Goal: Information Seeking & Learning: Check status

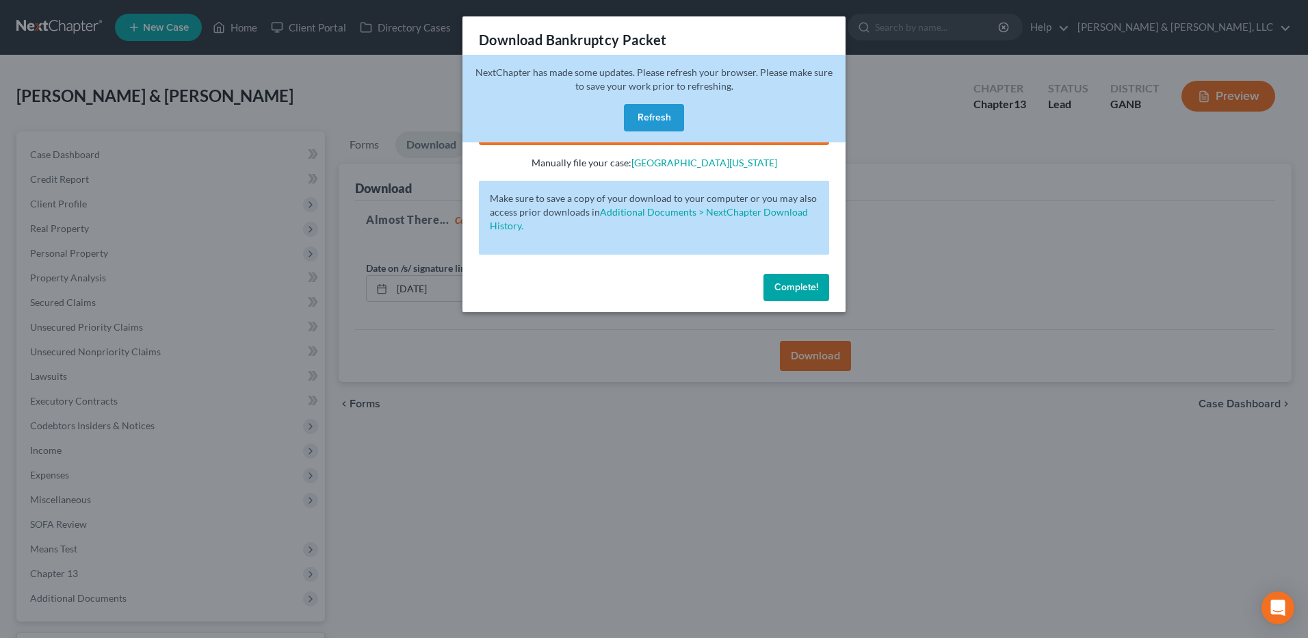
scroll to position [114, 0]
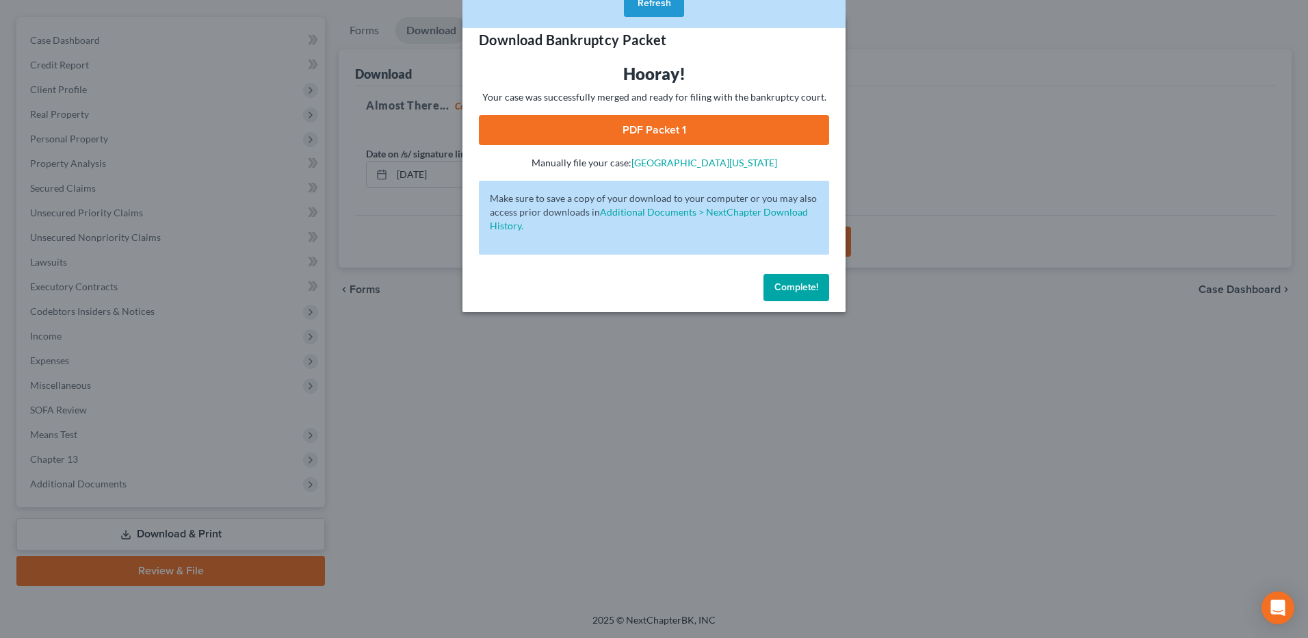
click at [796, 302] on div "Complete!" at bounding box center [653, 290] width 383 height 44
click at [660, 3] on button "Refresh" at bounding box center [654, 3] width 60 height 27
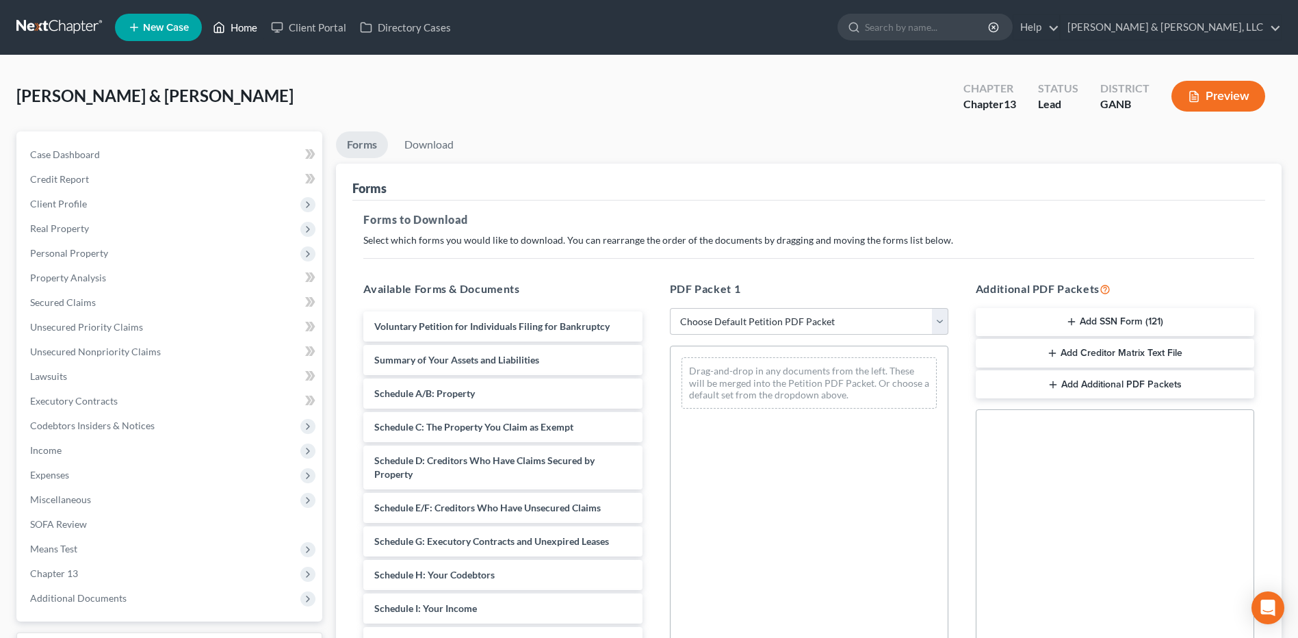
click at [251, 26] on link "Home" at bounding box center [235, 27] width 58 height 25
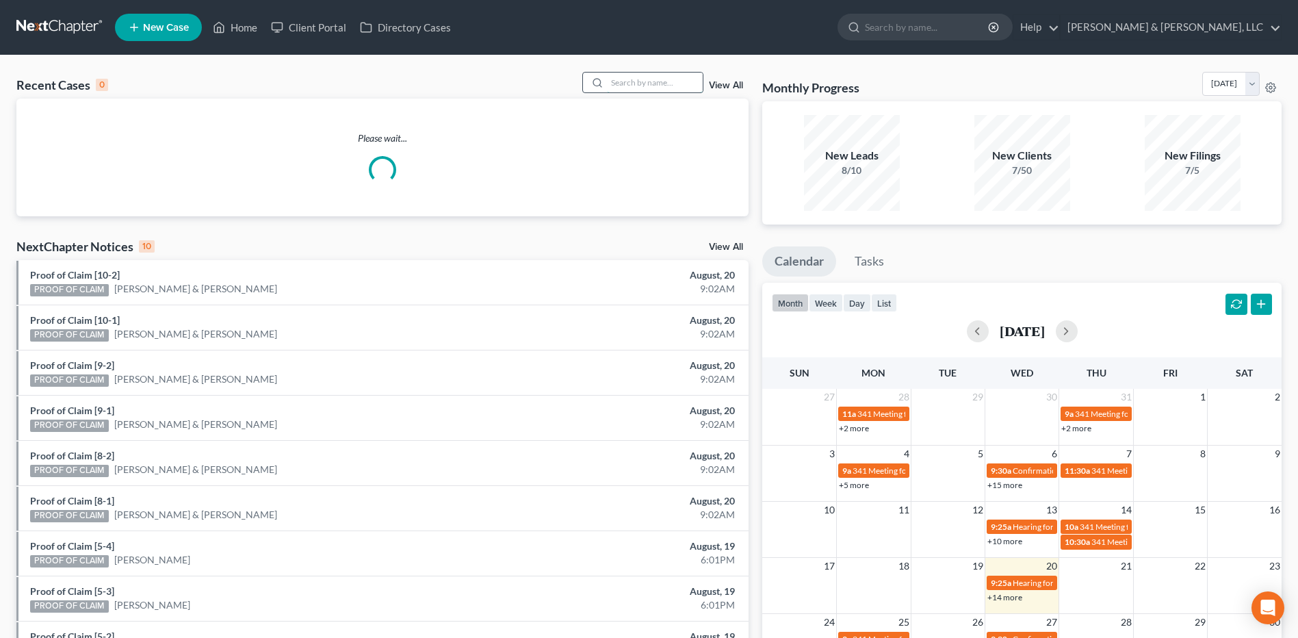
click at [657, 78] on input "search" at bounding box center [655, 83] width 96 height 20
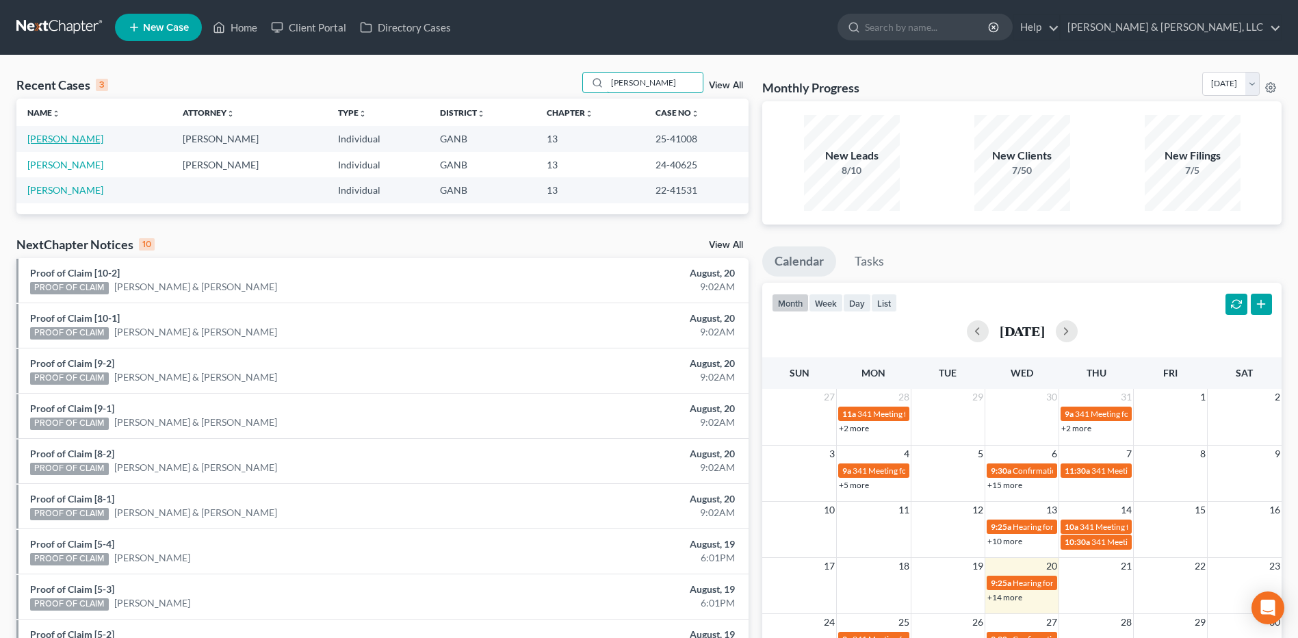
type input "miller"
click at [70, 139] on link "[PERSON_NAME]" at bounding box center [65, 139] width 76 height 12
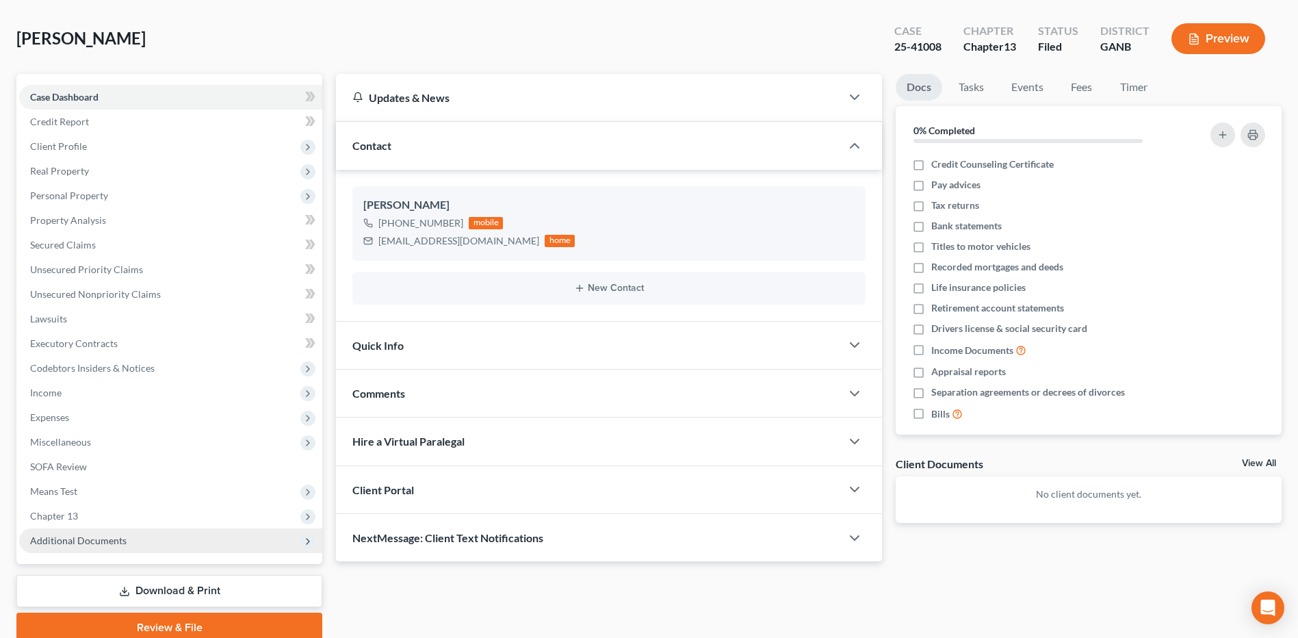
scroll to position [114, 0]
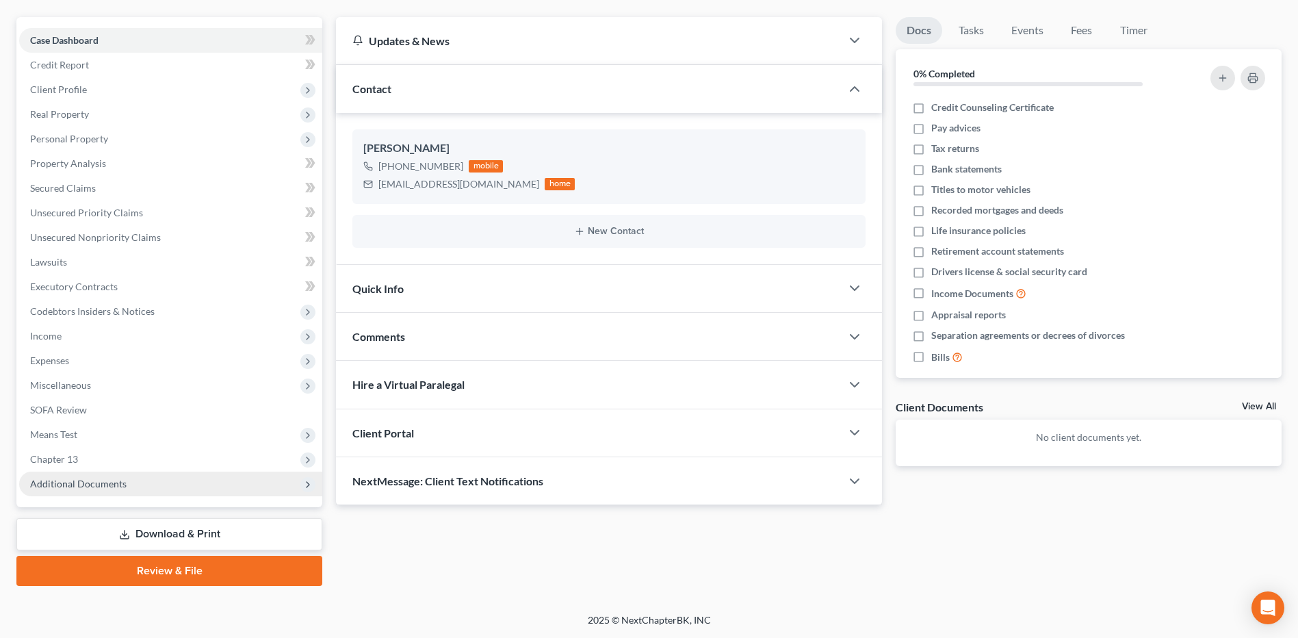
click at [129, 480] on span "Additional Documents" at bounding box center [170, 483] width 303 height 25
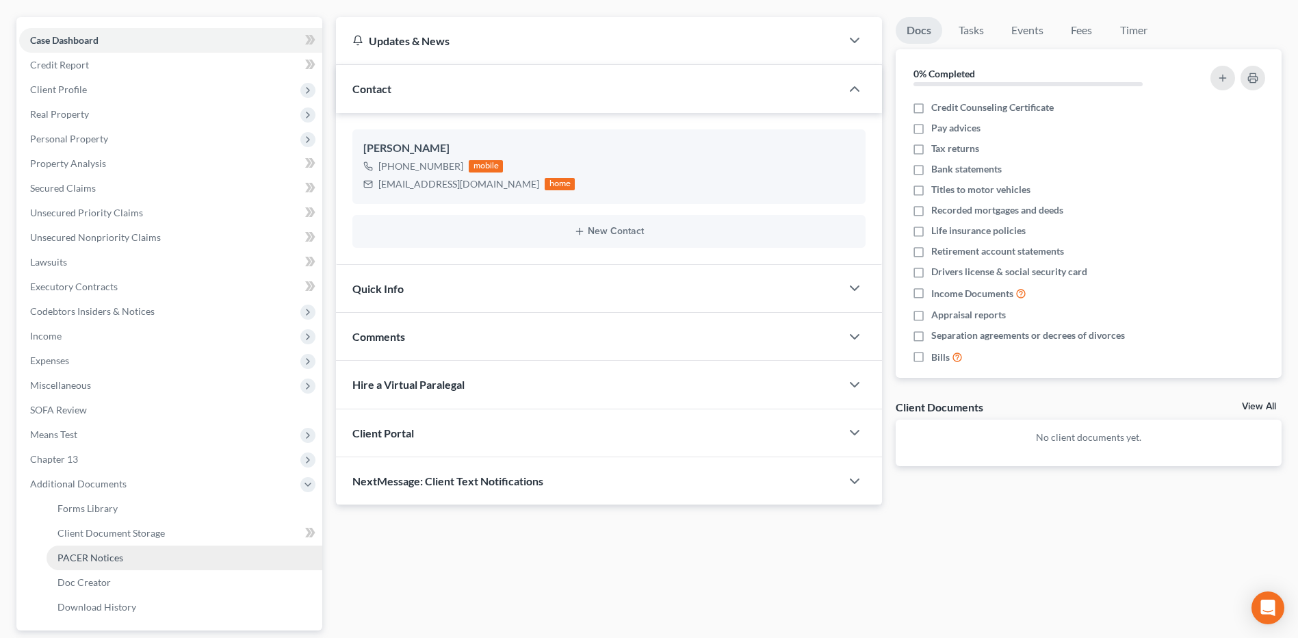
click at [99, 562] on span "PACER Notices" at bounding box center [90, 557] width 66 height 12
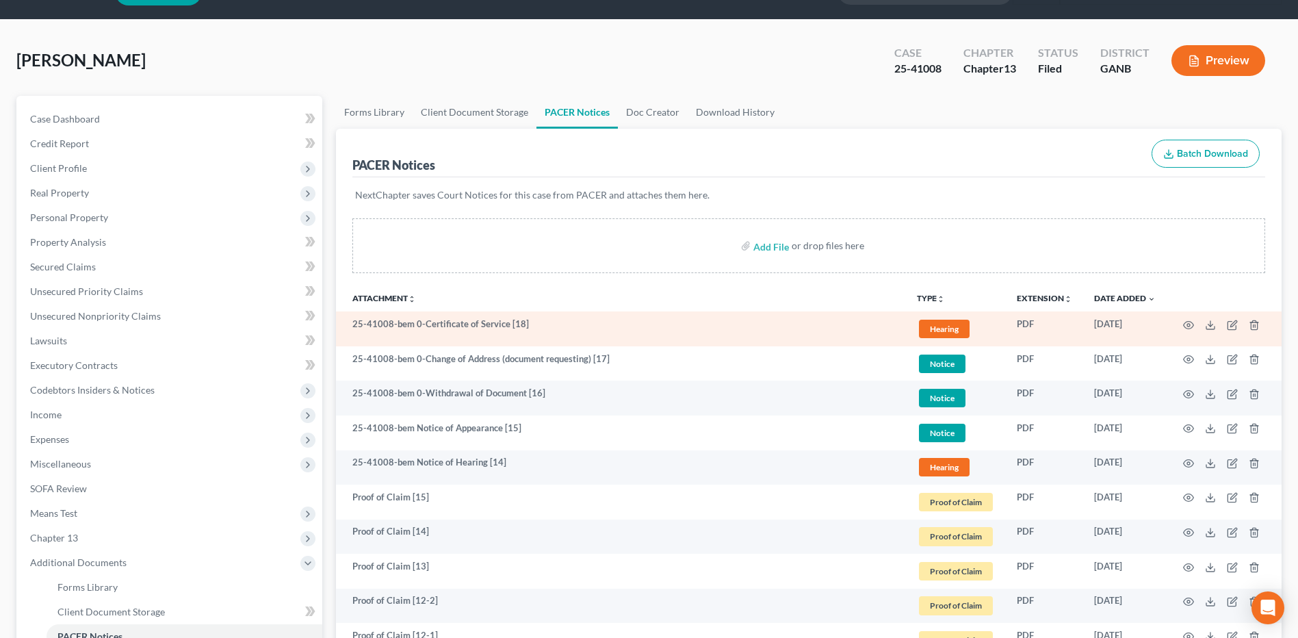
scroll to position [68, 0]
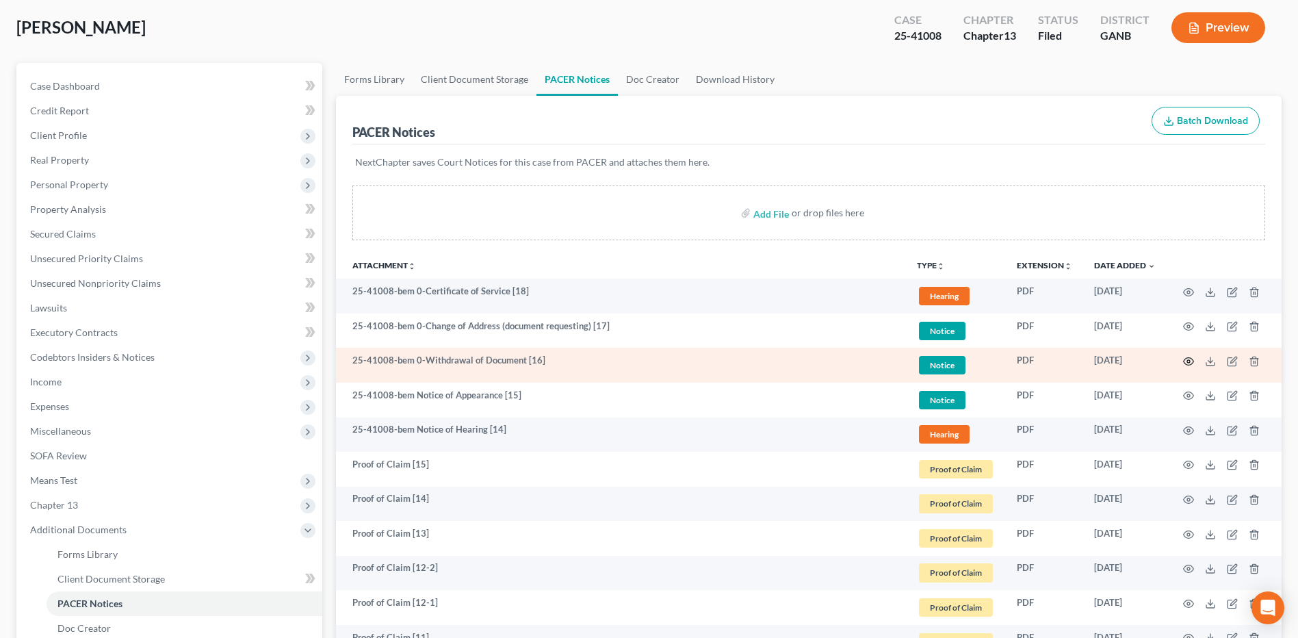
click at [1185, 363] on icon "button" at bounding box center [1188, 361] width 11 height 11
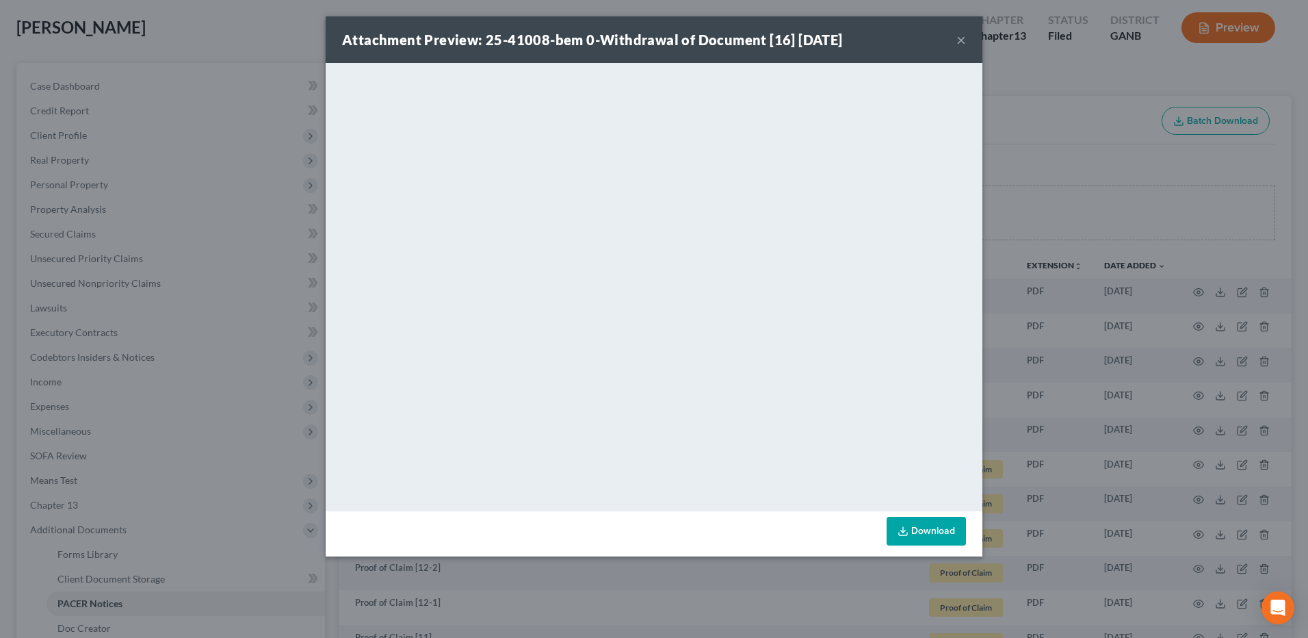
click at [963, 42] on button "×" at bounding box center [961, 39] width 10 height 16
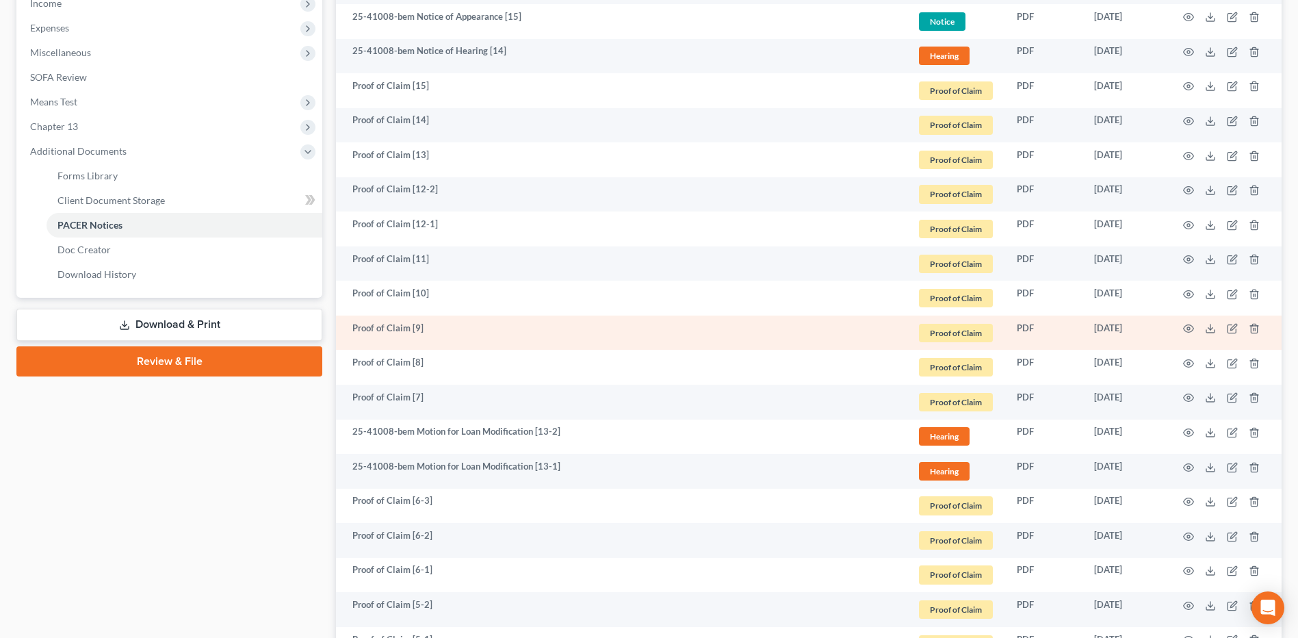
scroll to position [479, 0]
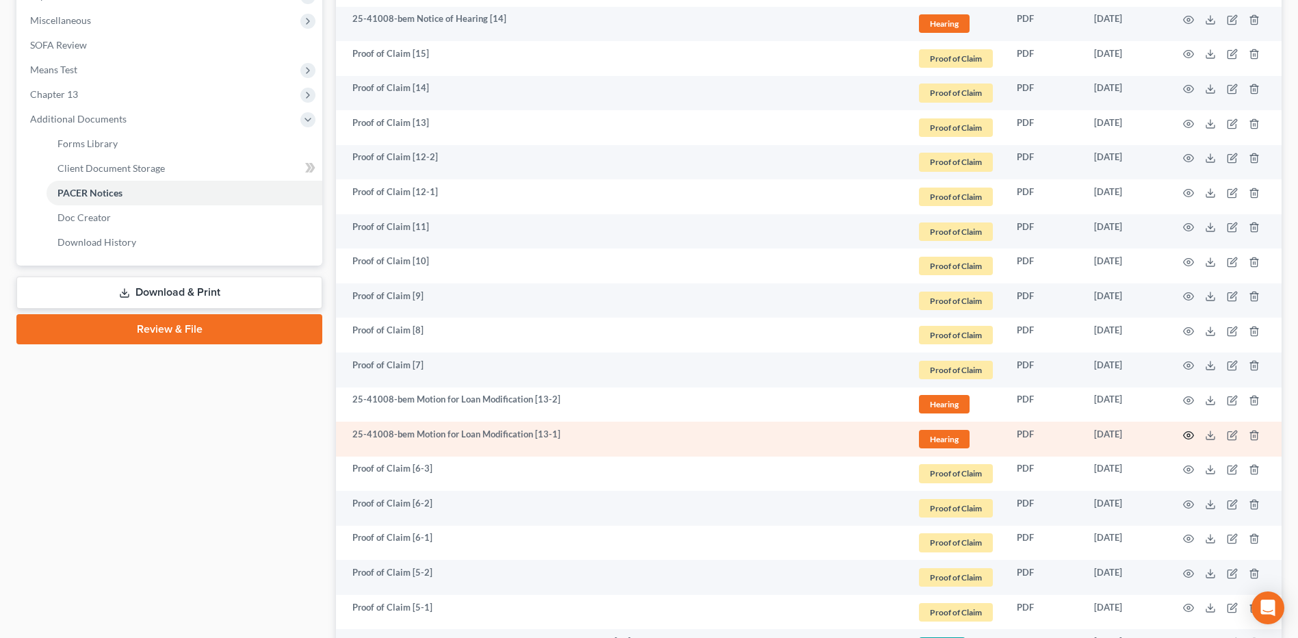
click at [1185, 434] on icon "button" at bounding box center [1188, 435] width 11 height 11
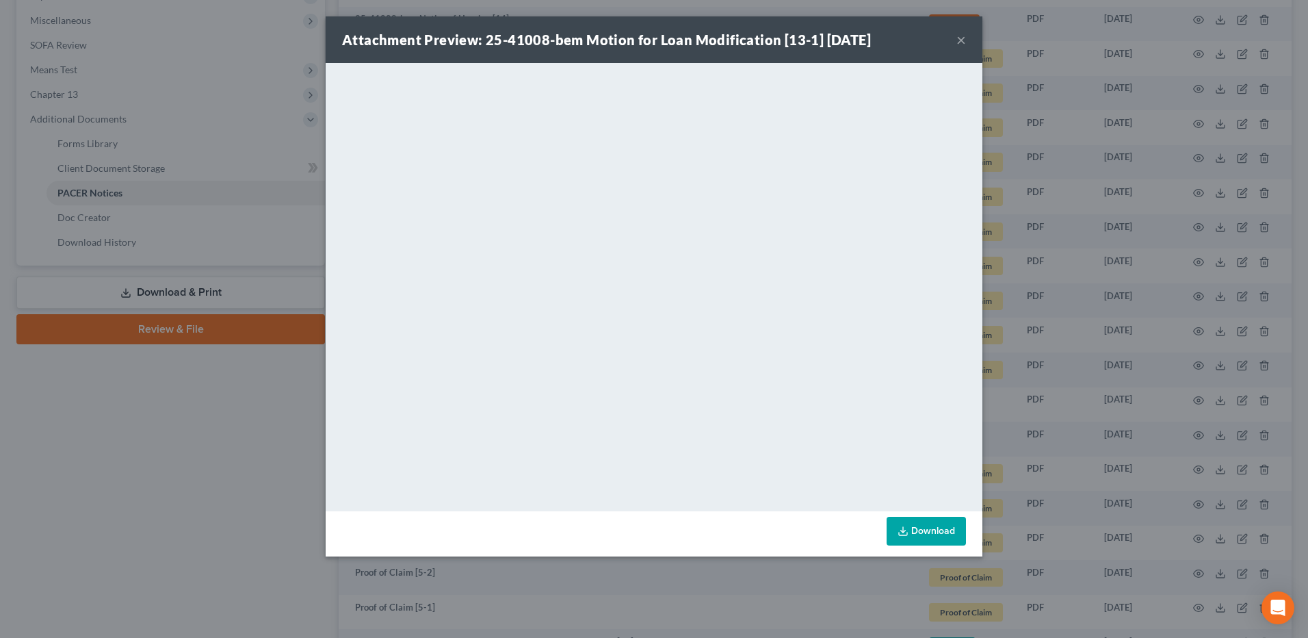
click at [179, 429] on div "Attachment Preview: 25-41008-bem Motion for Loan Modification [13-1] 07/22/2025…" at bounding box center [654, 319] width 1308 height 638
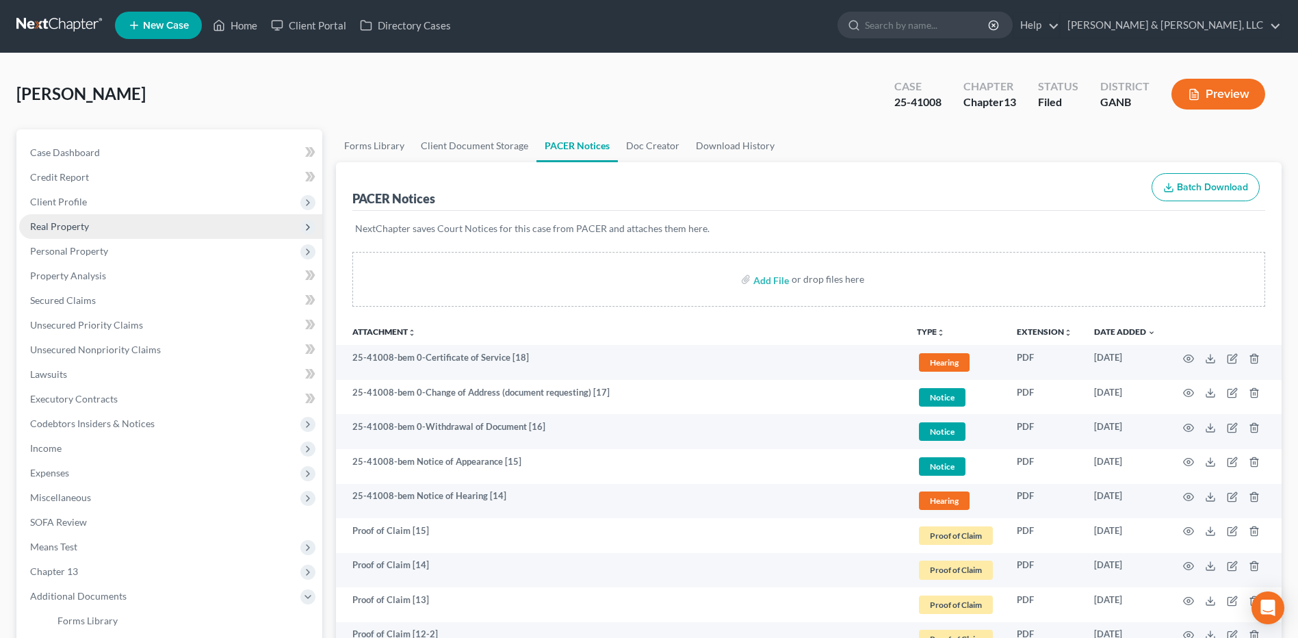
scroll to position [0, 0]
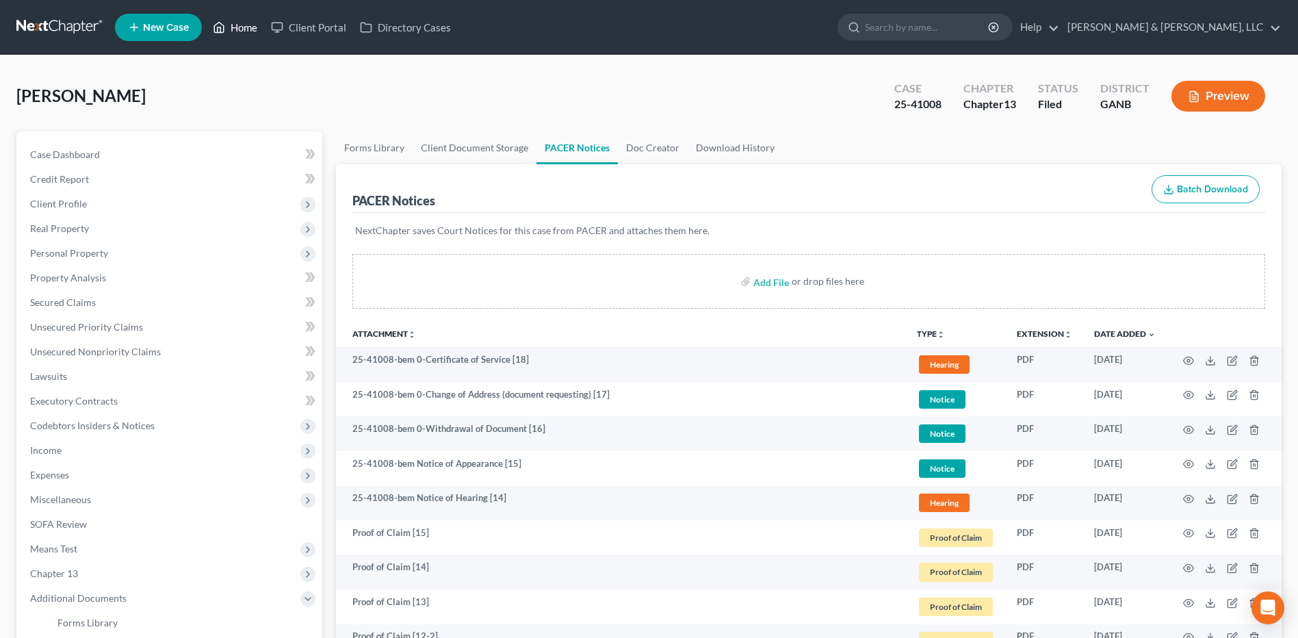
click at [249, 24] on link "Home" at bounding box center [235, 27] width 58 height 25
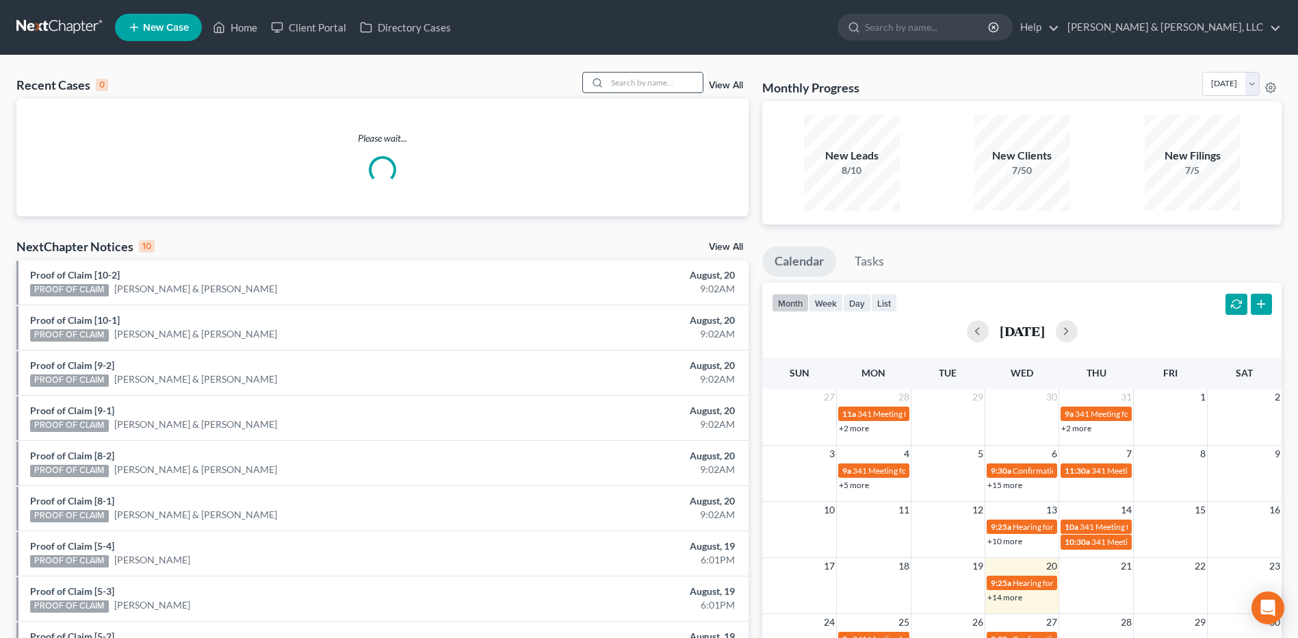
click at [663, 86] on input "search" at bounding box center [655, 83] width 96 height 20
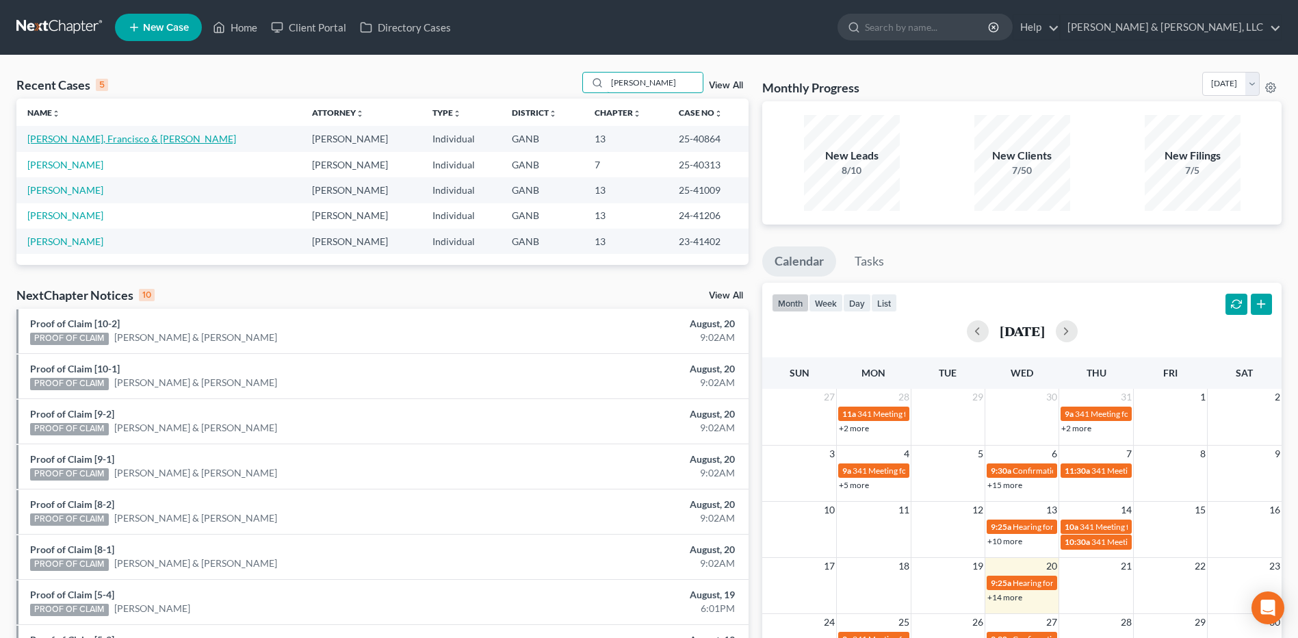
type input "leon"
click at [112, 135] on link "[PERSON_NAME], Francisco & [PERSON_NAME]" at bounding box center [131, 139] width 209 height 12
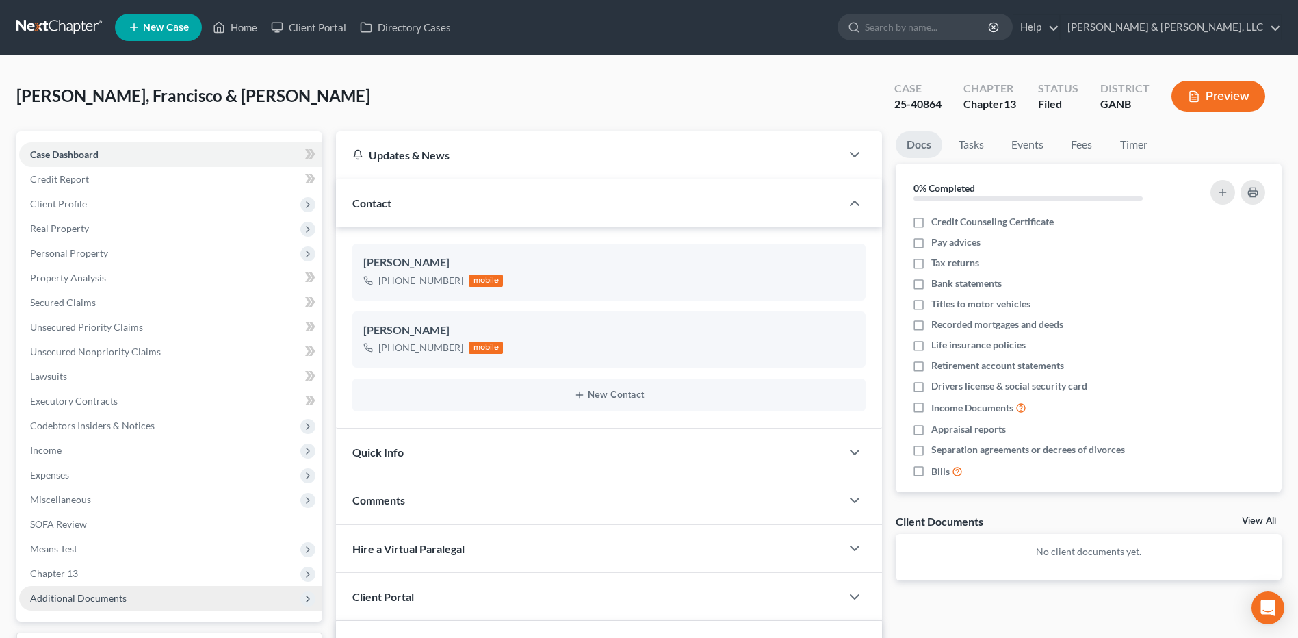
scroll to position [202, 0]
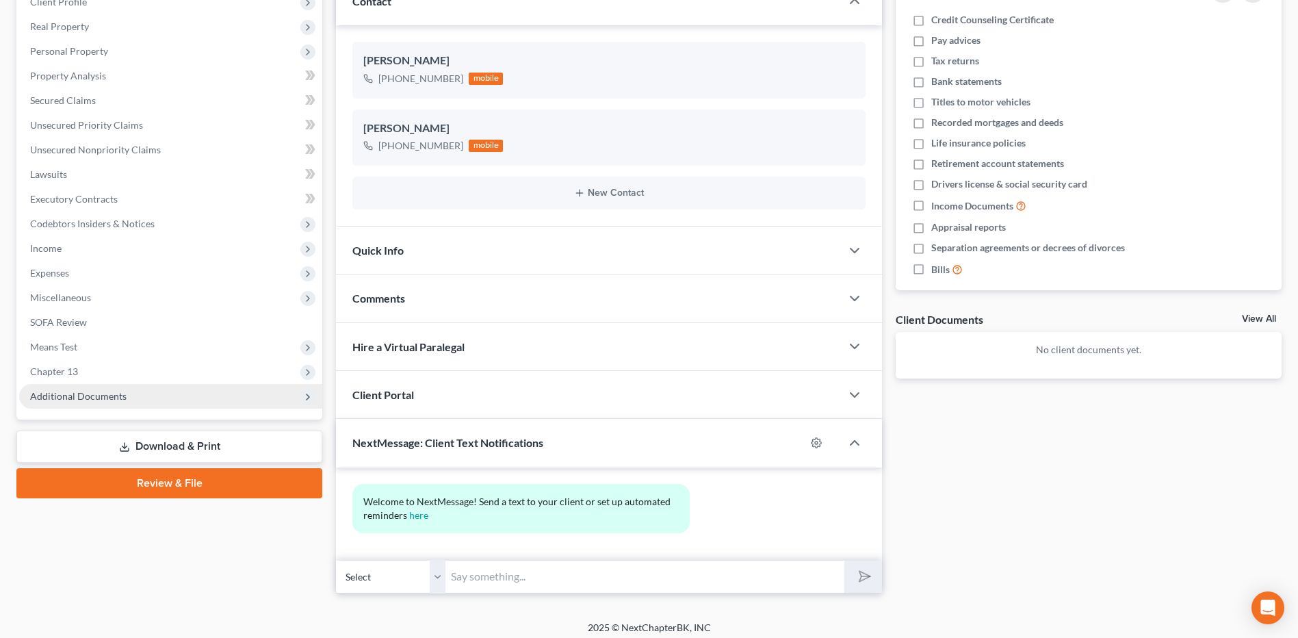
click at [122, 395] on span "Additional Documents" at bounding box center [78, 396] width 96 height 12
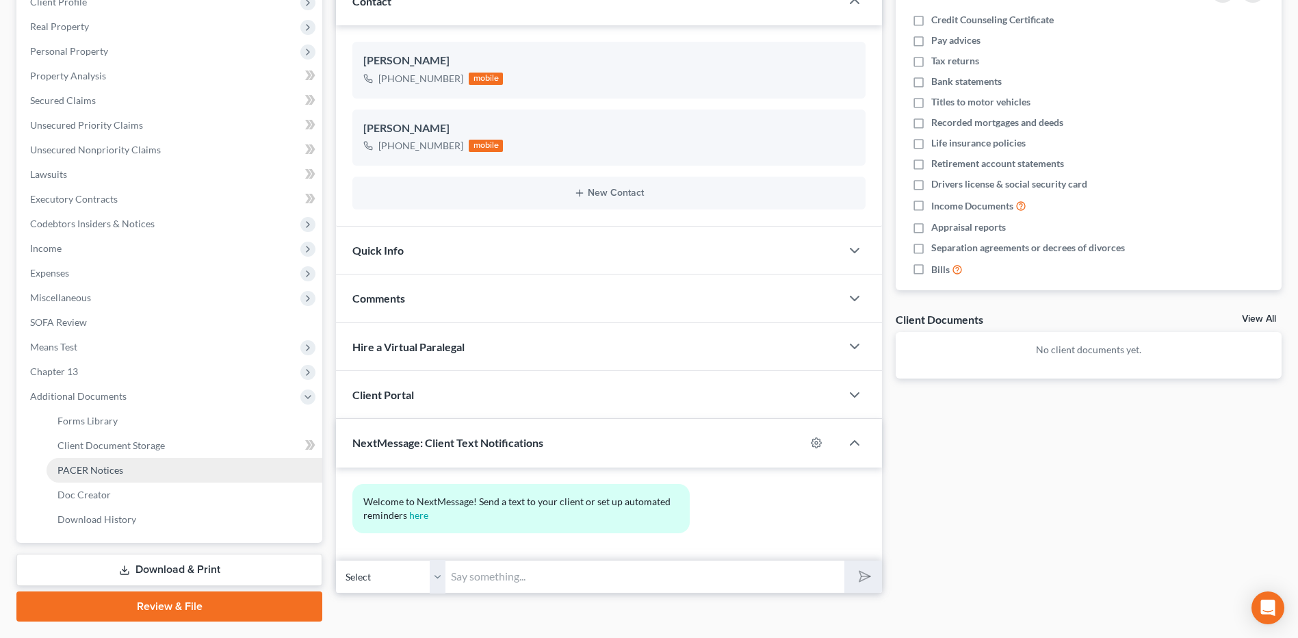
click at [84, 461] on link "PACER Notices" at bounding box center [185, 470] width 276 height 25
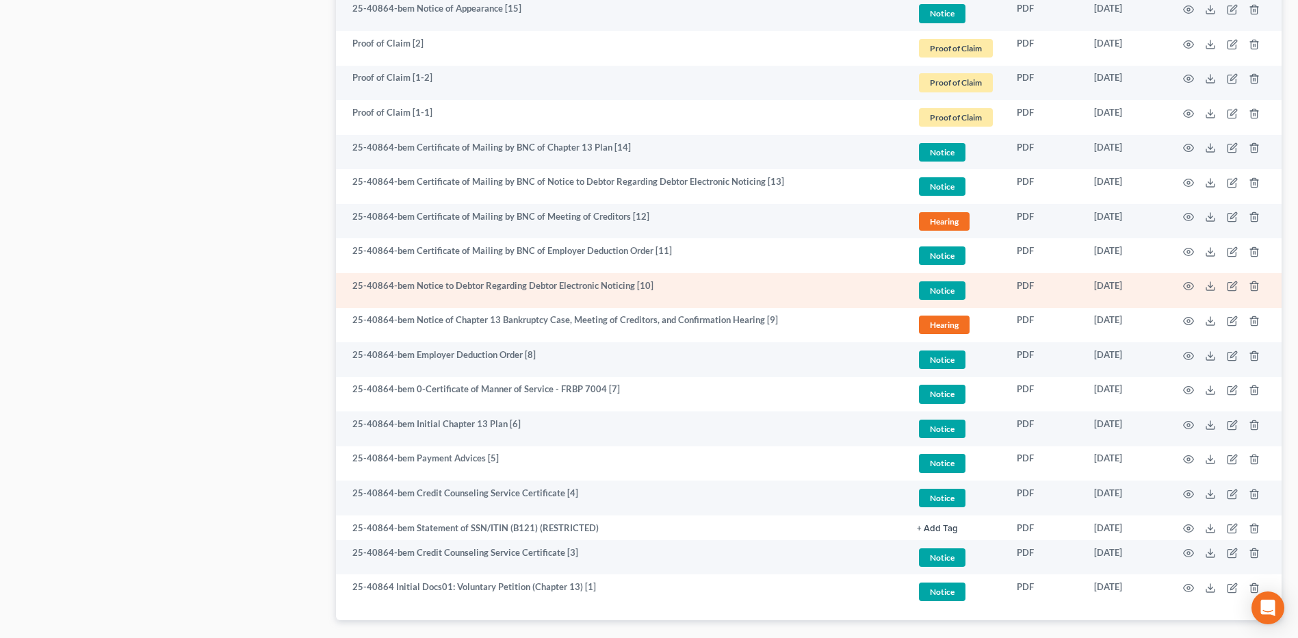
scroll to position [904, 0]
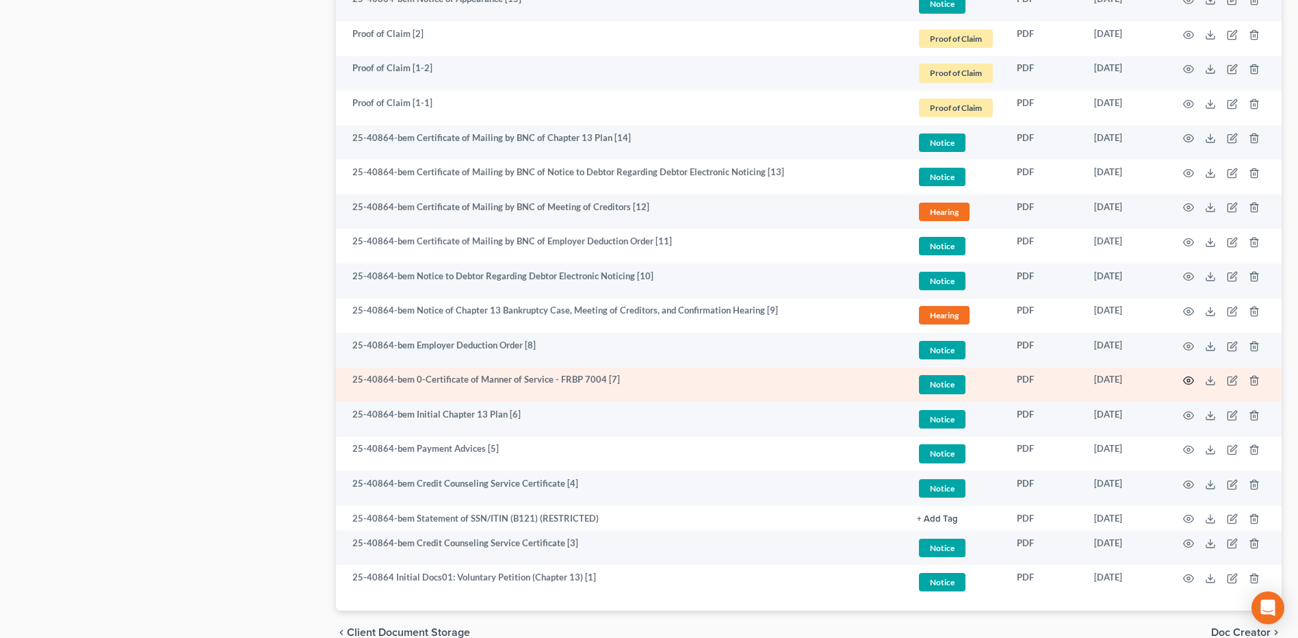
click at [1188, 381] on circle "button" at bounding box center [1188, 380] width 3 height 3
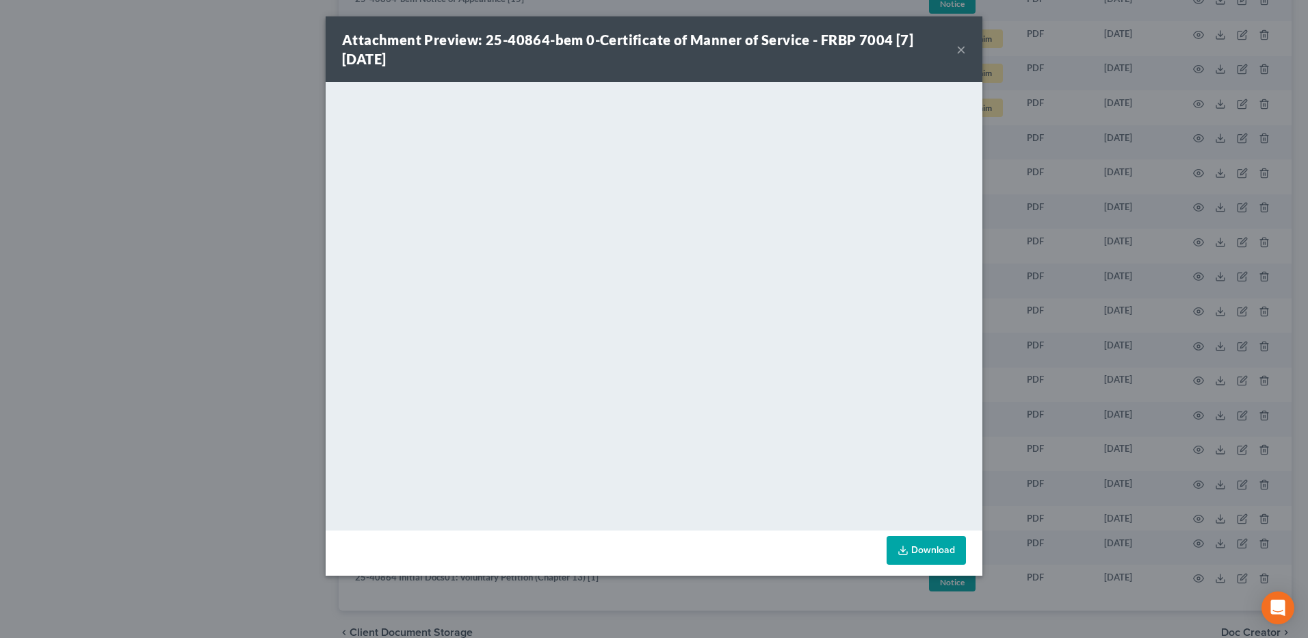
click at [960, 51] on button "×" at bounding box center [961, 49] width 10 height 16
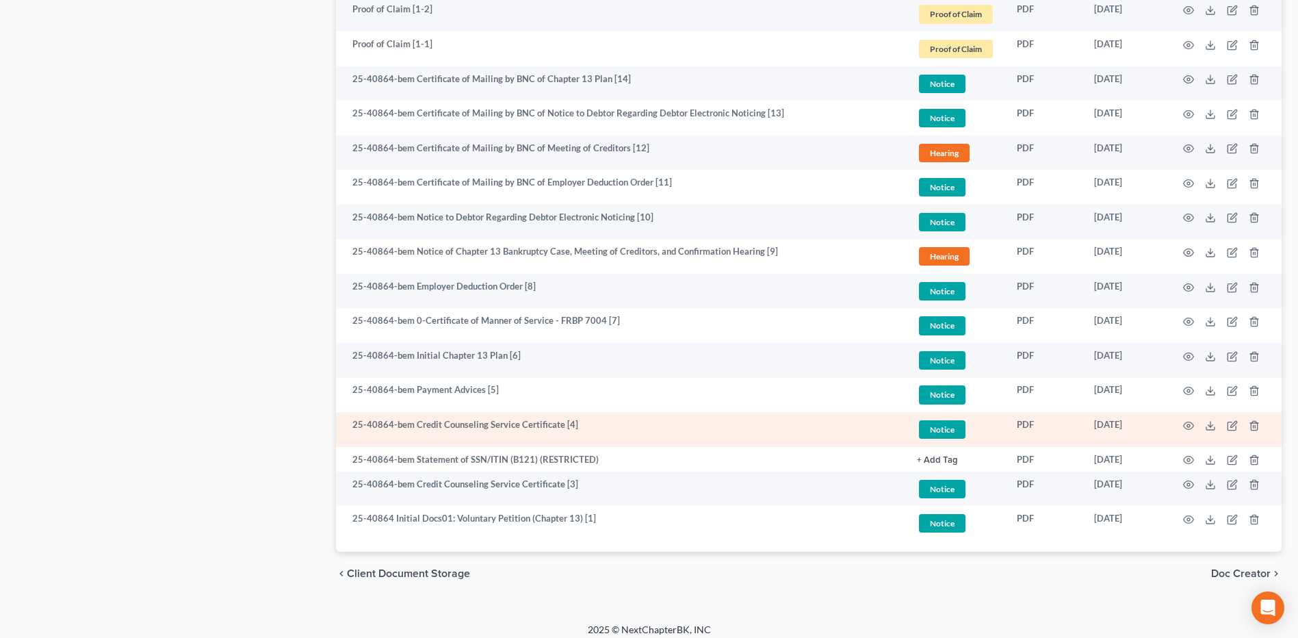
scroll to position [972, 0]
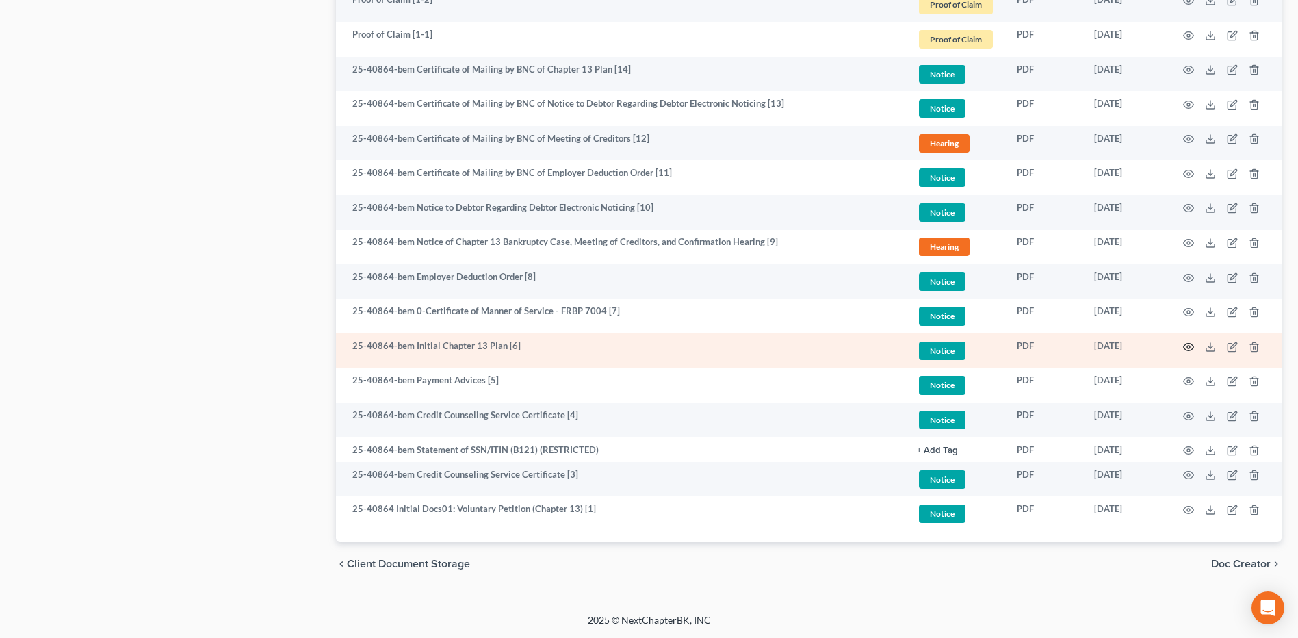
click at [1184, 348] on icon "button" at bounding box center [1188, 346] width 11 height 11
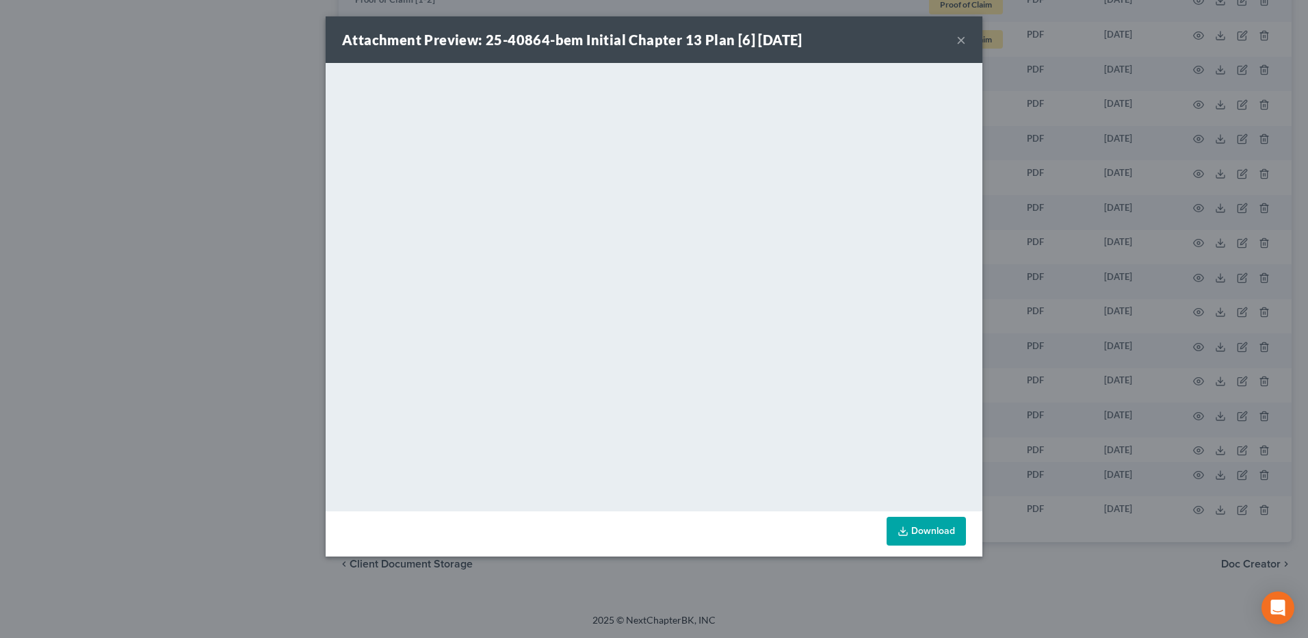
click at [153, 262] on div "Attachment Preview: 25-40864-bem Initial Chapter 13 Plan [6] 06/16/2025 × <obje…" at bounding box center [654, 319] width 1308 height 638
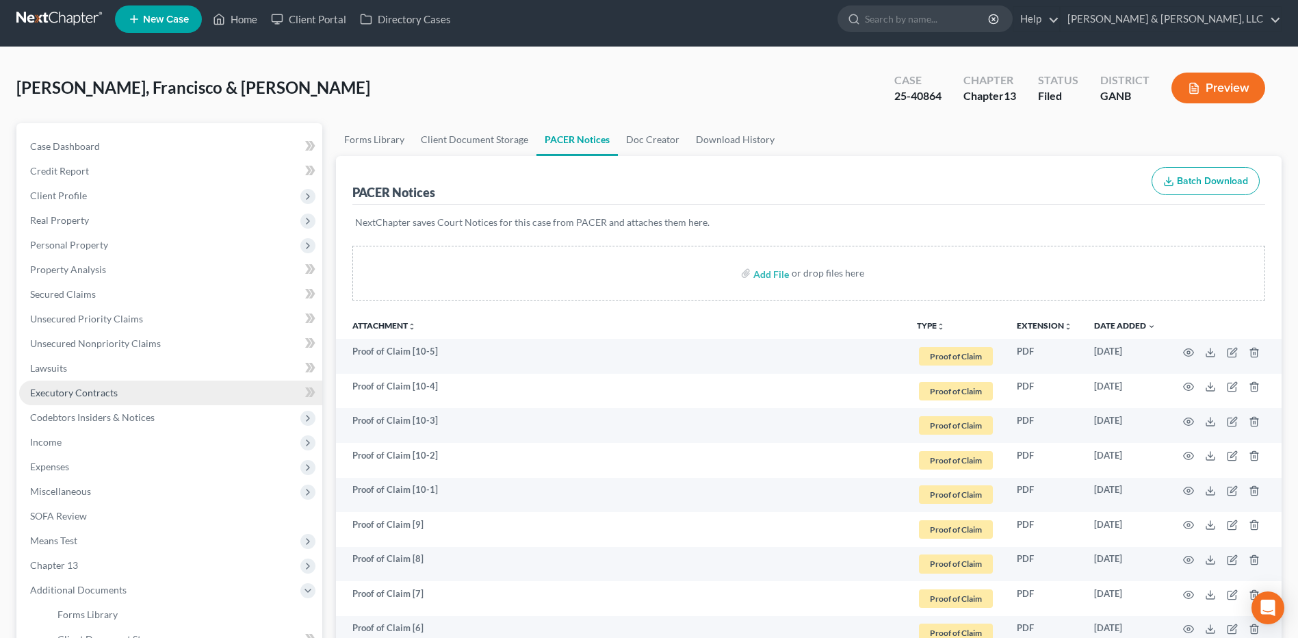
scroll to position [0, 0]
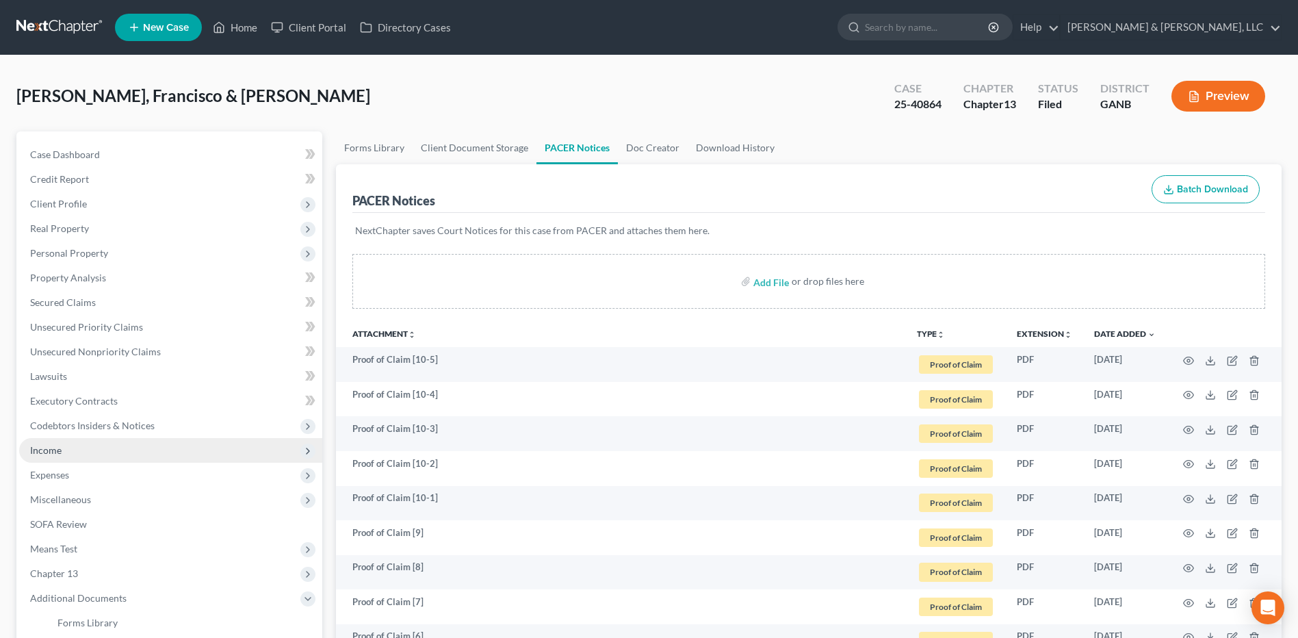
click at [124, 446] on span "Income" at bounding box center [170, 450] width 303 height 25
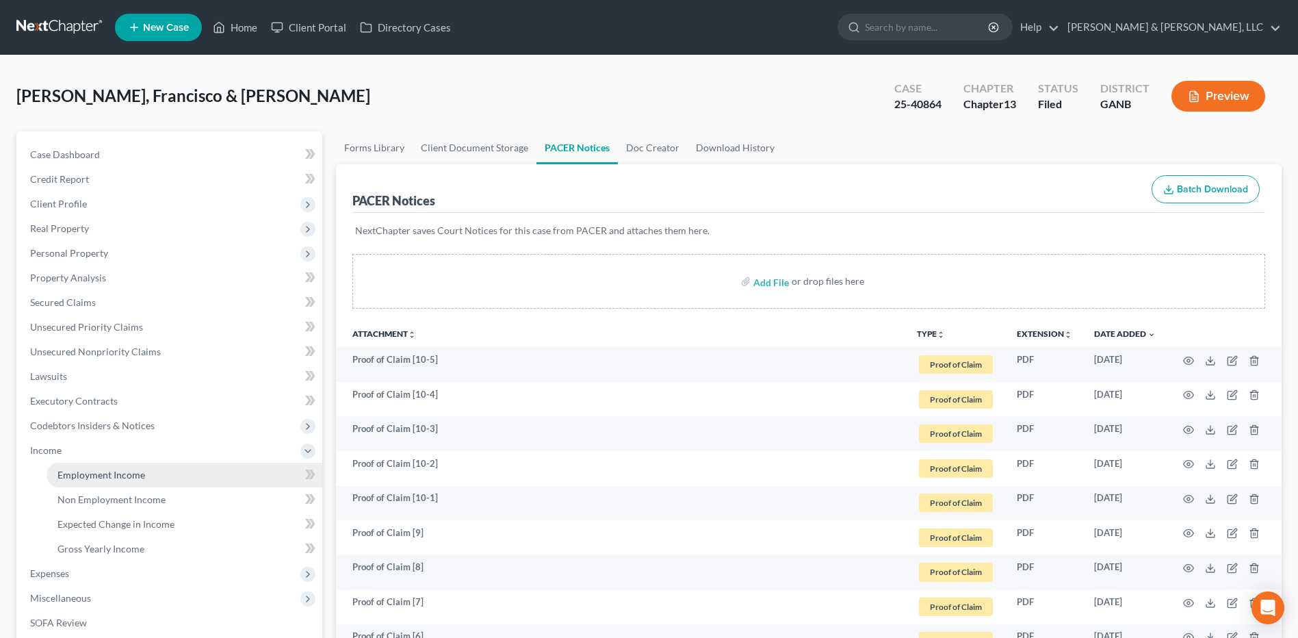
click at [121, 472] on span "Employment Income" at bounding box center [101, 475] width 88 height 12
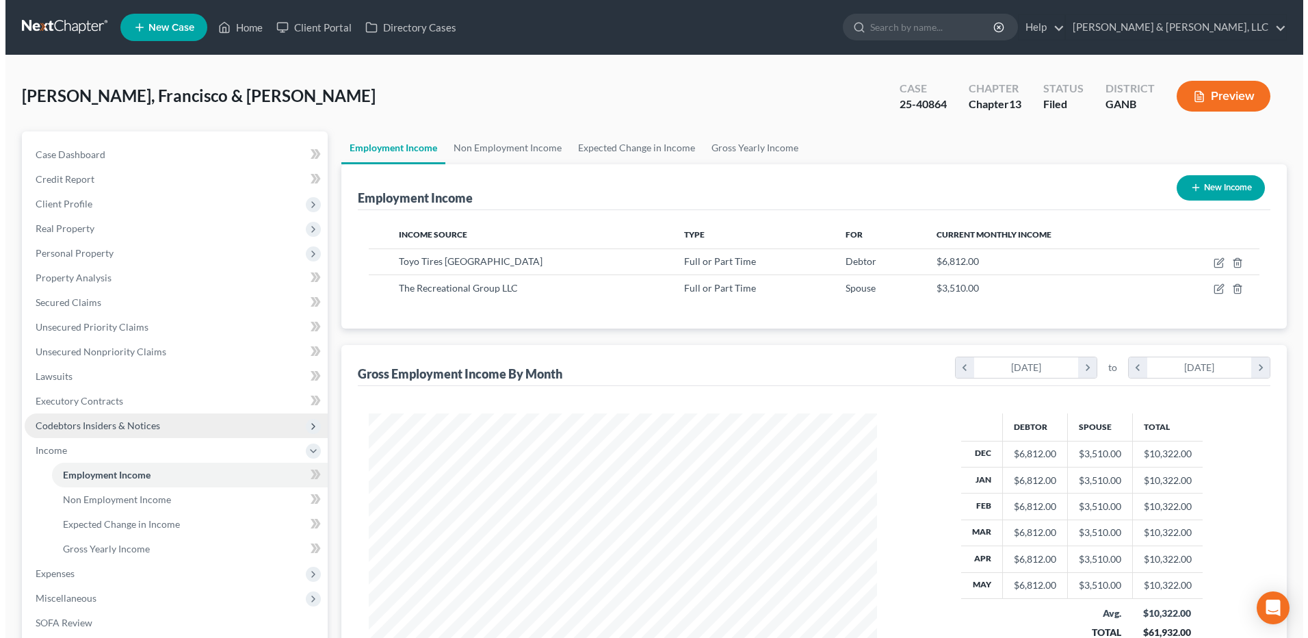
scroll to position [254, 535]
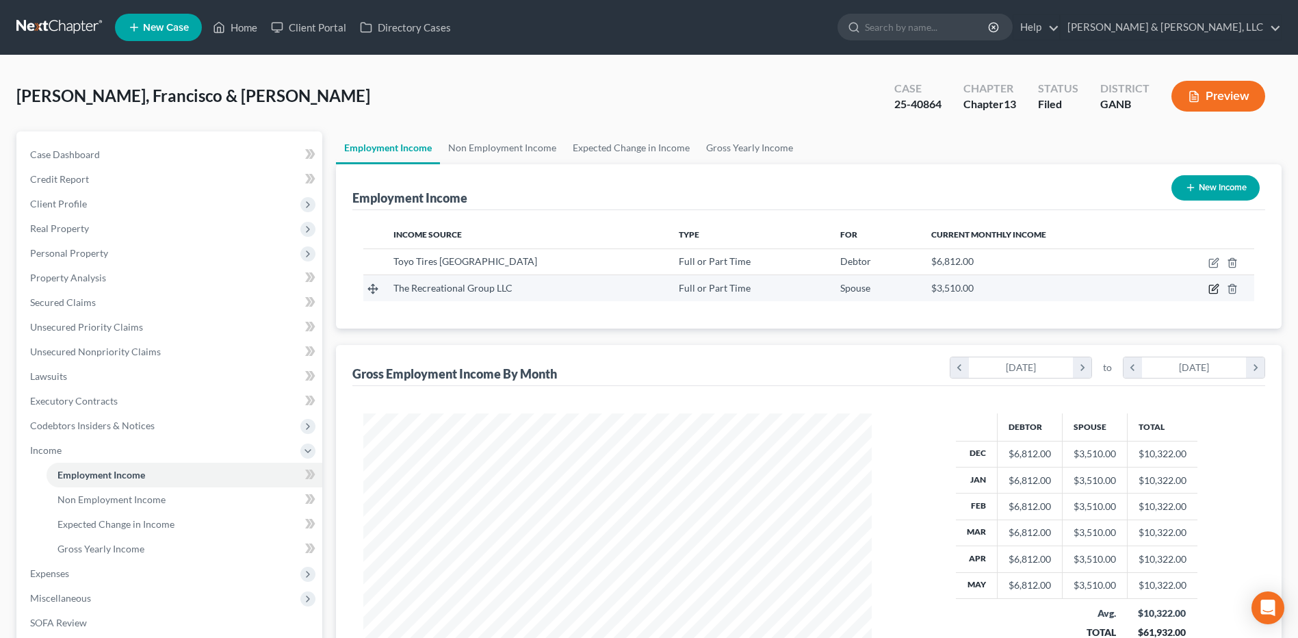
click at [1216, 292] on icon "button" at bounding box center [1213, 288] width 11 height 11
select select "0"
select select "10"
select select "3"
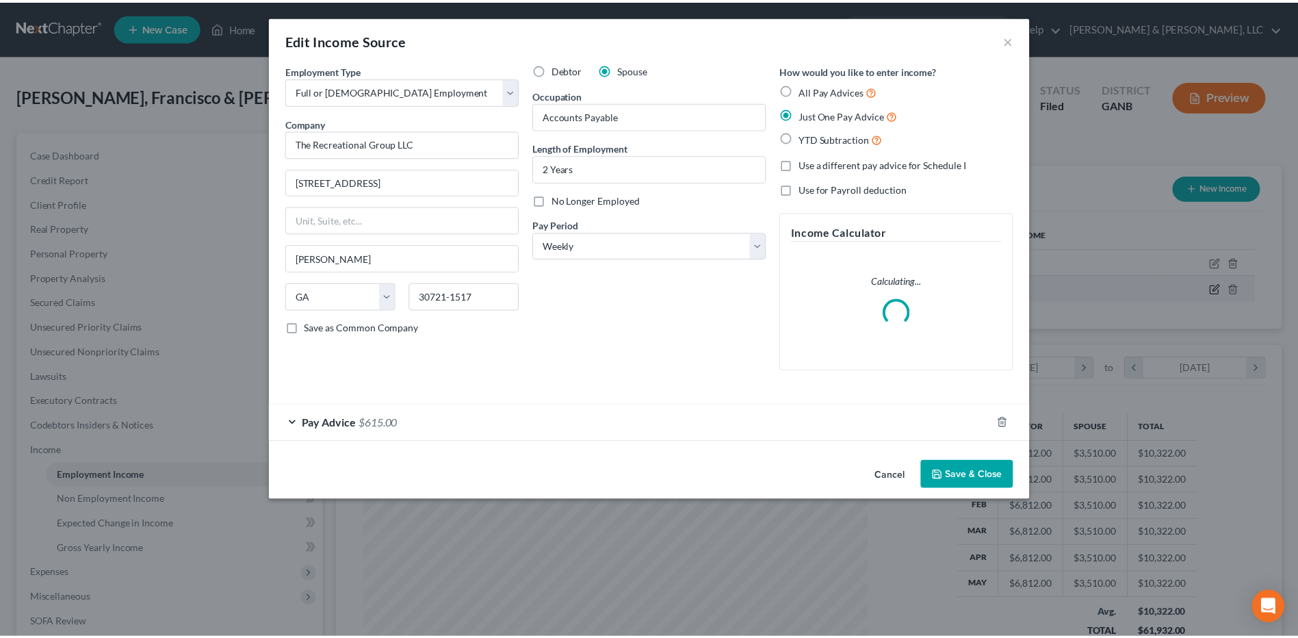
scroll to position [256, 540]
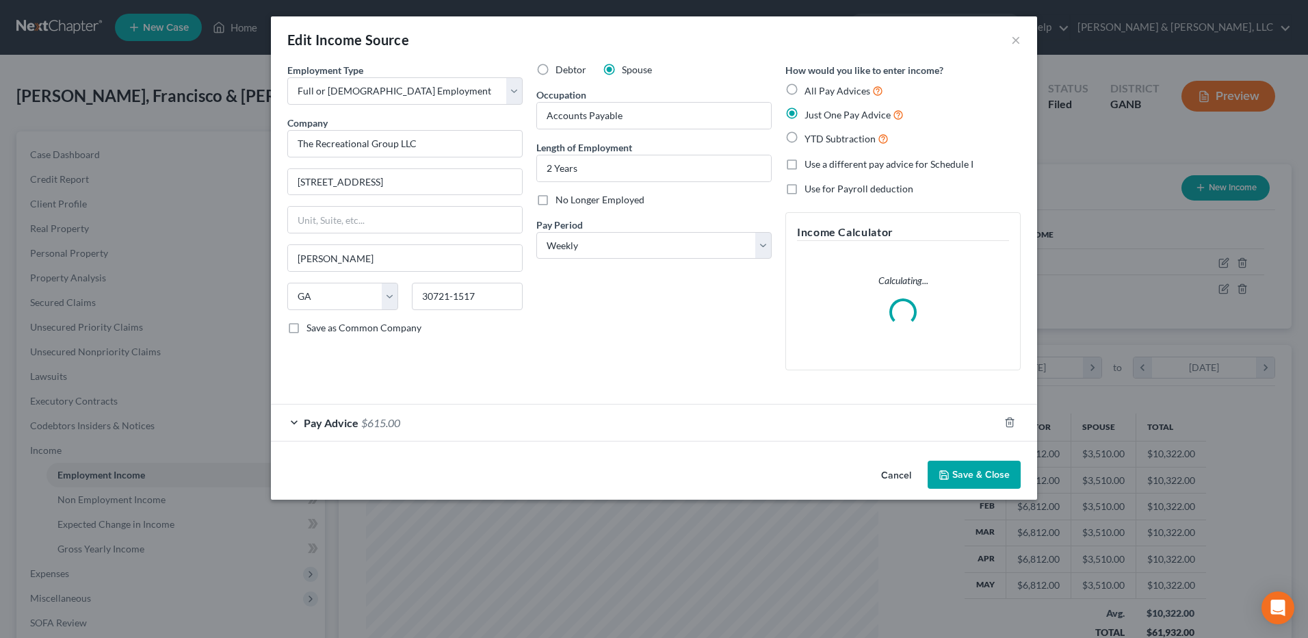
click at [571, 197] on span "No Longer Employed" at bounding box center [600, 200] width 89 height 12
click at [570, 197] on input "No Longer Employed" at bounding box center [565, 197] width 9 height 9
checkbox input "true"
click at [956, 468] on button "Save & Close" at bounding box center [974, 474] width 93 height 29
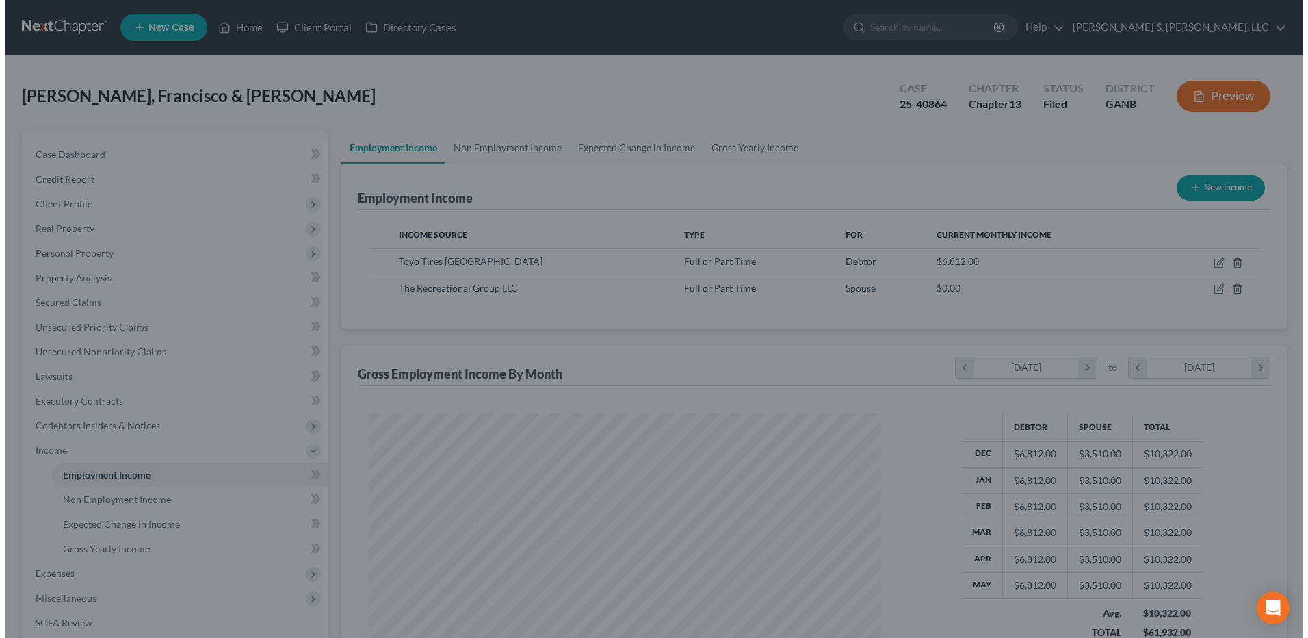
scroll to position [683875, 683593]
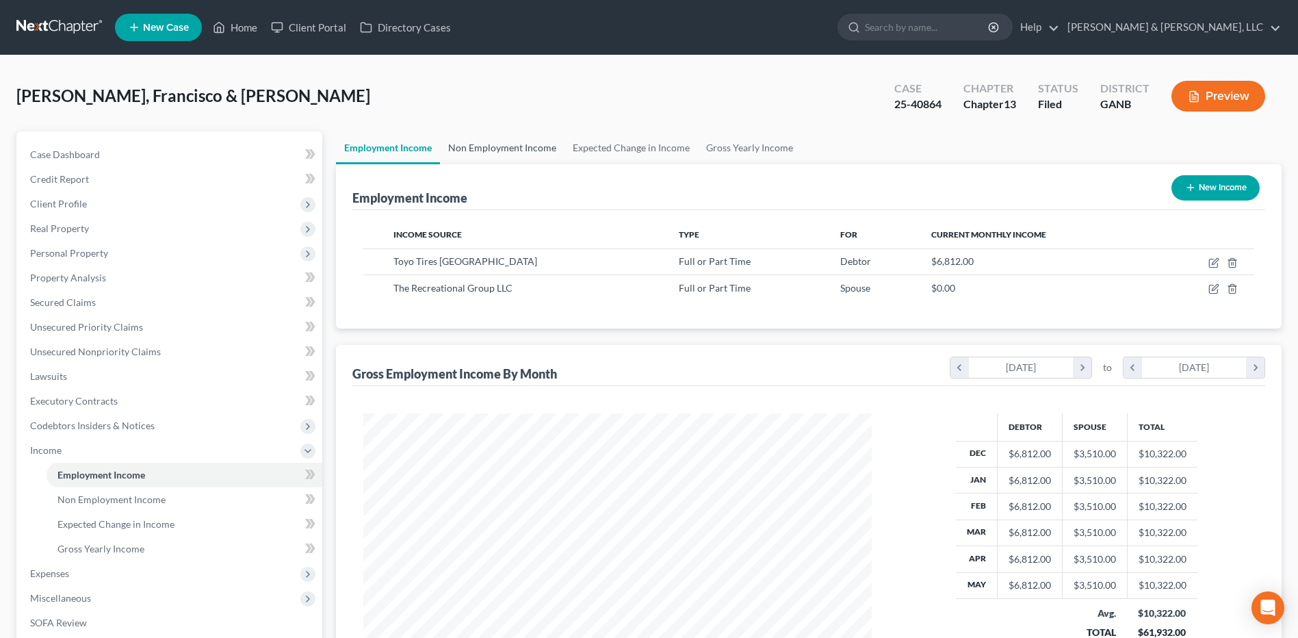
click at [527, 151] on link "Non Employment Income" at bounding box center [502, 147] width 125 height 33
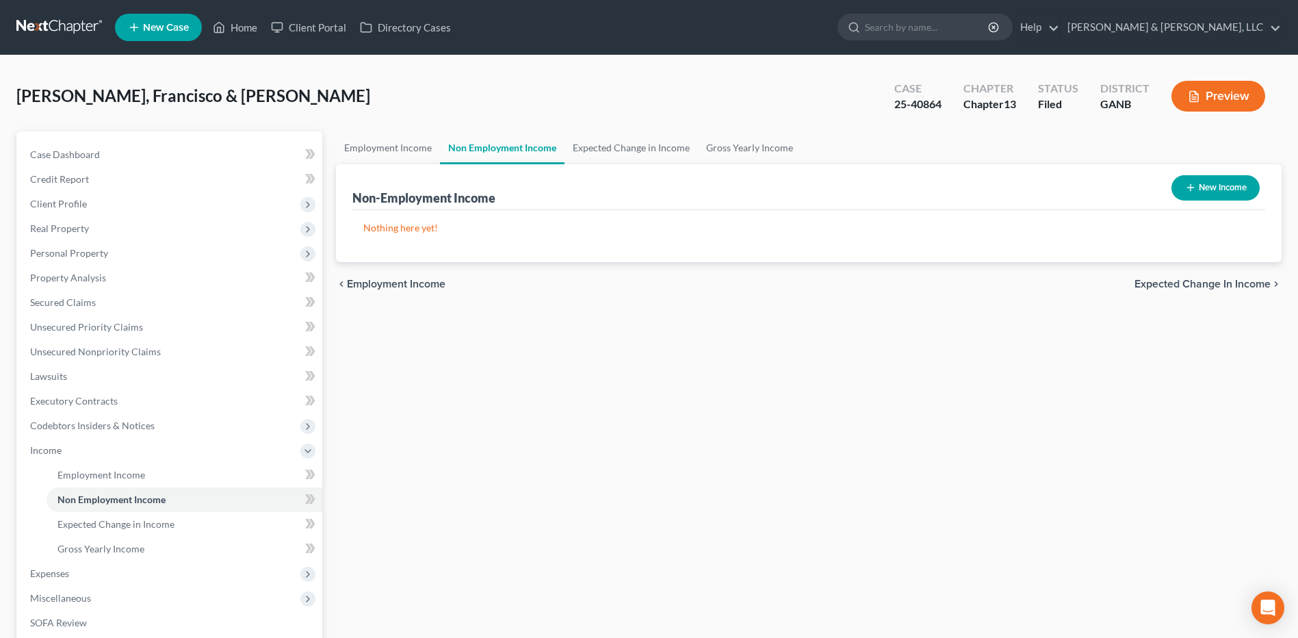
click at [1188, 191] on icon "button" at bounding box center [1190, 187] width 11 height 11
select select "0"
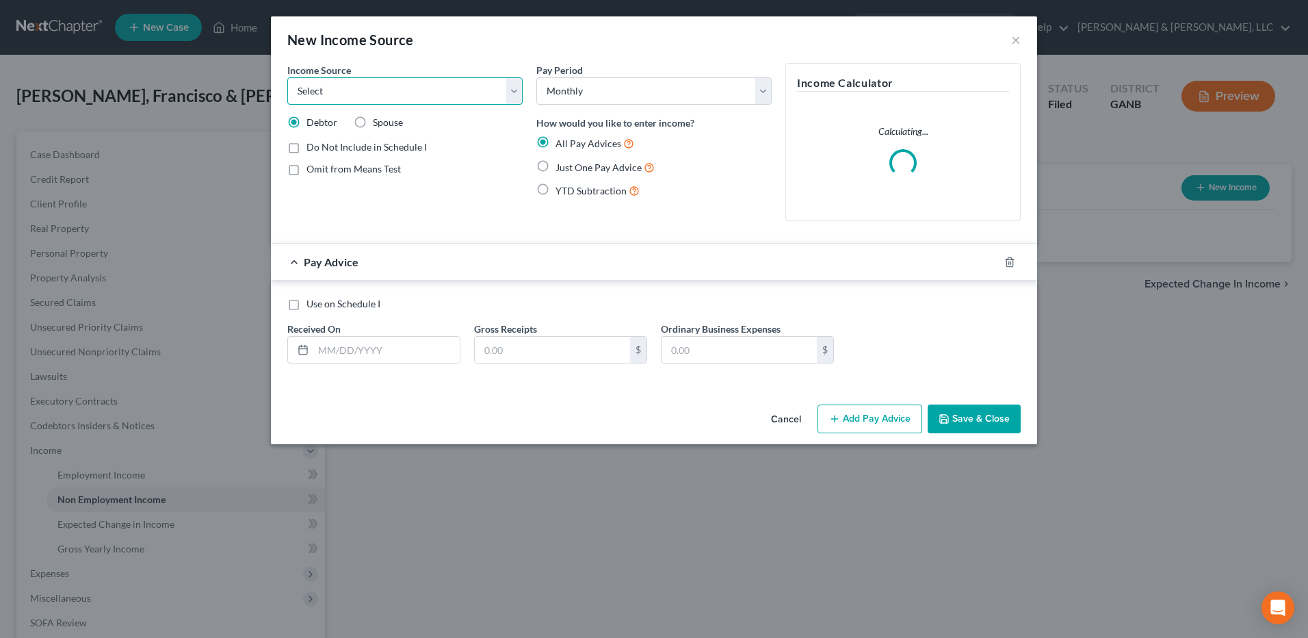
click at [440, 86] on select "Select Unemployment Disability (from employer) Pension Retirement Social Securi…" at bounding box center [404, 90] width 235 height 27
select select "0"
click at [287, 77] on select "Select Unemployment Disability (from employer) Pension Retirement Social Securi…" at bounding box center [404, 90] width 235 height 27
click at [384, 125] on span "Spouse" at bounding box center [388, 122] width 30 height 12
click at [384, 125] on input "Spouse" at bounding box center [382, 120] width 9 height 9
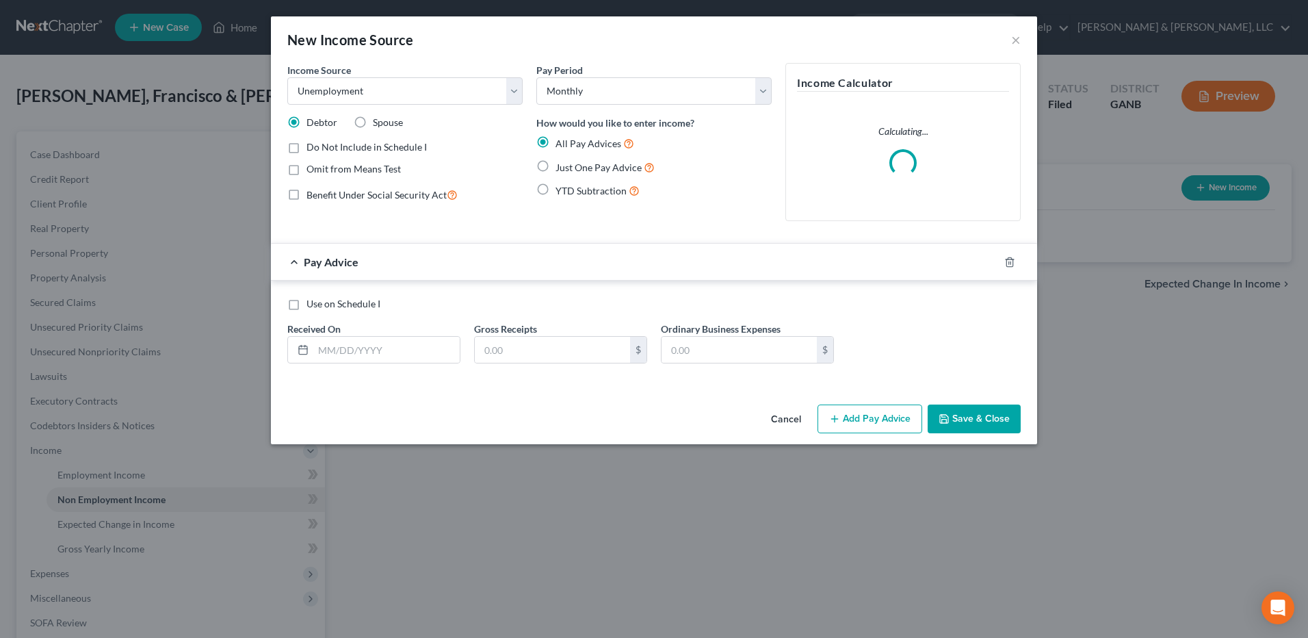
radio input "true"
click at [378, 170] on span "Omit from Means Test" at bounding box center [353, 169] width 94 height 12
click at [321, 170] on input "Omit from Means Test" at bounding box center [316, 166] width 9 height 9
checkbox input "true"
click at [614, 170] on span "Just One Pay Advice" at bounding box center [599, 167] width 86 height 12
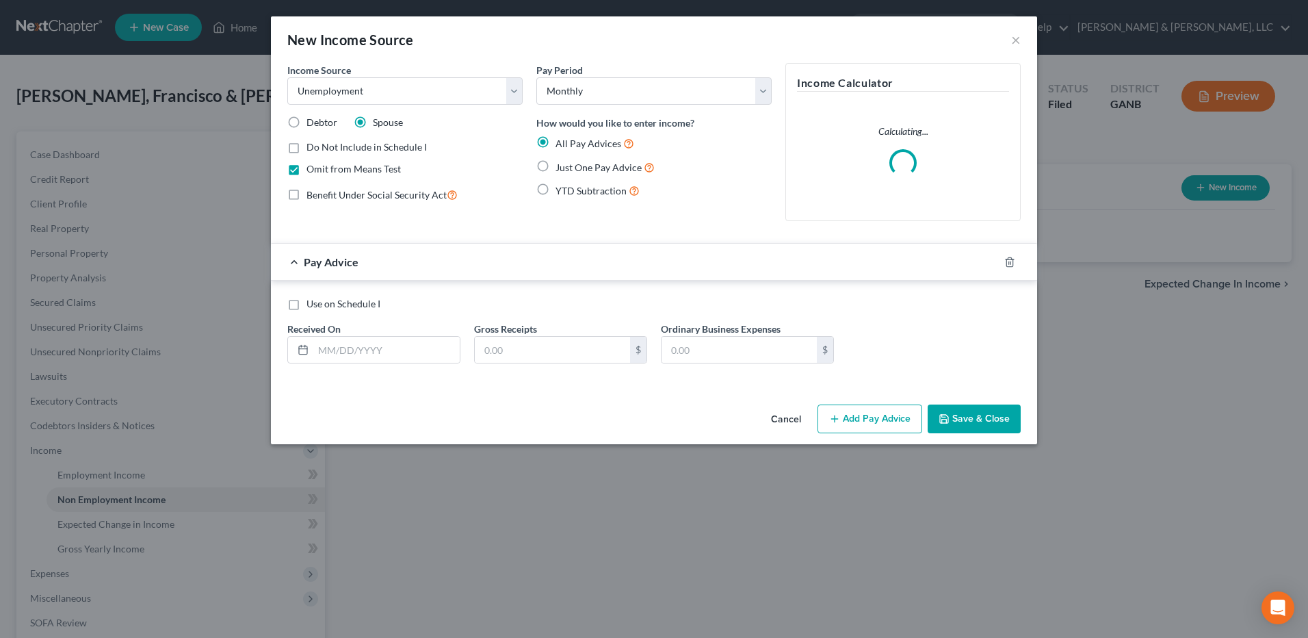
click at [570, 168] on input "Just One Pay Advice" at bounding box center [565, 163] width 9 height 9
radio input "true"
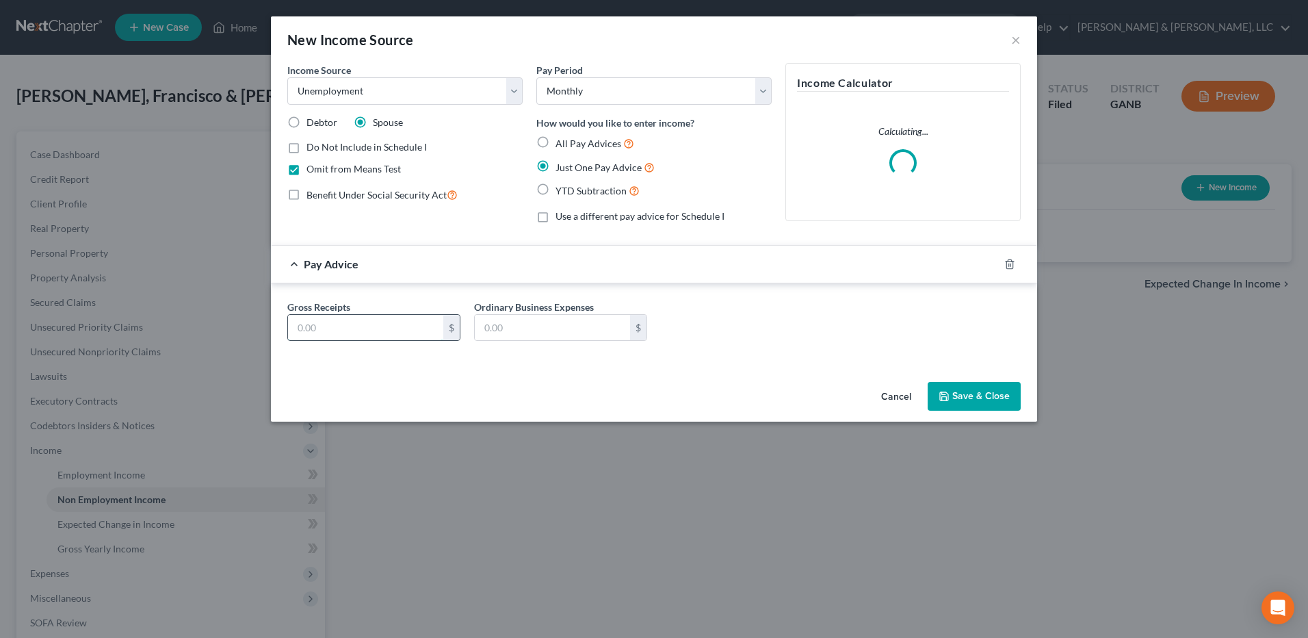
click at [408, 334] on input "text" at bounding box center [365, 328] width 155 height 26
click at [371, 329] on input "text" at bounding box center [365, 328] width 155 height 26
type input "1,326"
click at [987, 395] on button "Save & Close" at bounding box center [974, 396] width 93 height 29
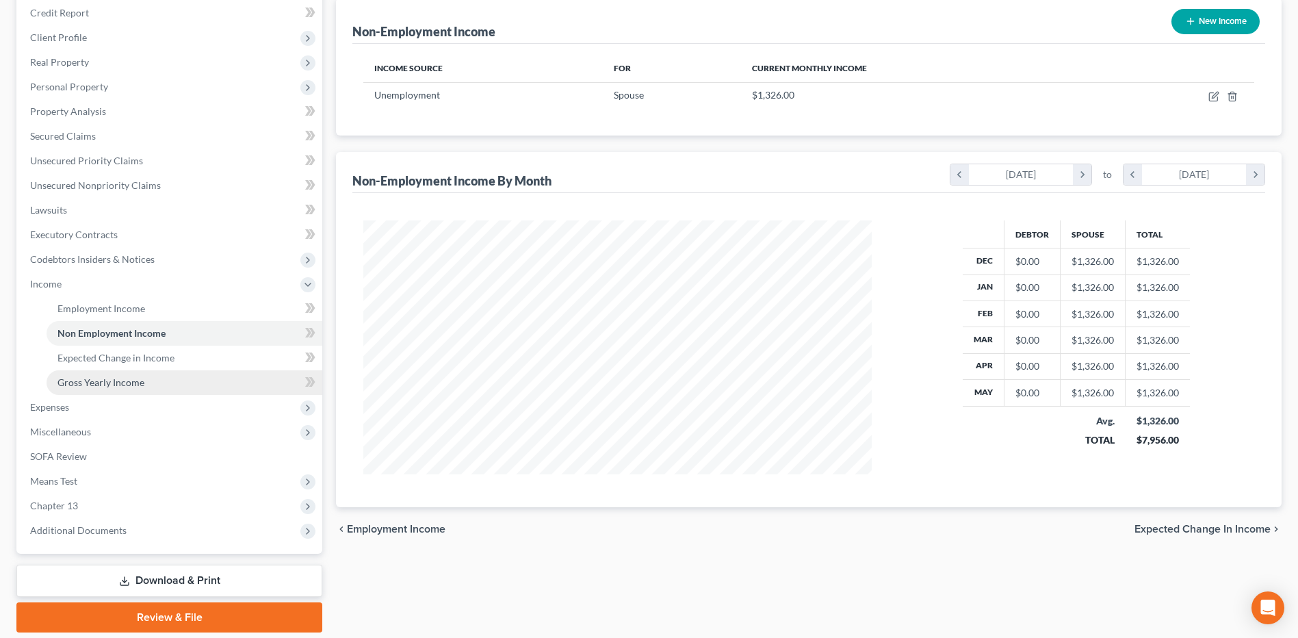
scroll to position [205, 0]
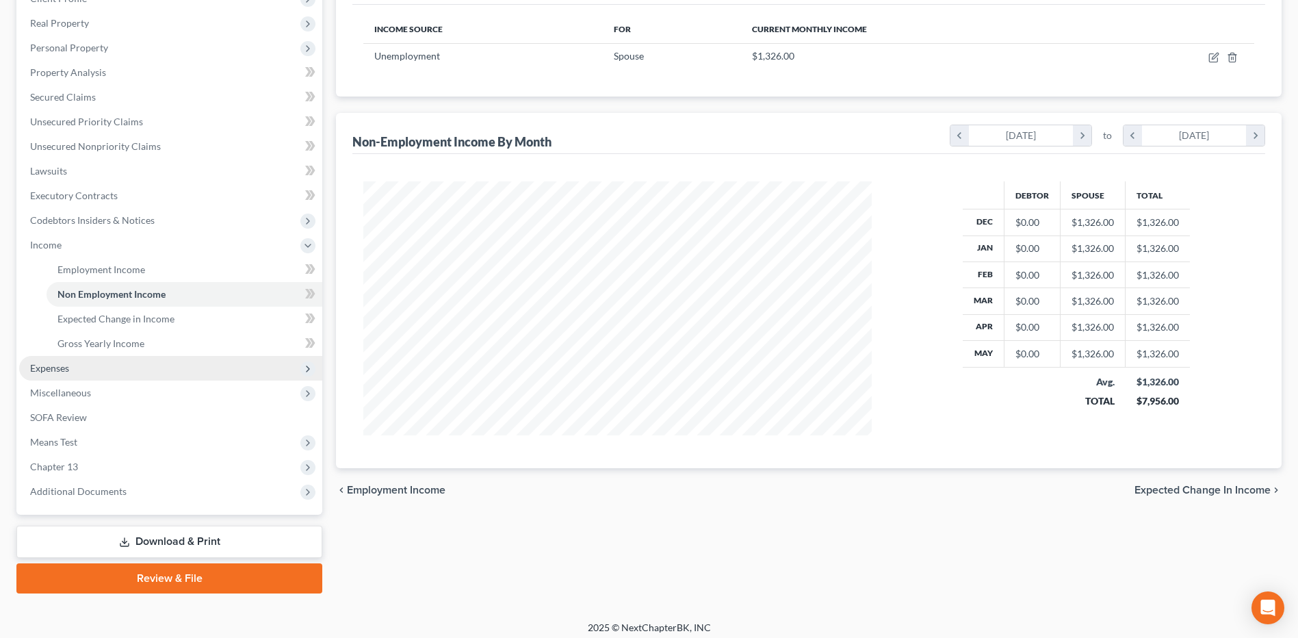
click at [107, 376] on span "Expenses" at bounding box center [170, 368] width 303 height 25
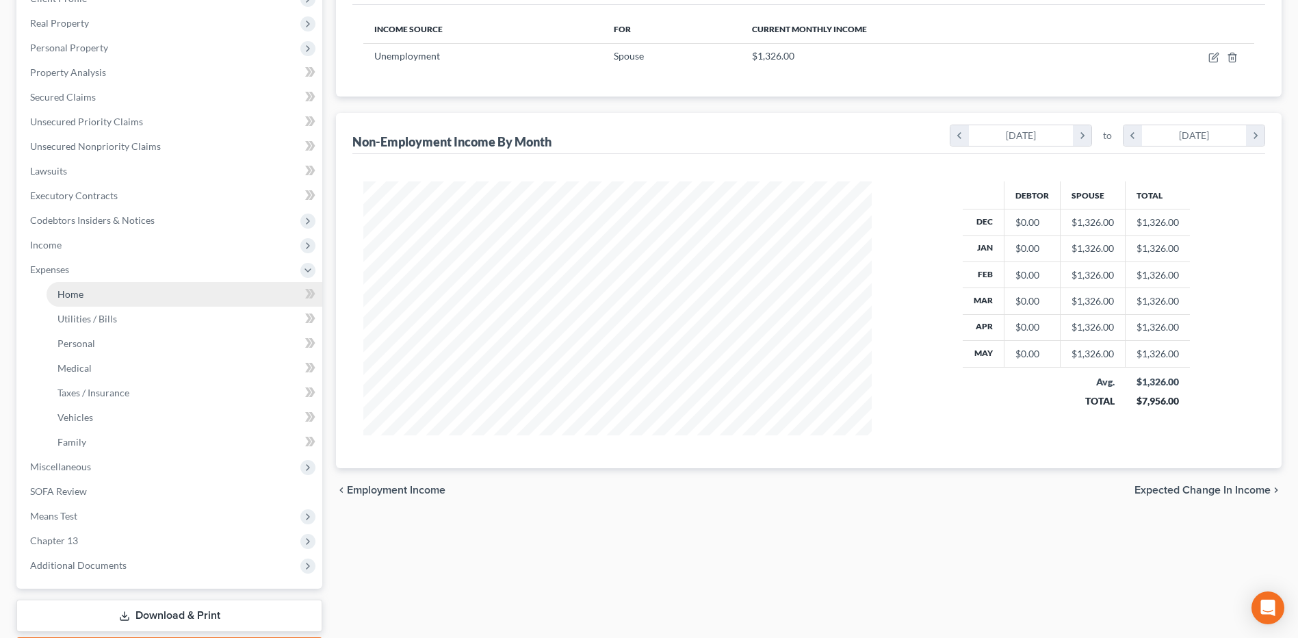
click at [109, 301] on link "Home" at bounding box center [185, 294] width 276 height 25
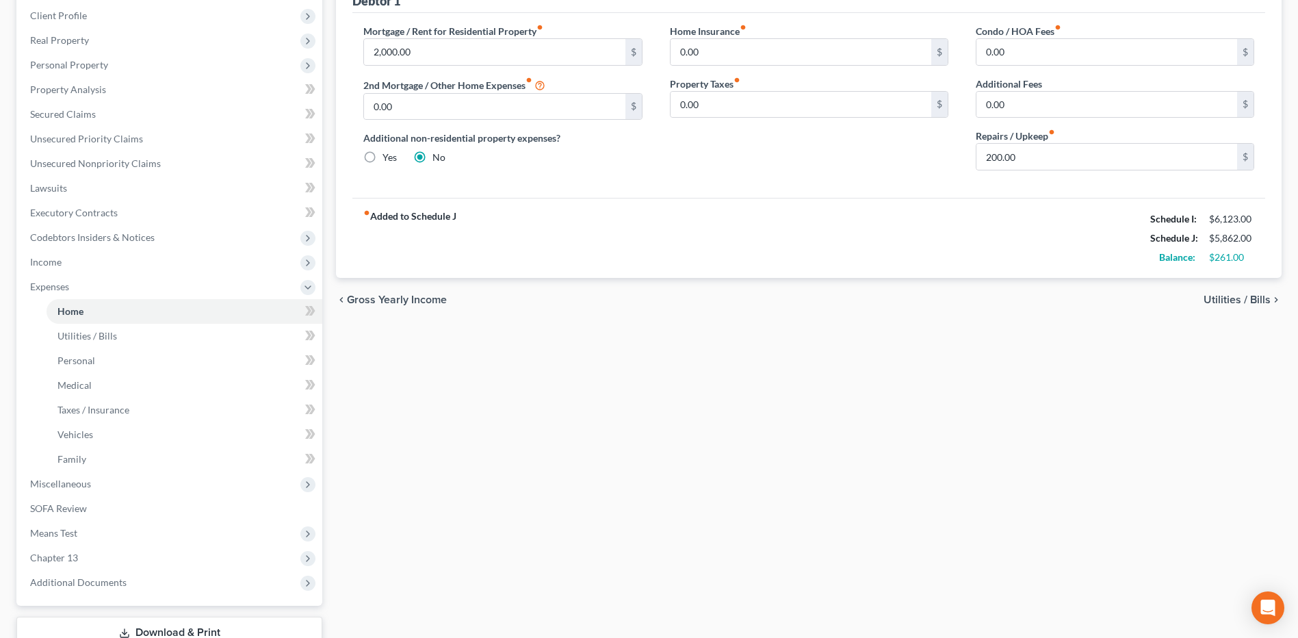
scroll to position [205, 0]
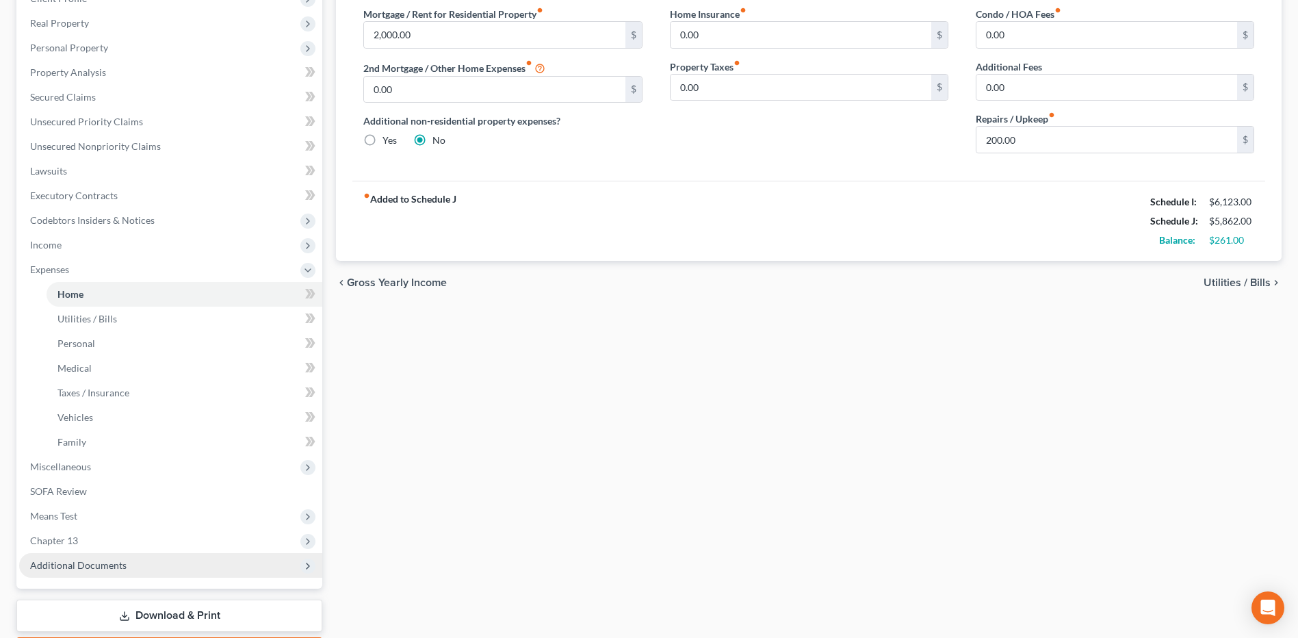
click at [156, 568] on span "Additional Documents" at bounding box center [170, 565] width 303 height 25
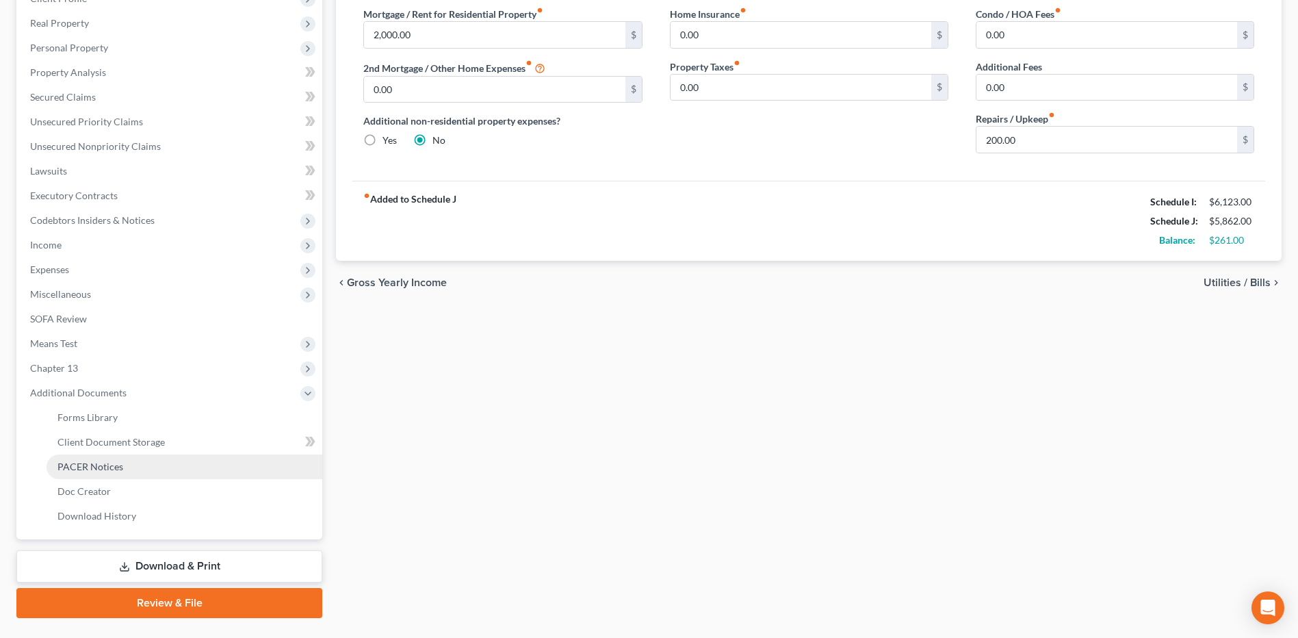
click at [113, 469] on span "PACER Notices" at bounding box center [90, 466] width 66 height 12
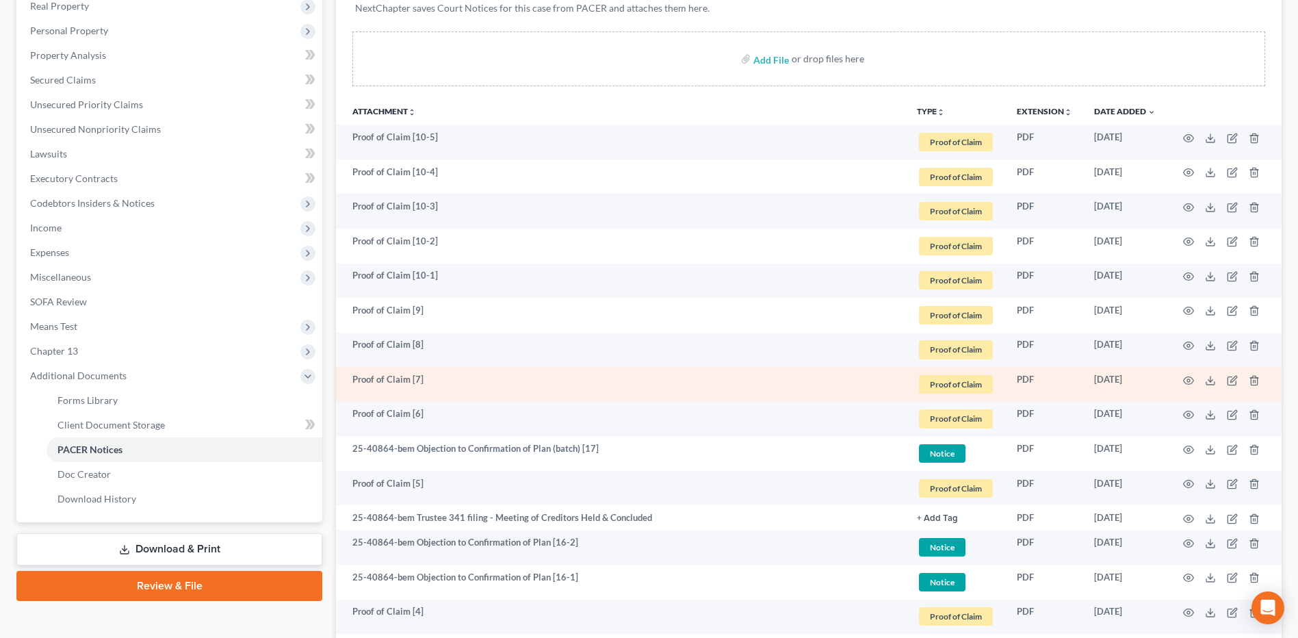
scroll to position [274, 0]
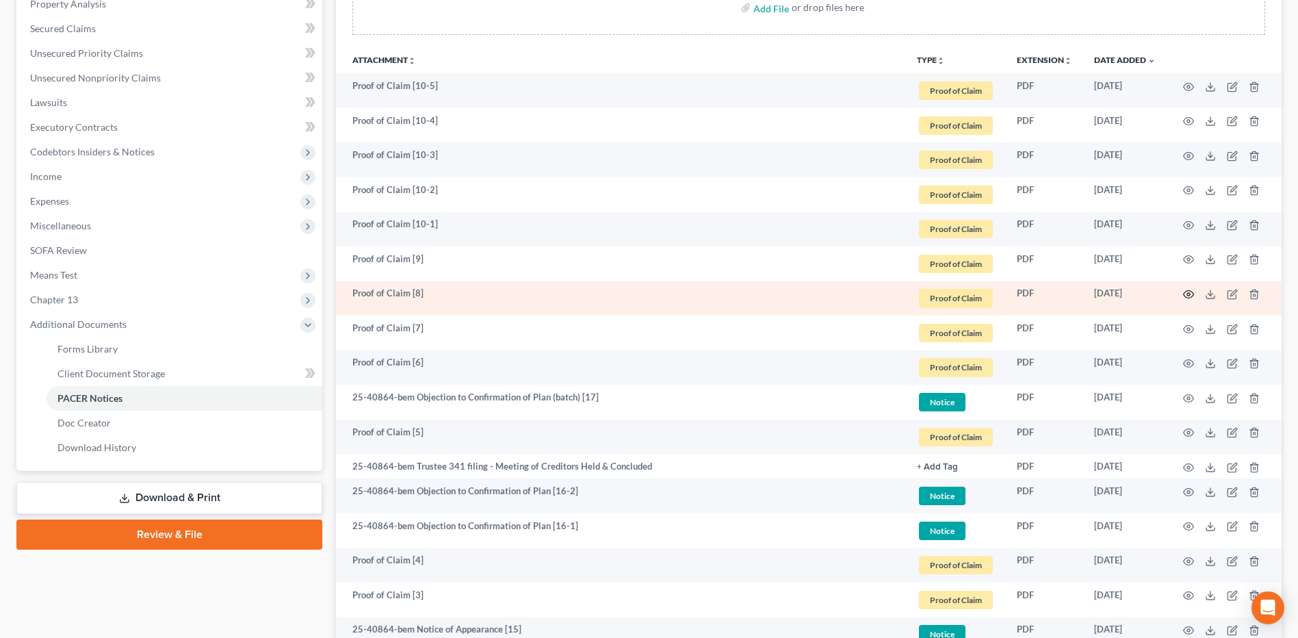
click at [1184, 298] on icon "button" at bounding box center [1188, 294] width 11 height 11
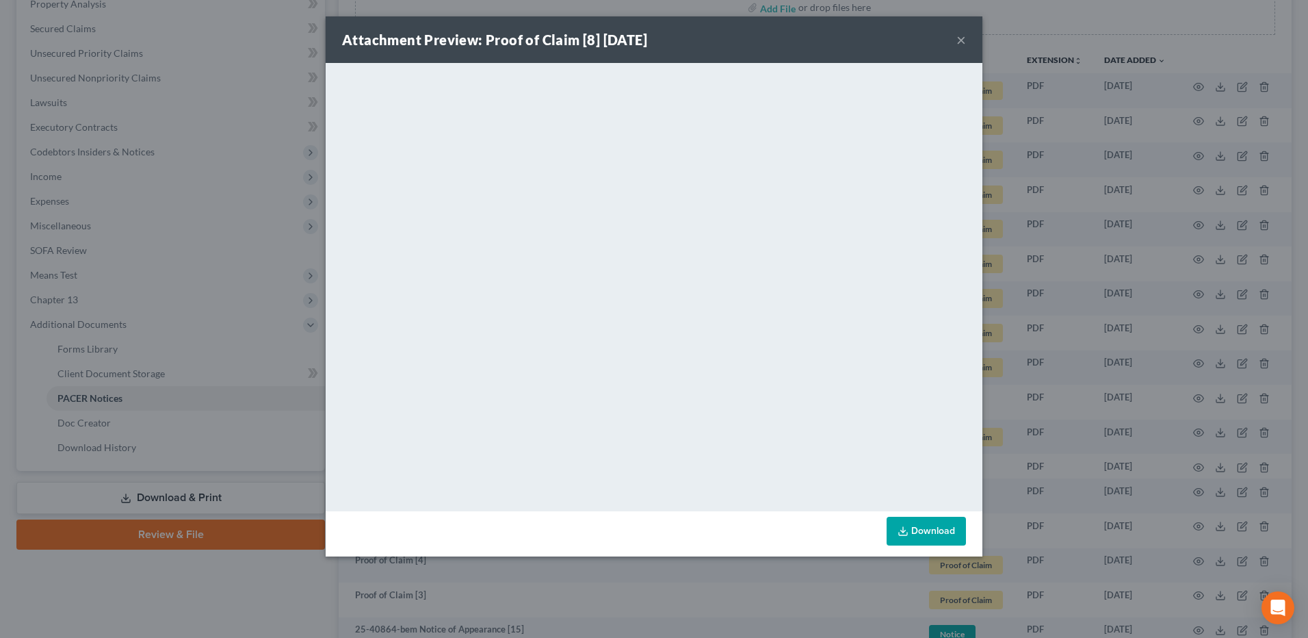
click at [957, 44] on button "×" at bounding box center [961, 39] width 10 height 16
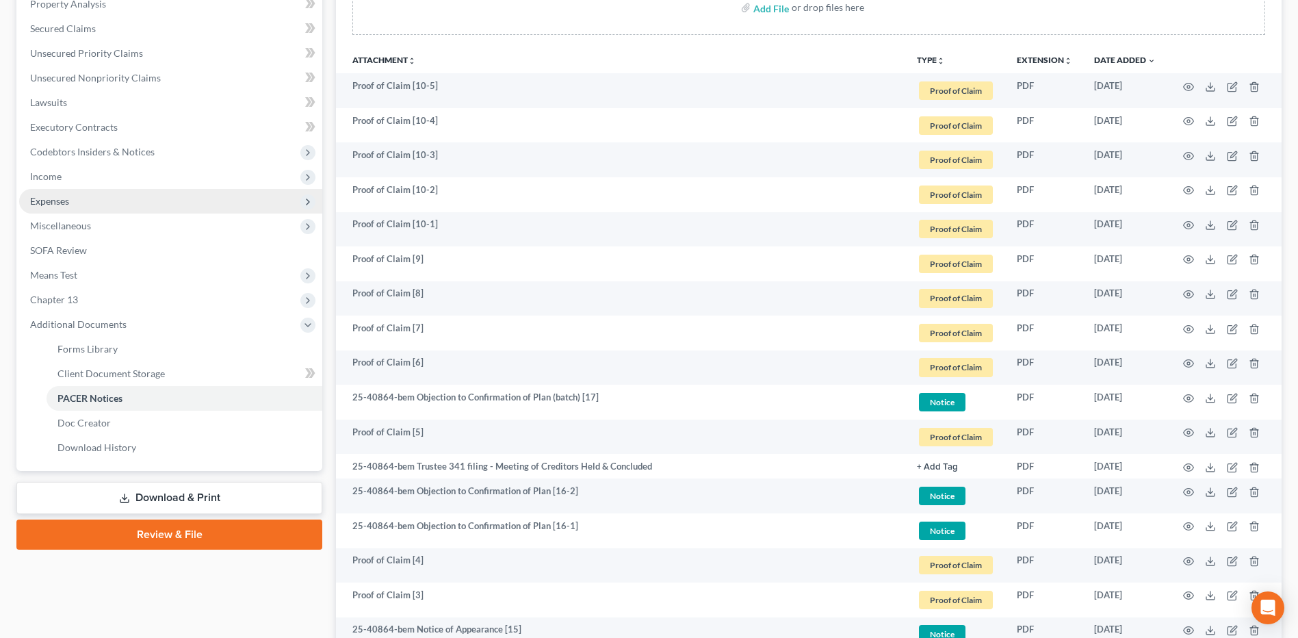
click at [126, 207] on span "Expenses" at bounding box center [170, 201] width 303 height 25
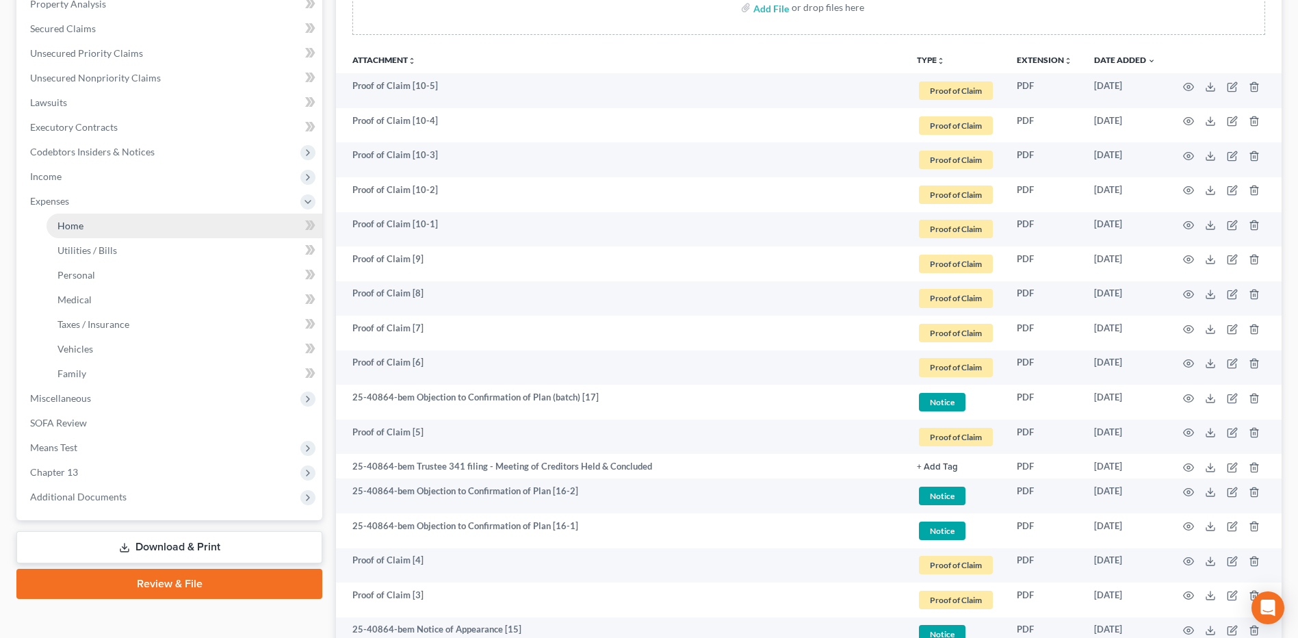
click at [117, 223] on link "Home" at bounding box center [185, 225] width 276 height 25
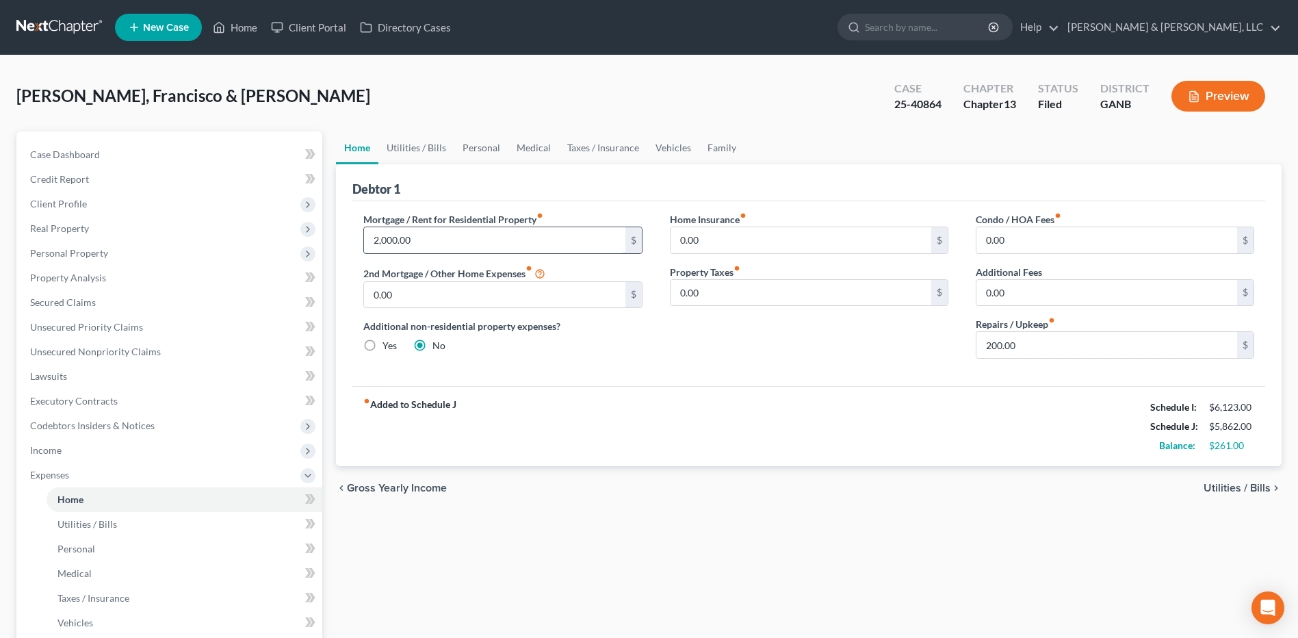
click at [469, 245] on input "2,000.00" at bounding box center [494, 240] width 261 height 26
type input "1,946"
click at [878, 501] on div "chevron_left Gross Yearly Income Utilities / Bills chevron_right" at bounding box center [808, 488] width 945 height 44
click at [432, 151] on link "Utilities / Bills" at bounding box center [416, 147] width 76 height 33
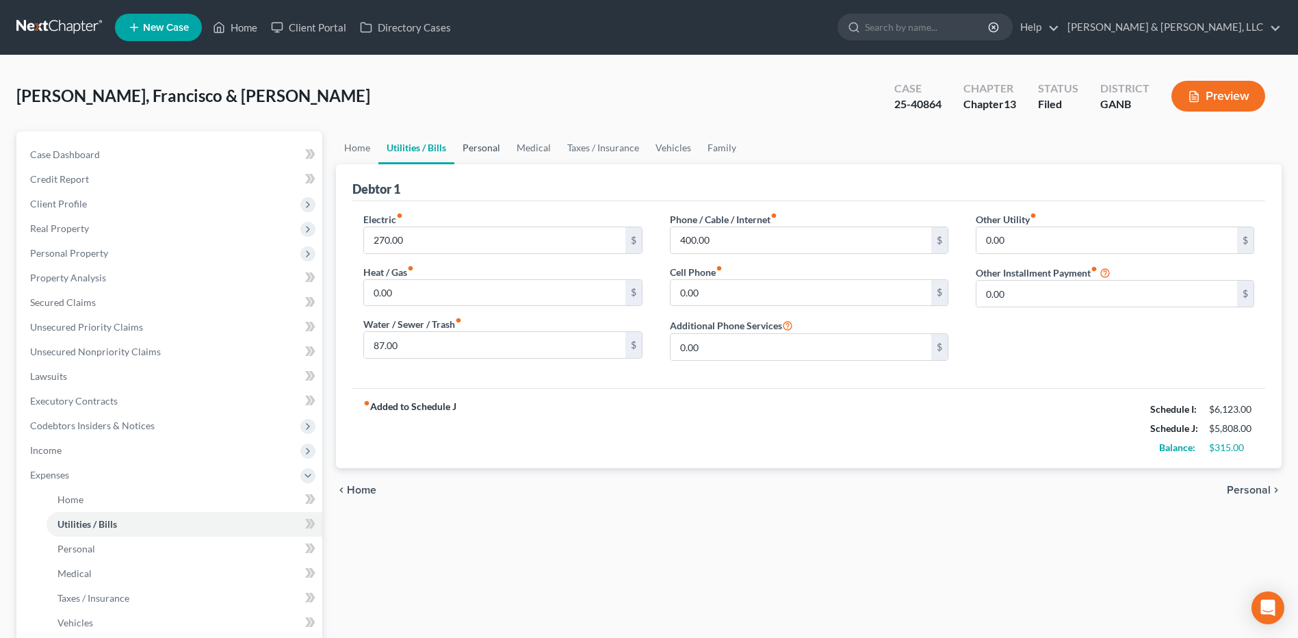
click at [491, 148] on link "Personal" at bounding box center [481, 147] width 54 height 33
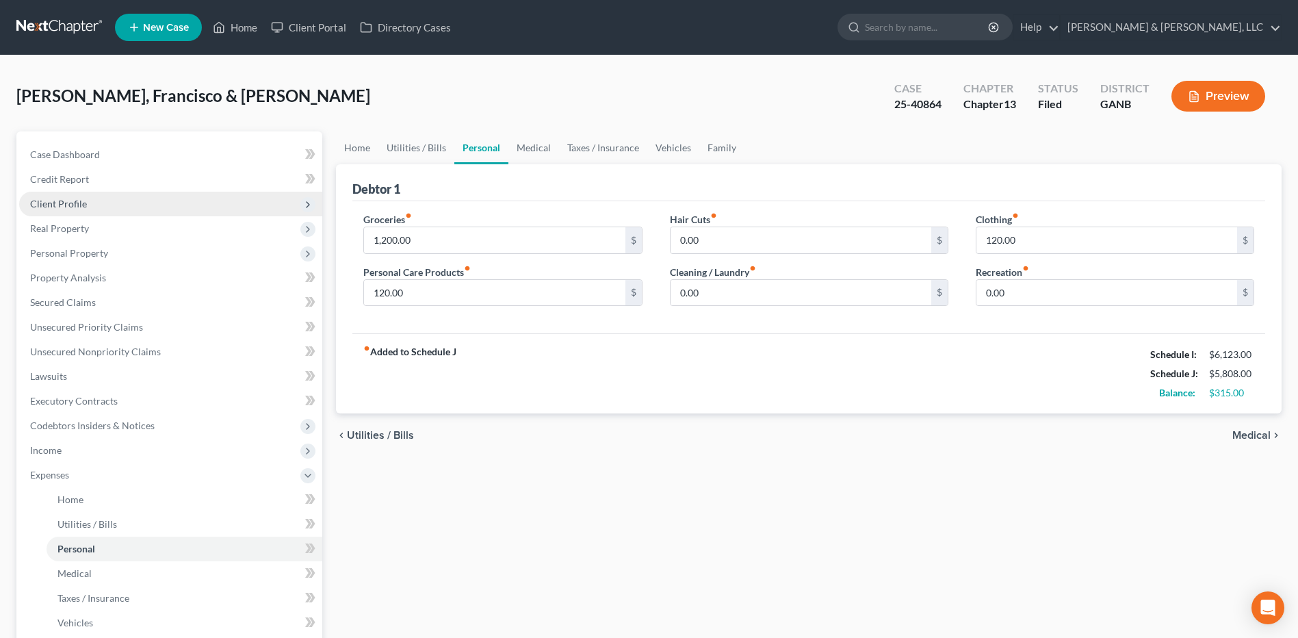
click at [103, 207] on span "Client Profile" at bounding box center [170, 204] width 303 height 25
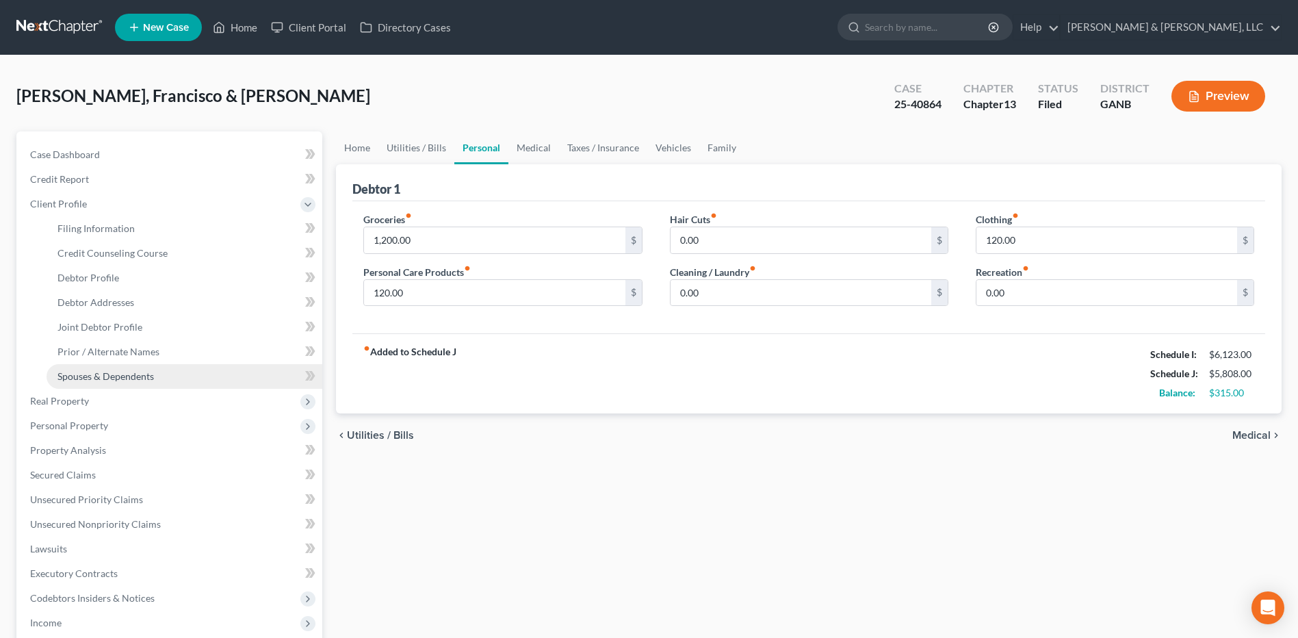
click at [103, 372] on span "Spouses & Dependents" at bounding box center [105, 376] width 96 height 12
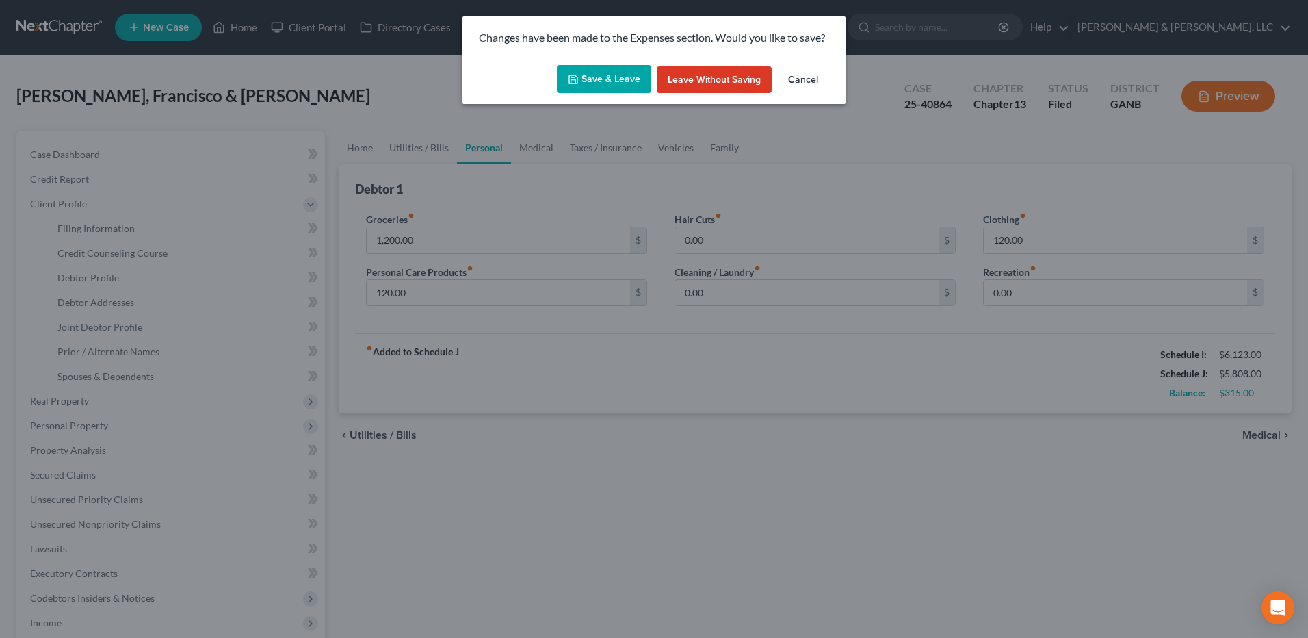
click at [627, 83] on button "Save & Leave" at bounding box center [604, 79] width 94 height 29
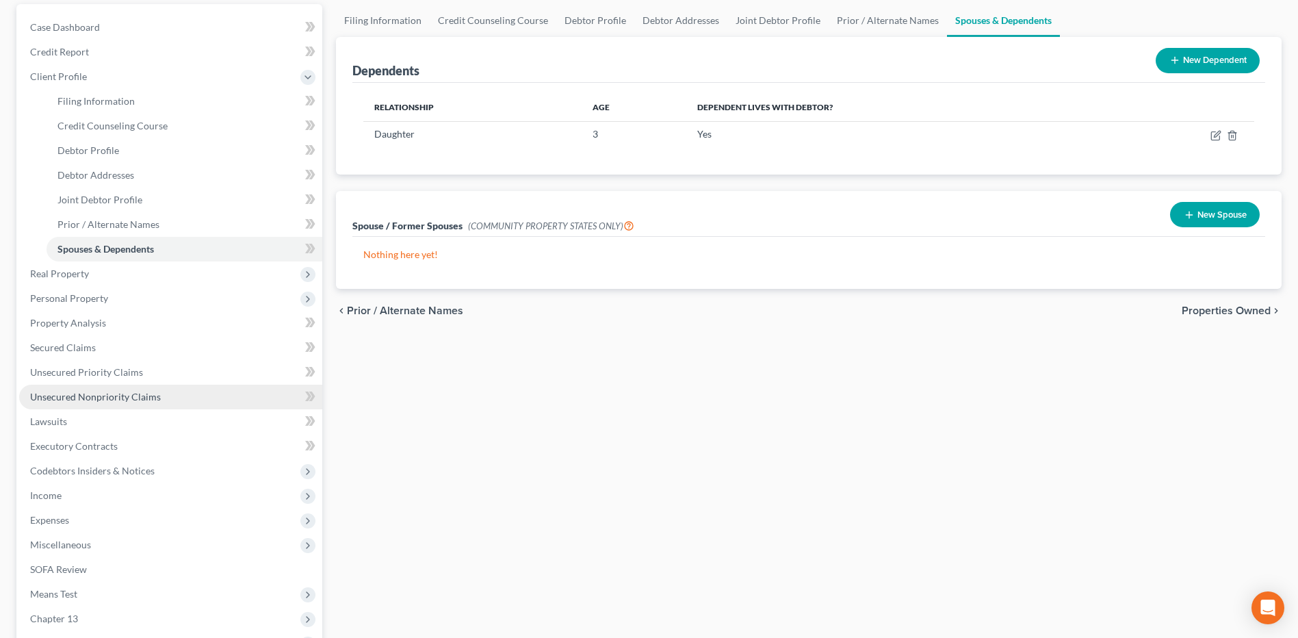
scroll to position [205, 0]
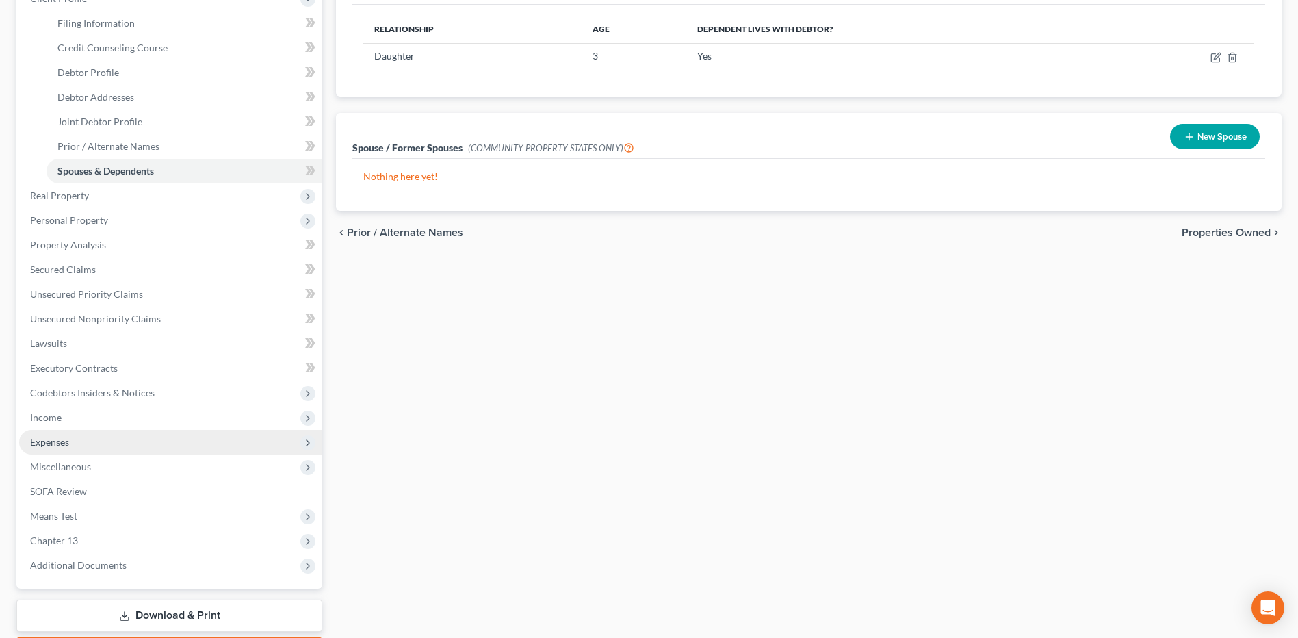
click at [101, 437] on span "Expenses" at bounding box center [170, 442] width 303 height 25
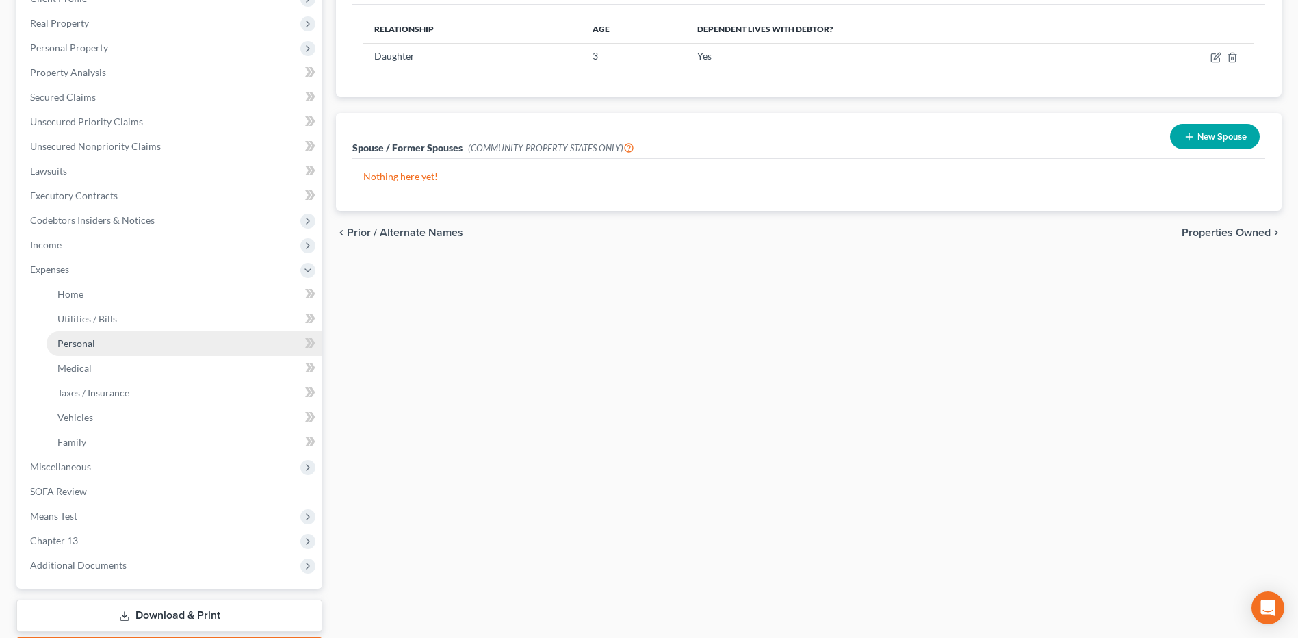
click at [111, 337] on link "Personal" at bounding box center [185, 343] width 276 height 25
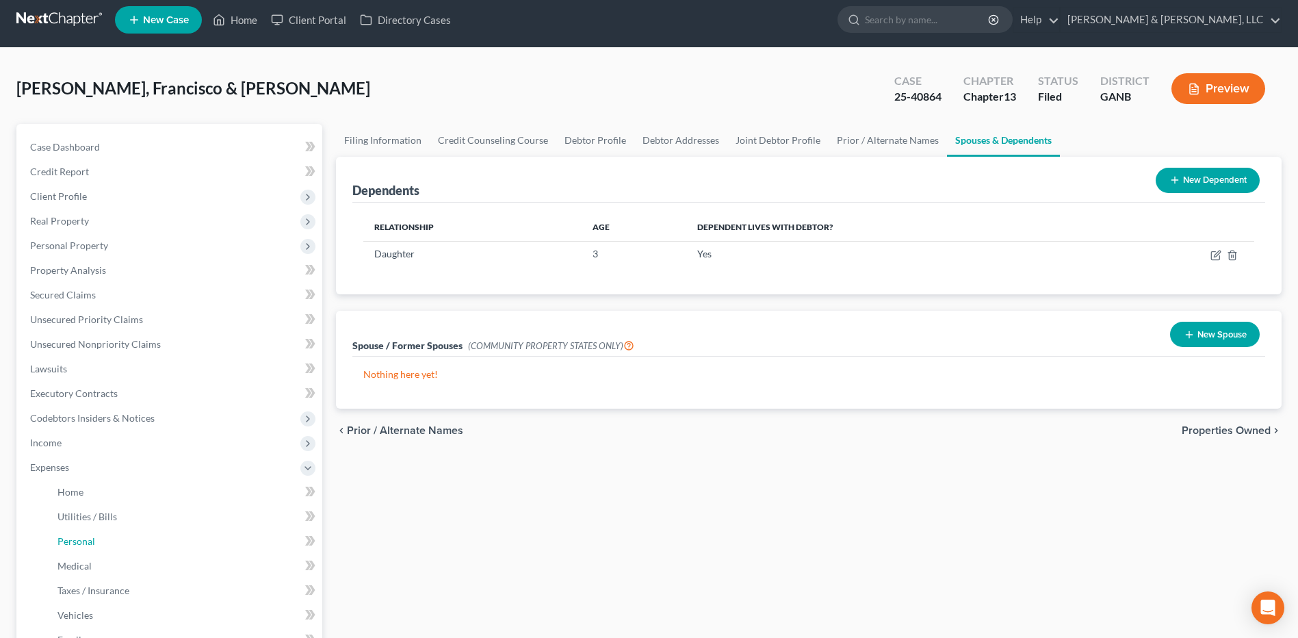
scroll to position [0, 0]
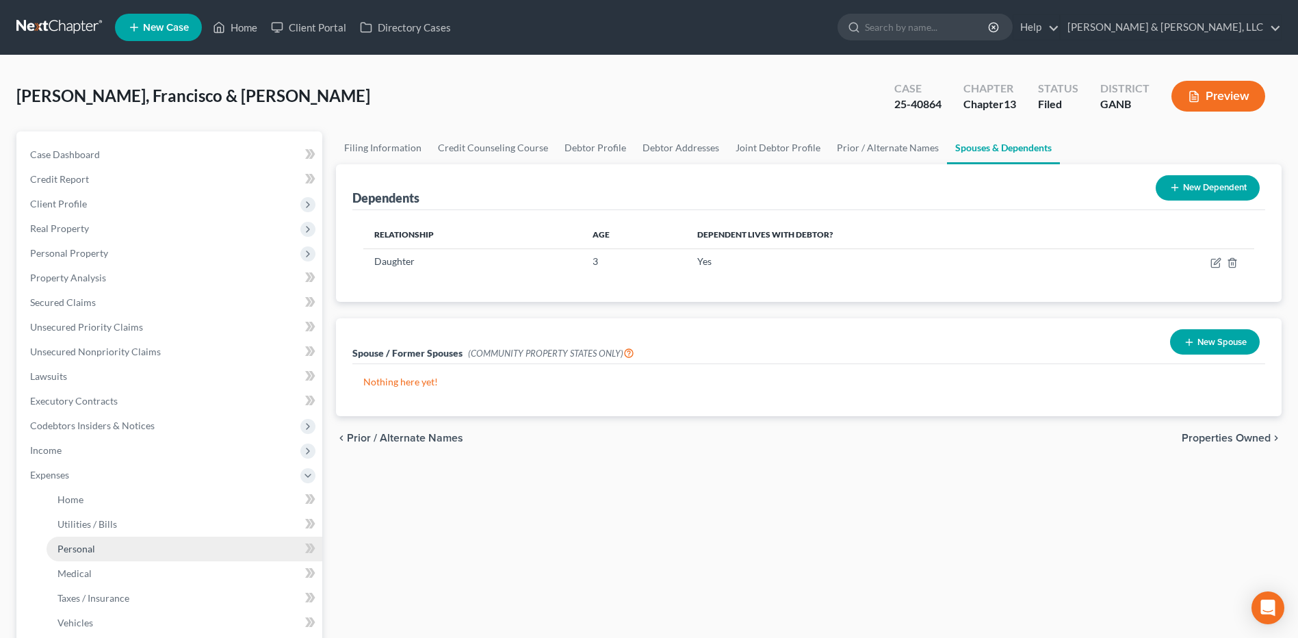
click at [101, 543] on link "Personal" at bounding box center [185, 548] width 276 height 25
click at [97, 536] on link "Personal" at bounding box center [185, 548] width 276 height 25
click at [89, 499] on link "Home" at bounding box center [185, 499] width 276 height 25
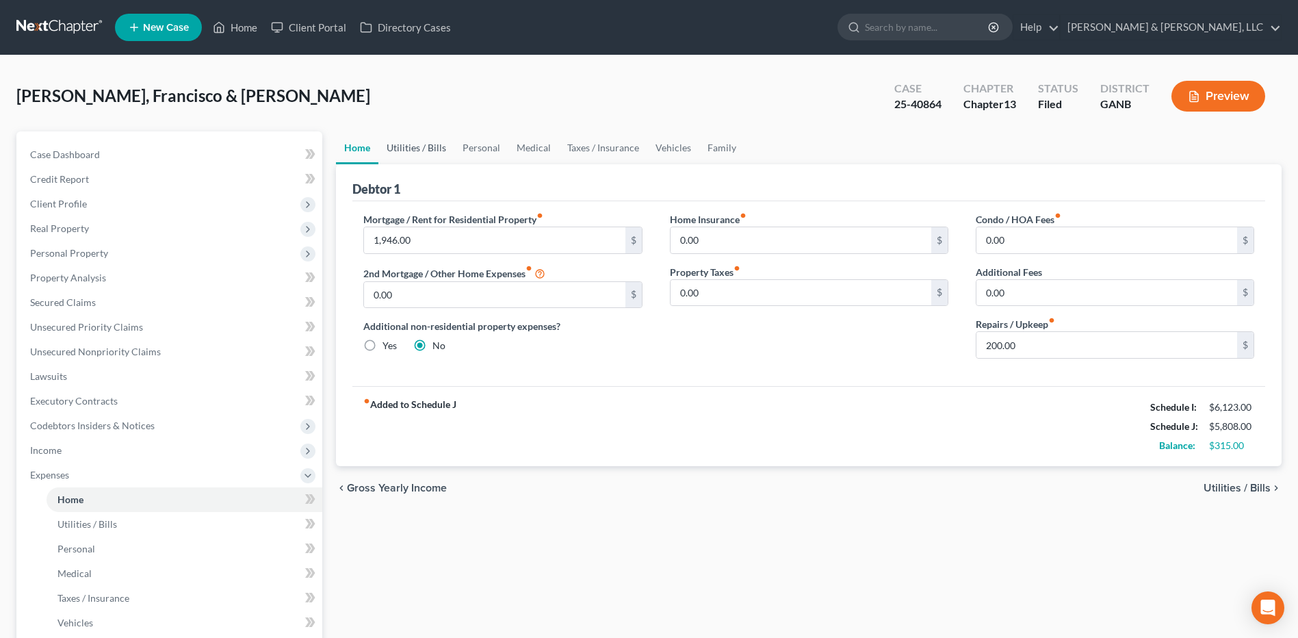
click at [429, 153] on link "Utilities / Bills" at bounding box center [416, 147] width 76 height 33
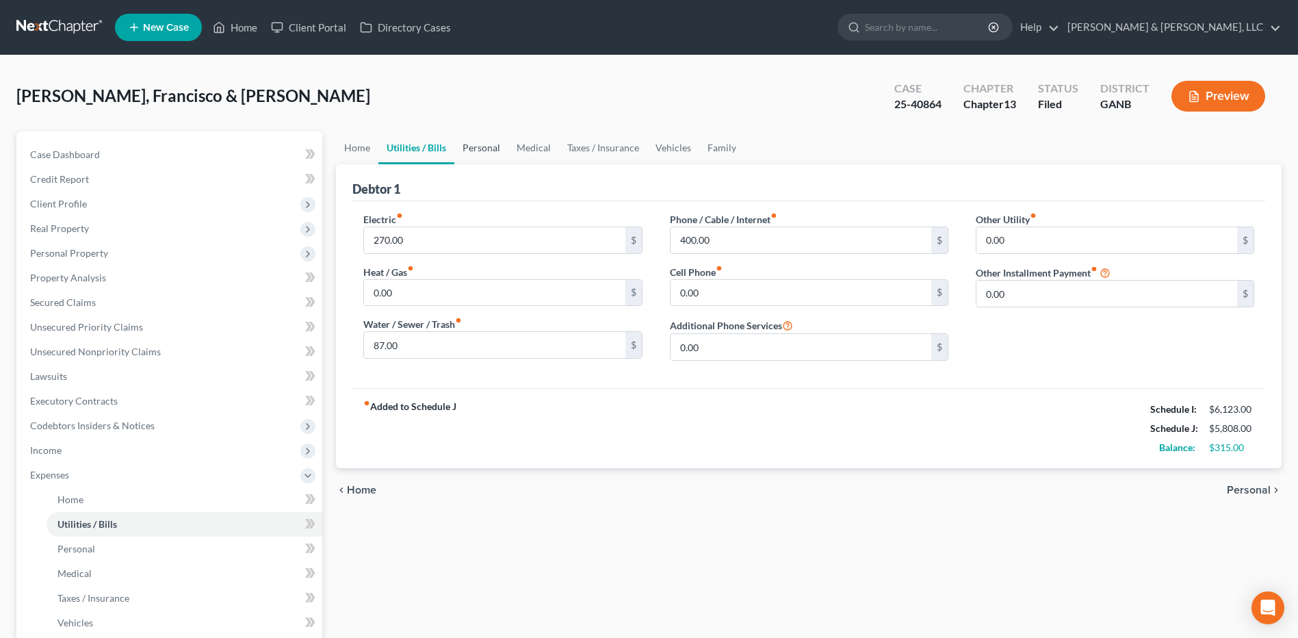
click at [482, 140] on link "Personal" at bounding box center [481, 147] width 54 height 33
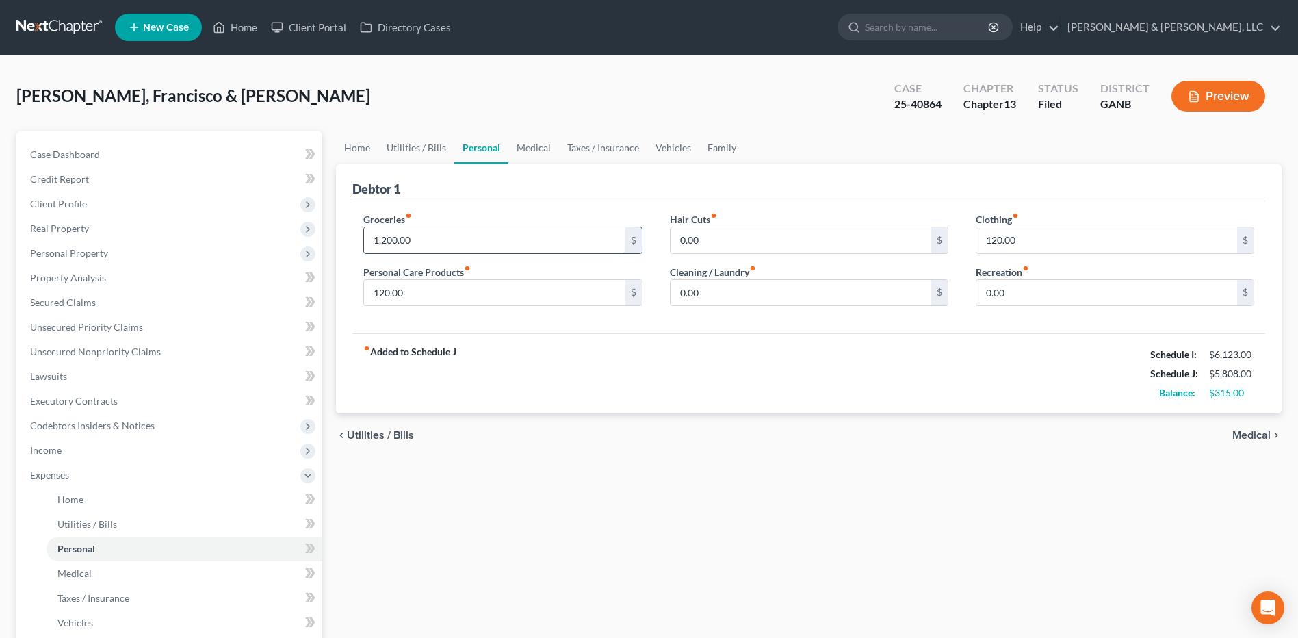
click at [462, 231] on input "1,200.00" at bounding box center [494, 240] width 261 height 26
type input "900"
click at [1045, 235] on input "120.00" at bounding box center [1106, 240] width 261 height 26
type input "90"
click at [428, 289] on input "120.00" at bounding box center [494, 293] width 261 height 26
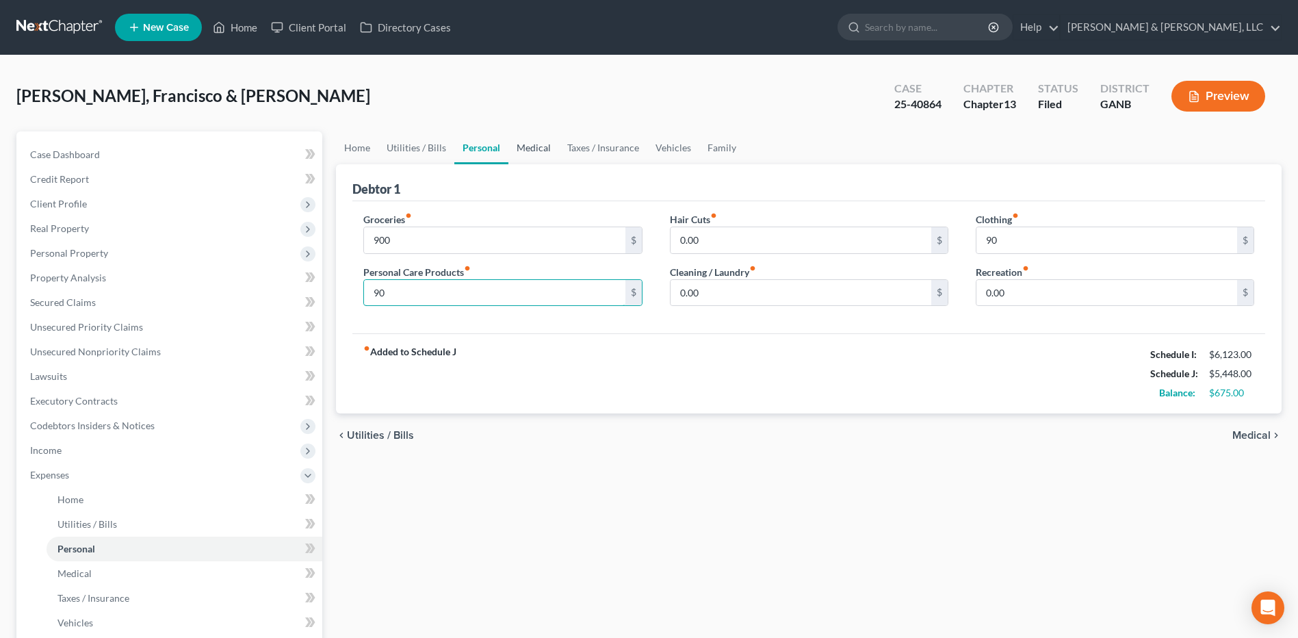
type input "90"
click at [534, 146] on link "Medical" at bounding box center [533, 147] width 51 height 33
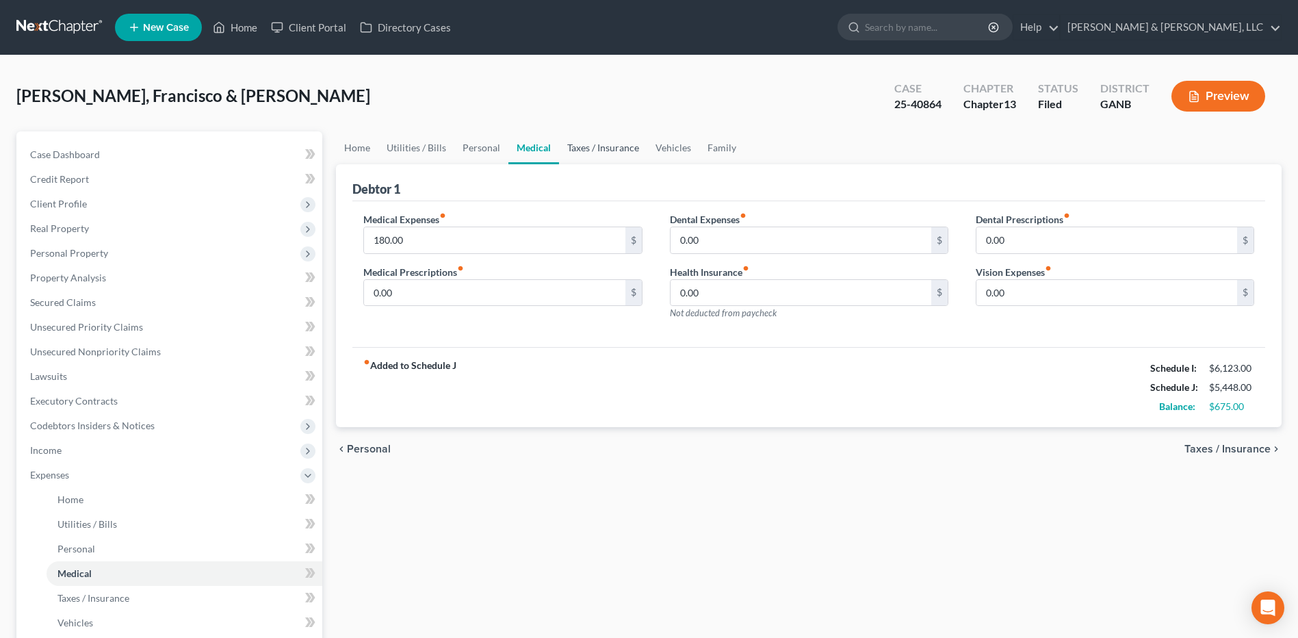
click at [595, 152] on link "Taxes / Insurance" at bounding box center [603, 147] width 88 height 33
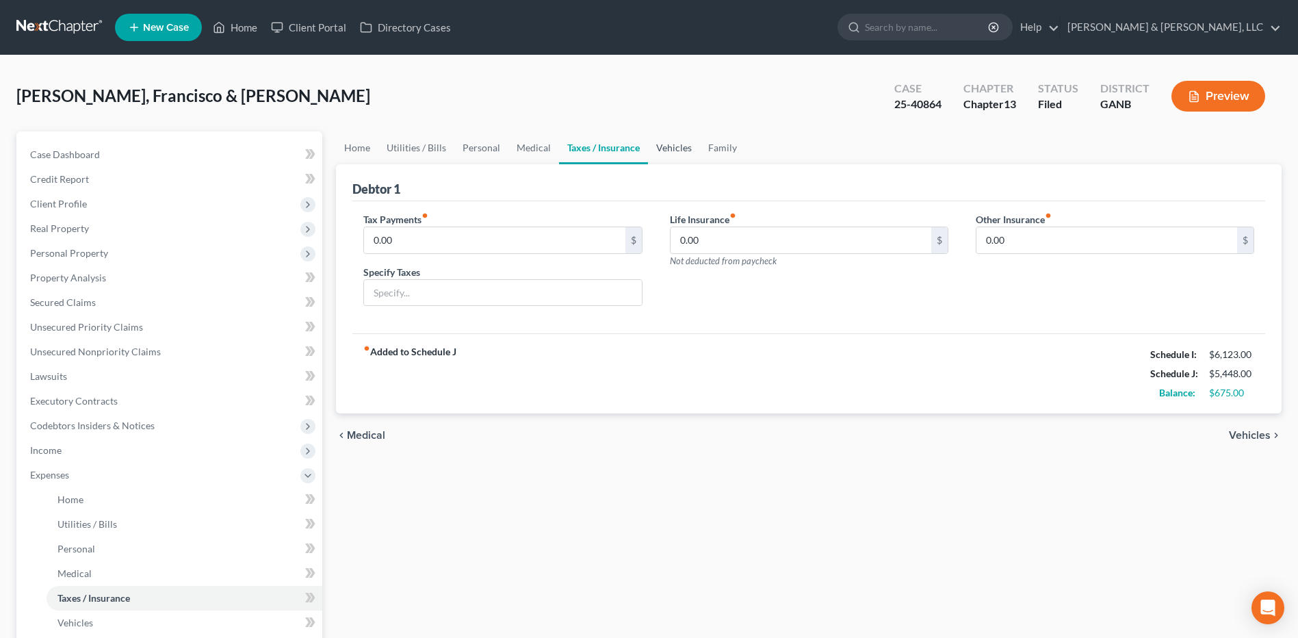
click at [672, 144] on link "Vehicles" at bounding box center [674, 147] width 52 height 33
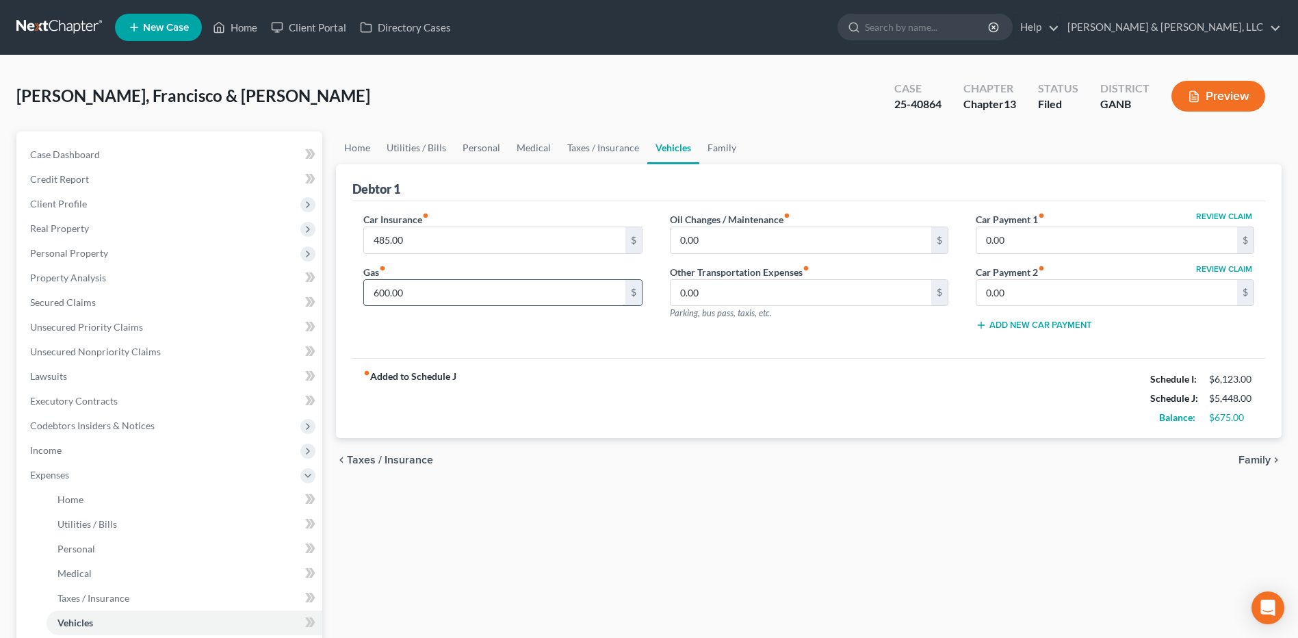
click at [454, 296] on input "600.00" at bounding box center [494, 293] width 261 height 26
type input "500"
click at [430, 240] on input "485.00" at bounding box center [494, 240] width 261 height 26
type input "385"
click at [958, 526] on div "Home Utilities / Bills Personal Medical Taxes / Insurance Vehicles Family Debto…" at bounding box center [808, 501] width 959 height 741
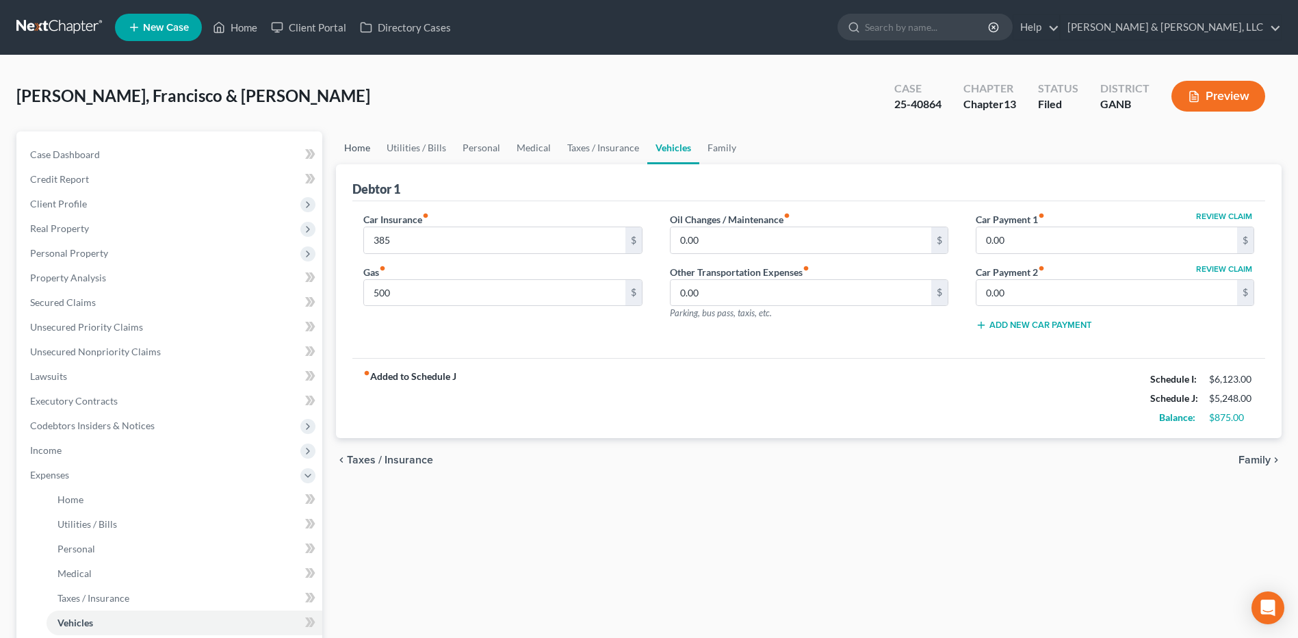
click at [350, 150] on link "Home" at bounding box center [357, 147] width 42 height 33
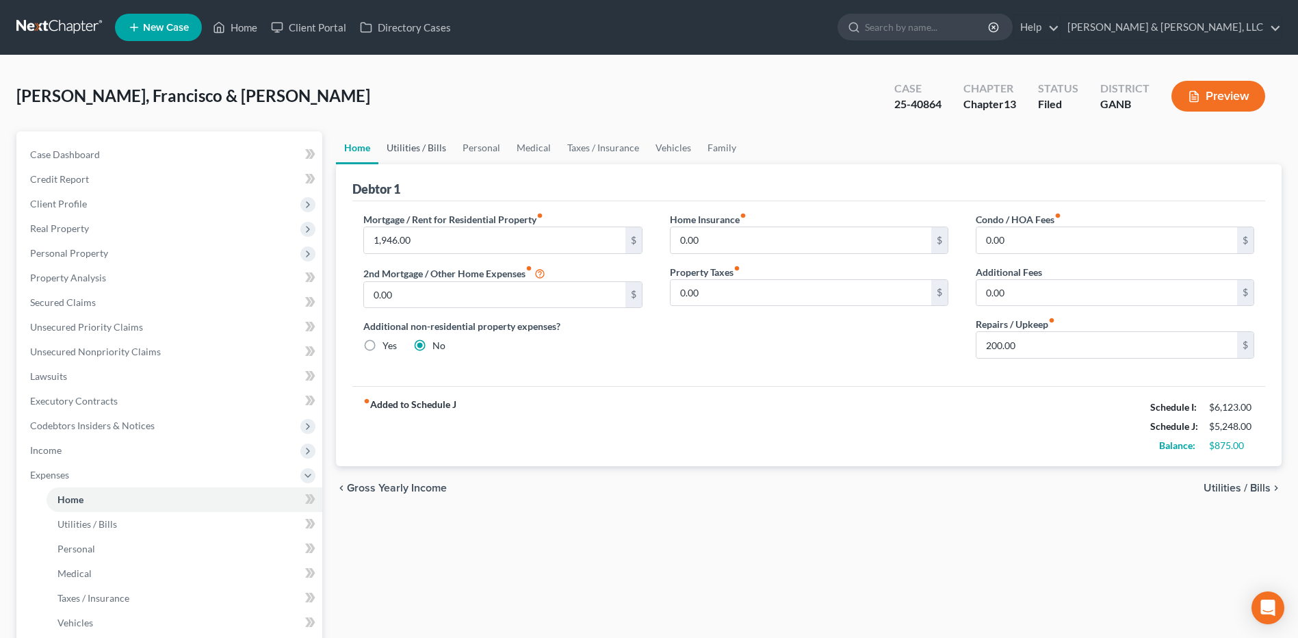
click at [431, 142] on link "Utilities / Bills" at bounding box center [416, 147] width 76 height 33
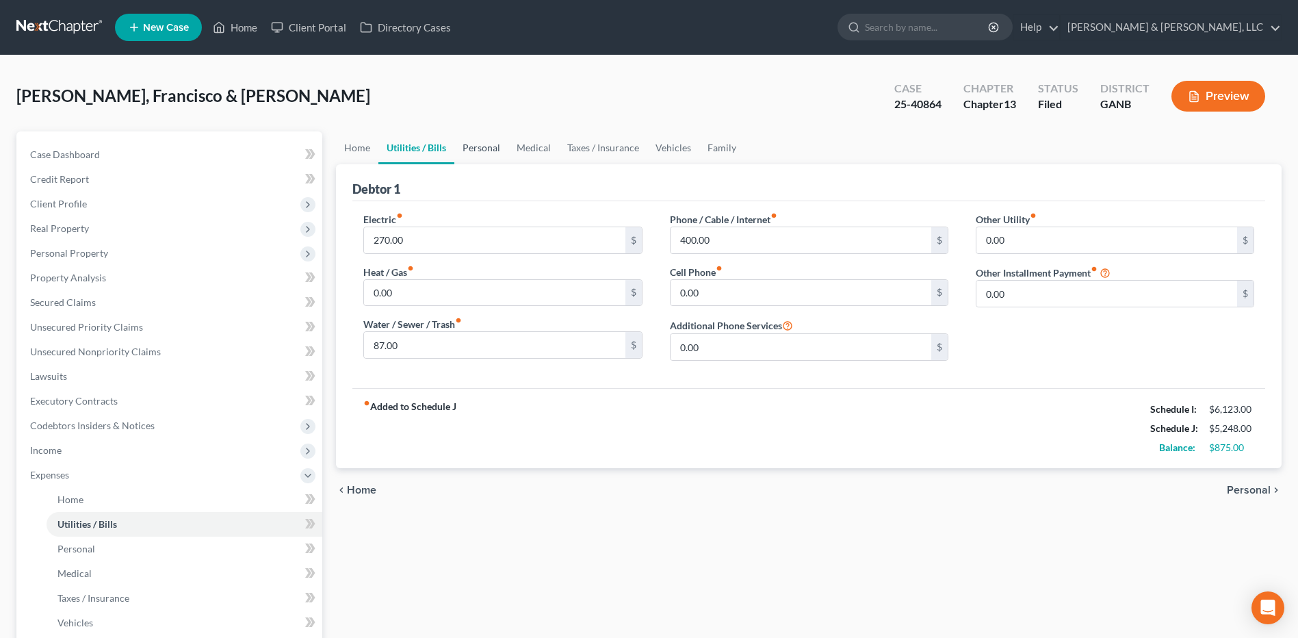
click at [483, 152] on link "Personal" at bounding box center [481, 147] width 54 height 33
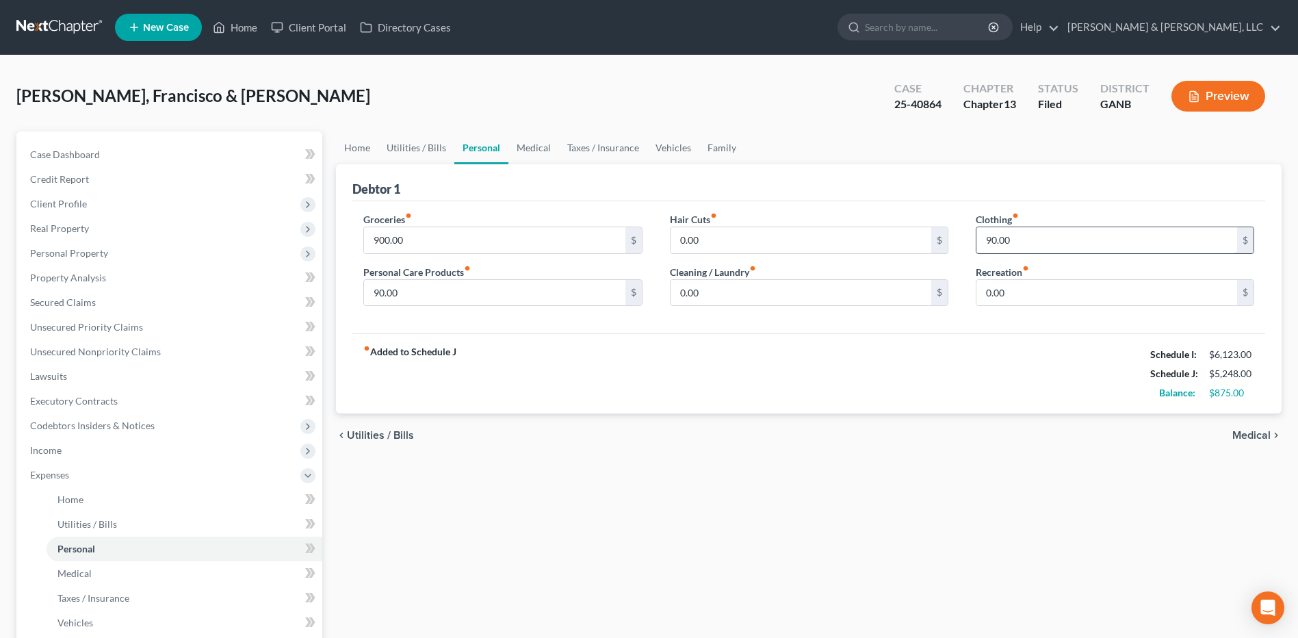
click at [1030, 237] on input "90.00" at bounding box center [1106, 240] width 261 height 26
type input "95"
click at [961, 497] on div "Home Utilities / Bills Personal Medical Taxes / Insurance Vehicles Family Debto…" at bounding box center [808, 501] width 959 height 741
click at [1258, 436] on span "Medical" at bounding box center [1251, 435] width 38 height 11
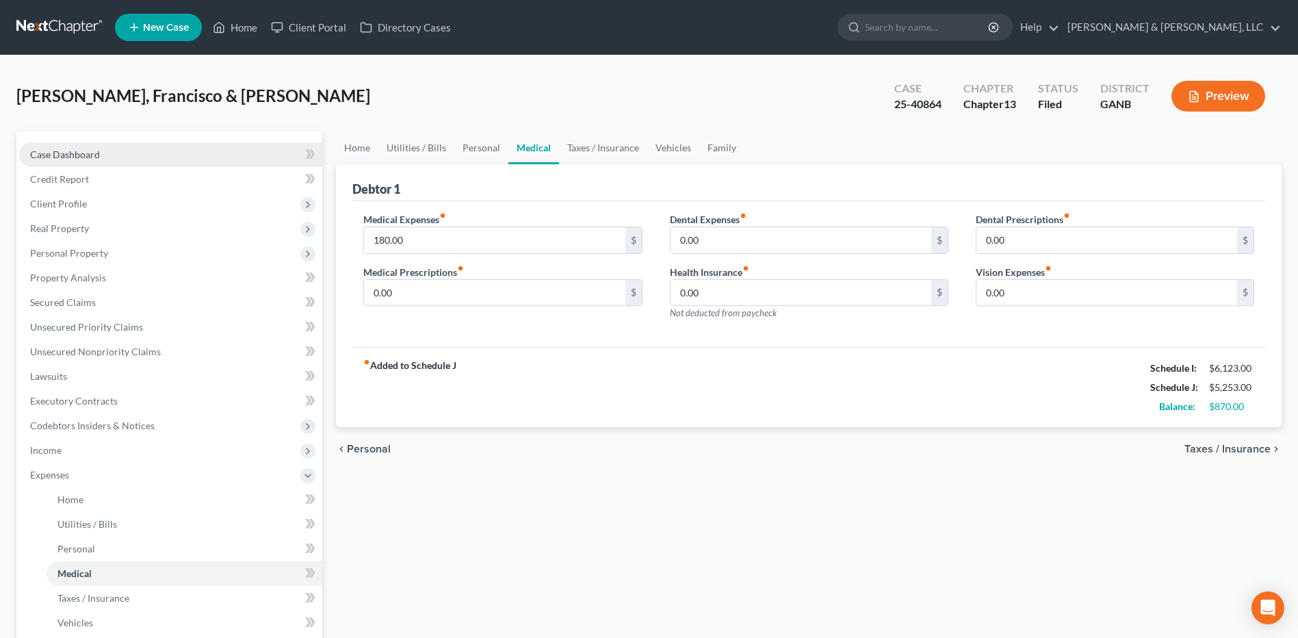
click at [121, 159] on link "Case Dashboard" at bounding box center [170, 154] width 303 height 25
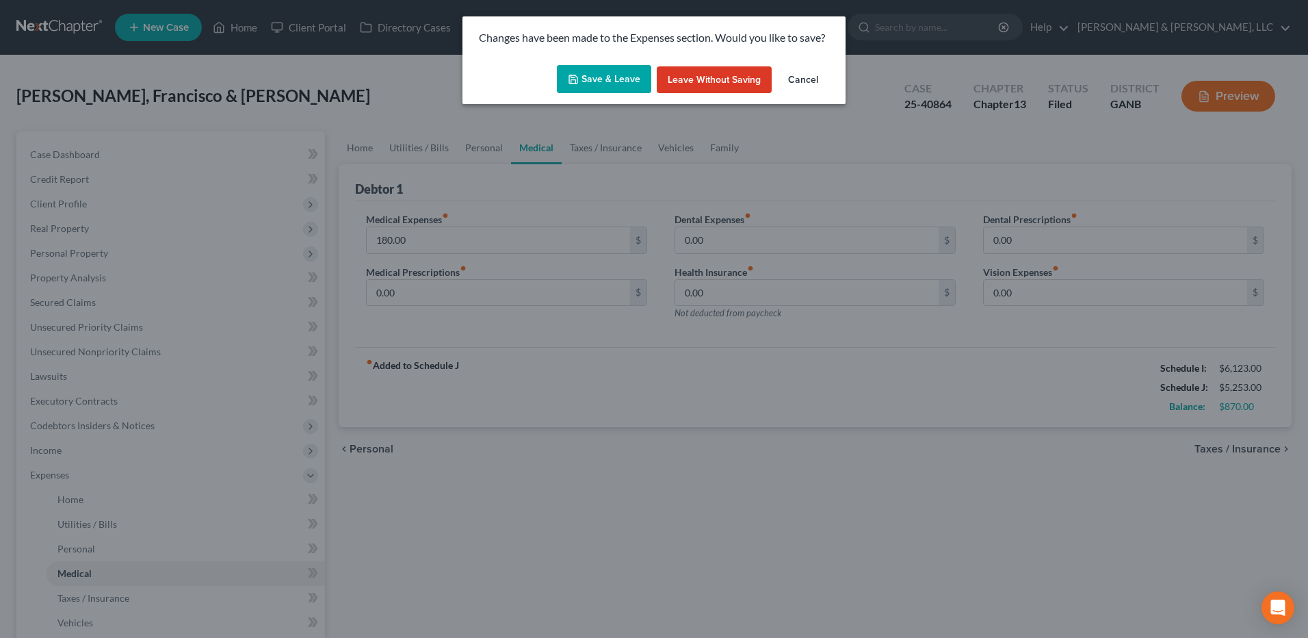
click at [616, 77] on button "Save & Leave" at bounding box center [604, 79] width 94 height 29
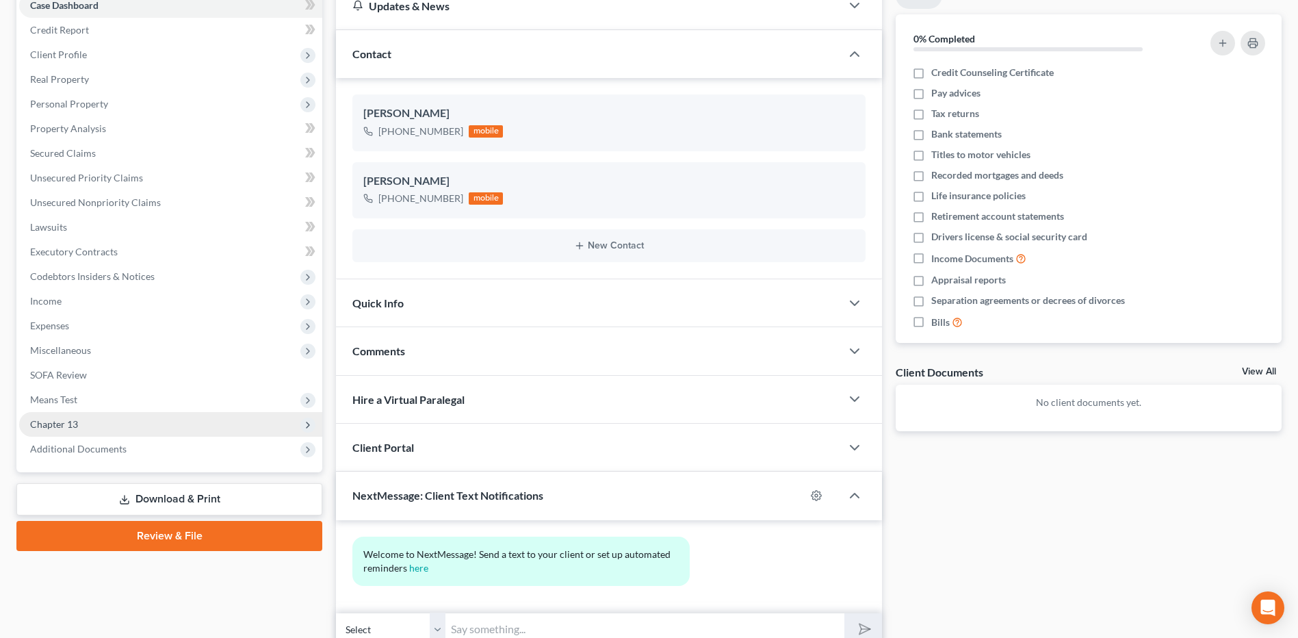
scroll to position [209, 0]
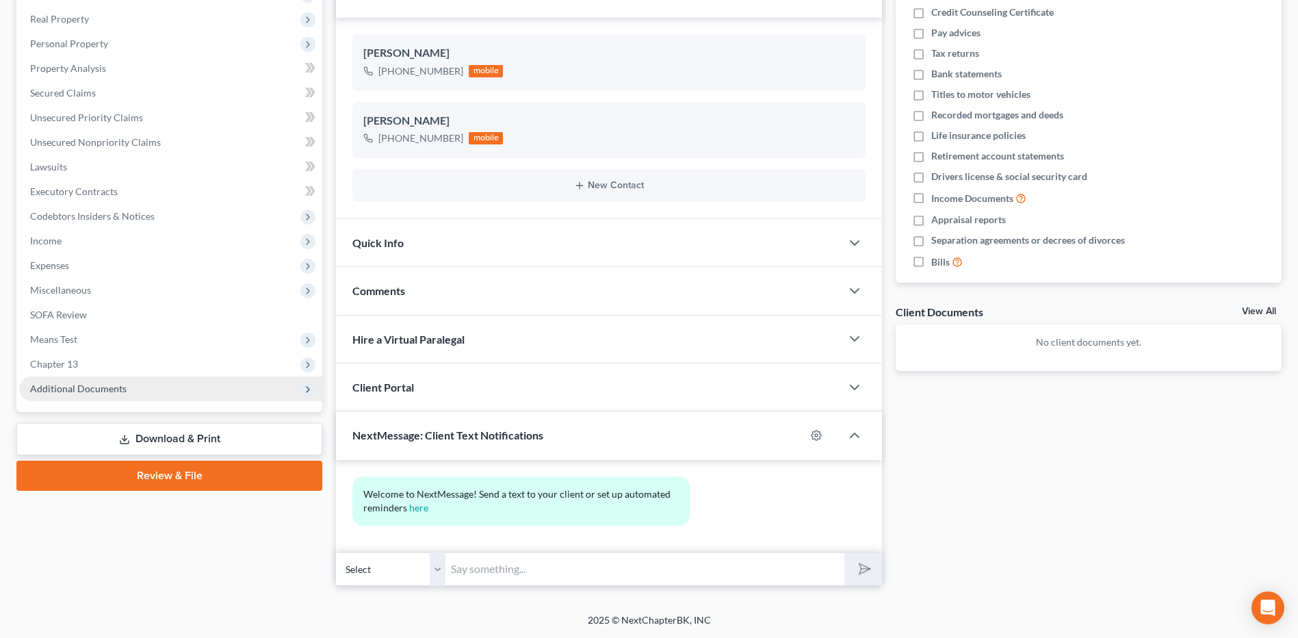
click at [129, 391] on span "Additional Documents" at bounding box center [170, 388] width 303 height 25
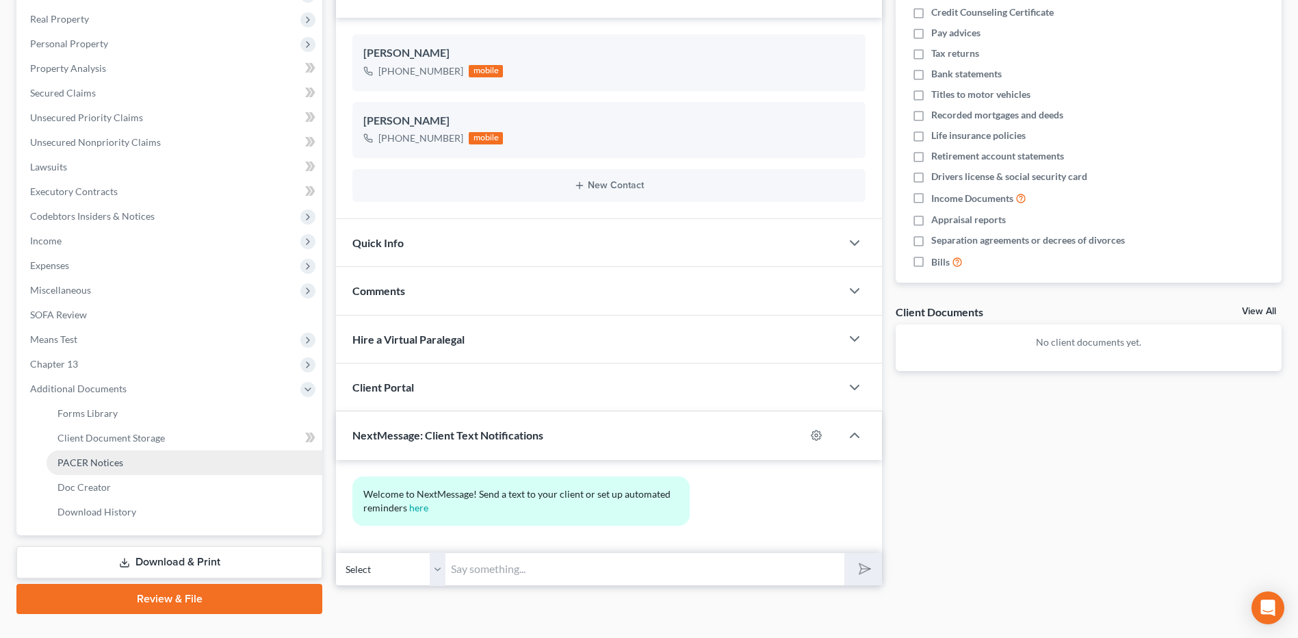
click at [109, 460] on span "PACER Notices" at bounding box center [90, 462] width 66 height 12
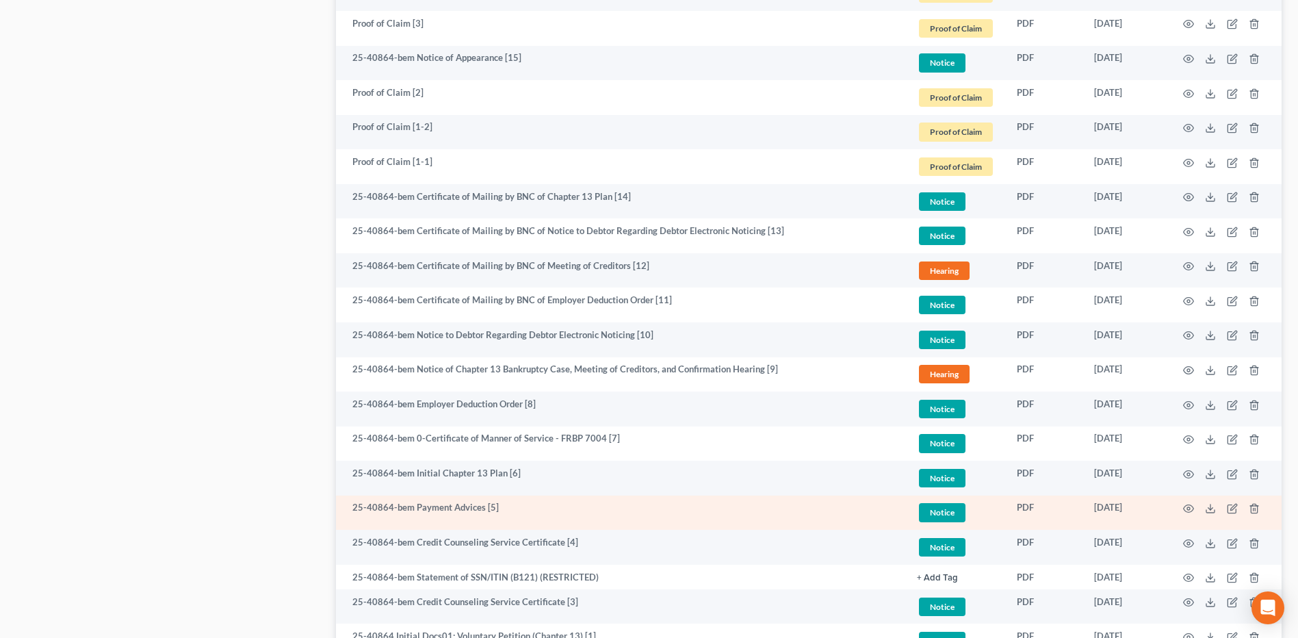
scroll to position [889, 0]
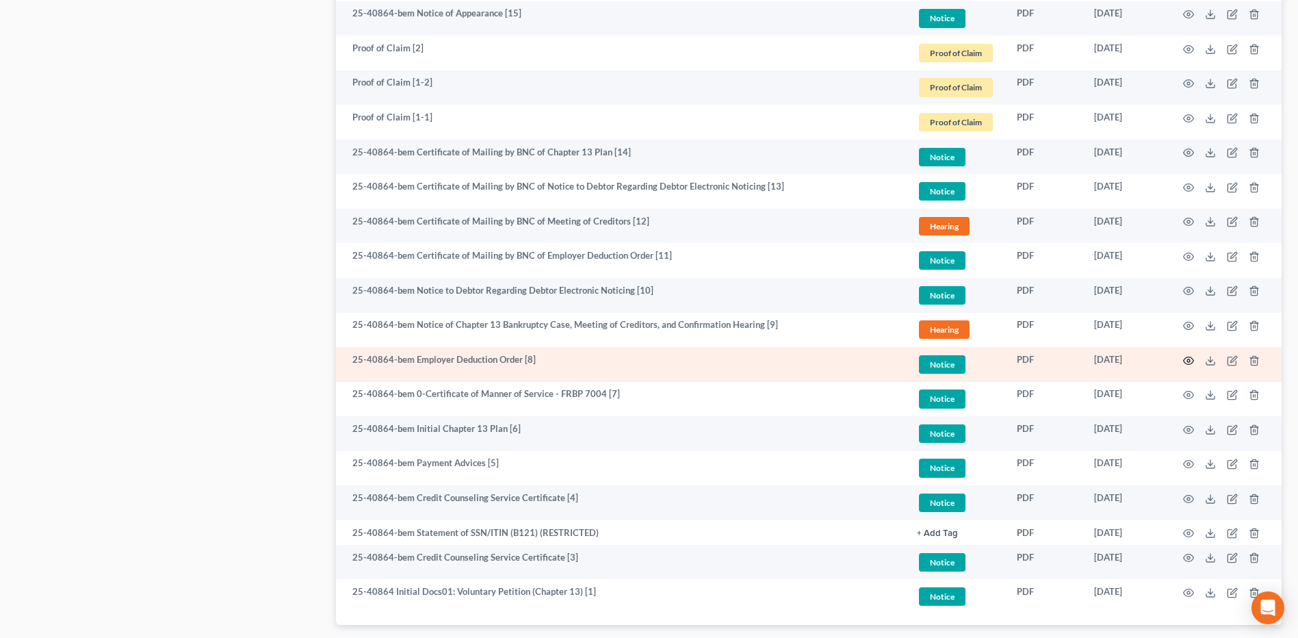
click at [1188, 363] on icon "button" at bounding box center [1188, 360] width 11 height 11
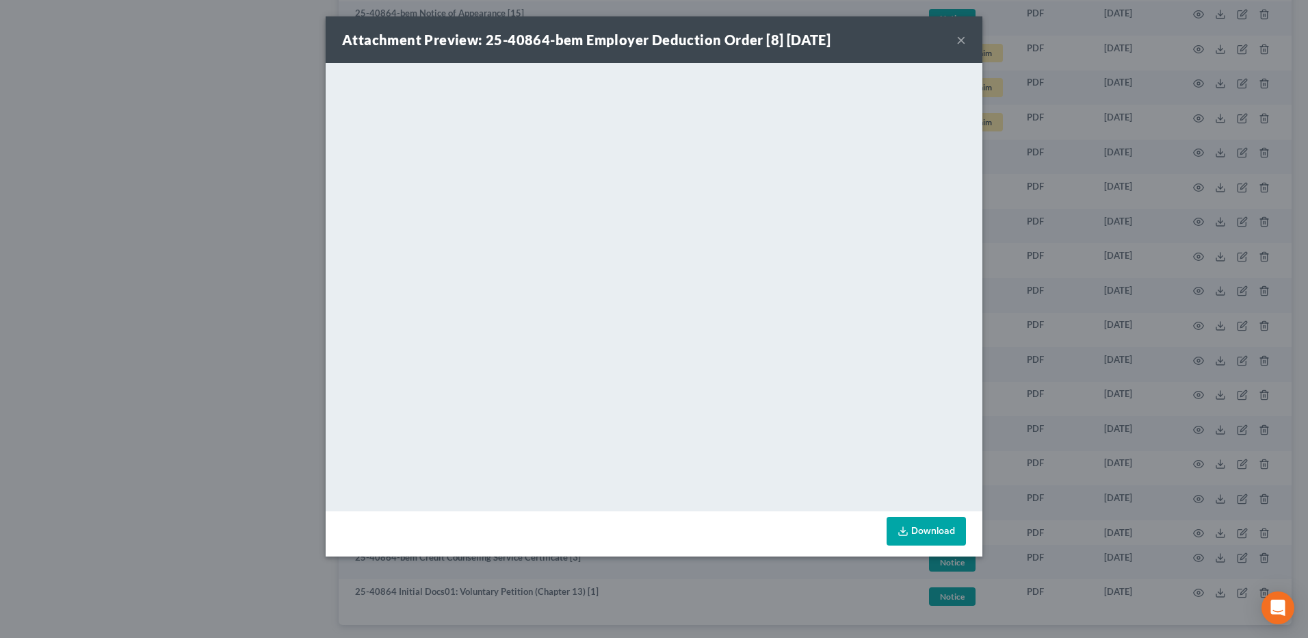
click at [961, 45] on button "×" at bounding box center [961, 39] width 10 height 16
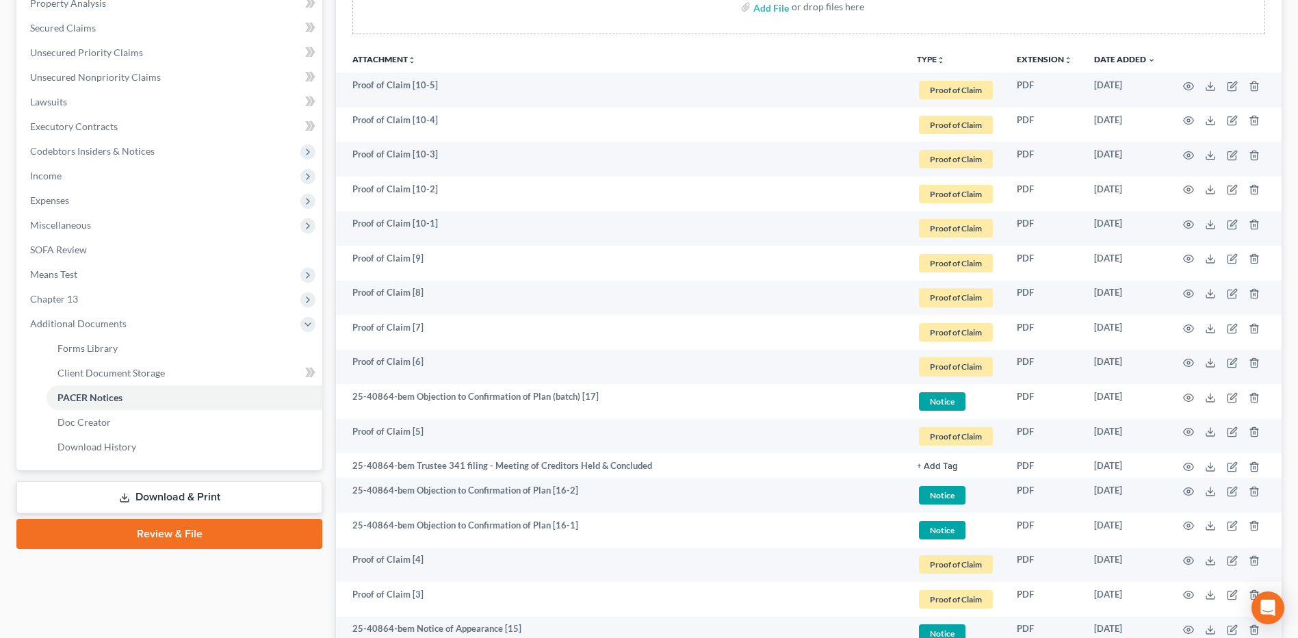
scroll to position [0, 0]
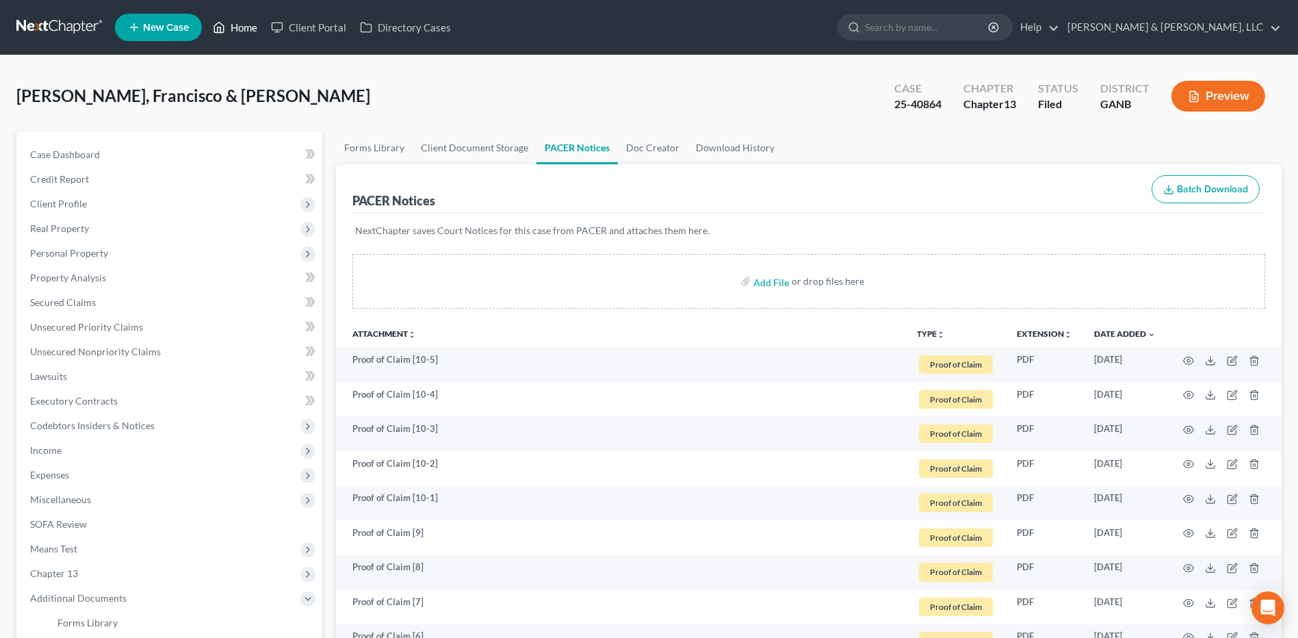
click at [243, 30] on link "Home" at bounding box center [235, 27] width 58 height 25
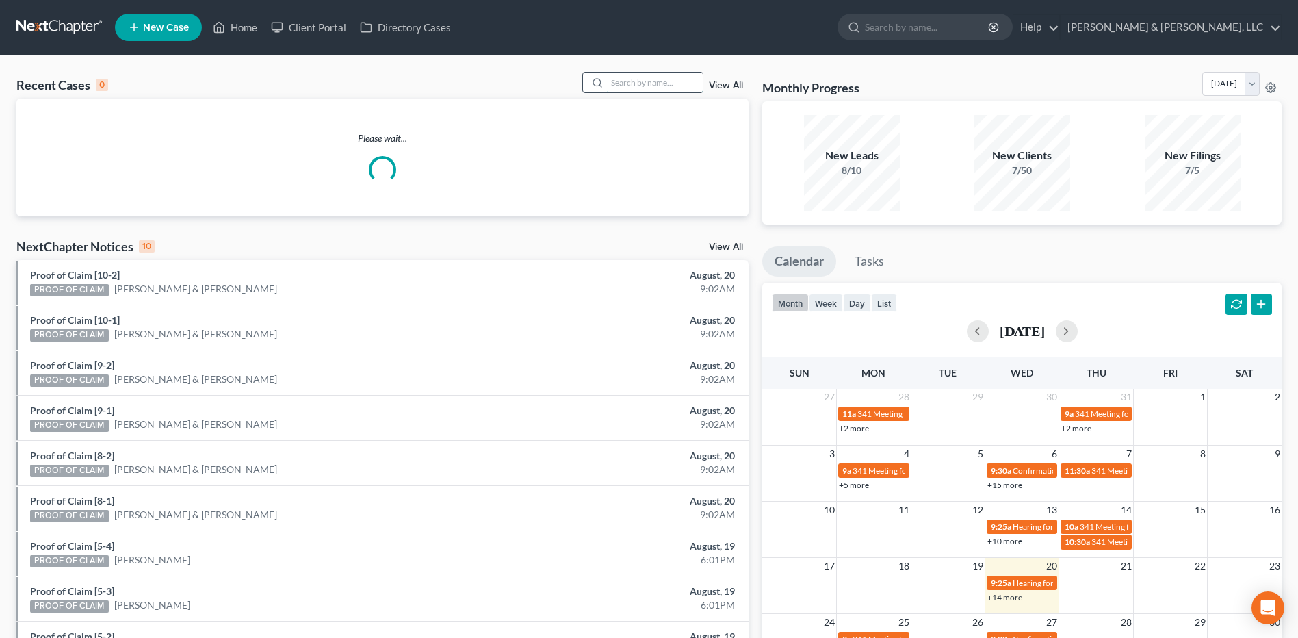
click at [680, 89] on input "search" at bounding box center [655, 83] width 96 height 20
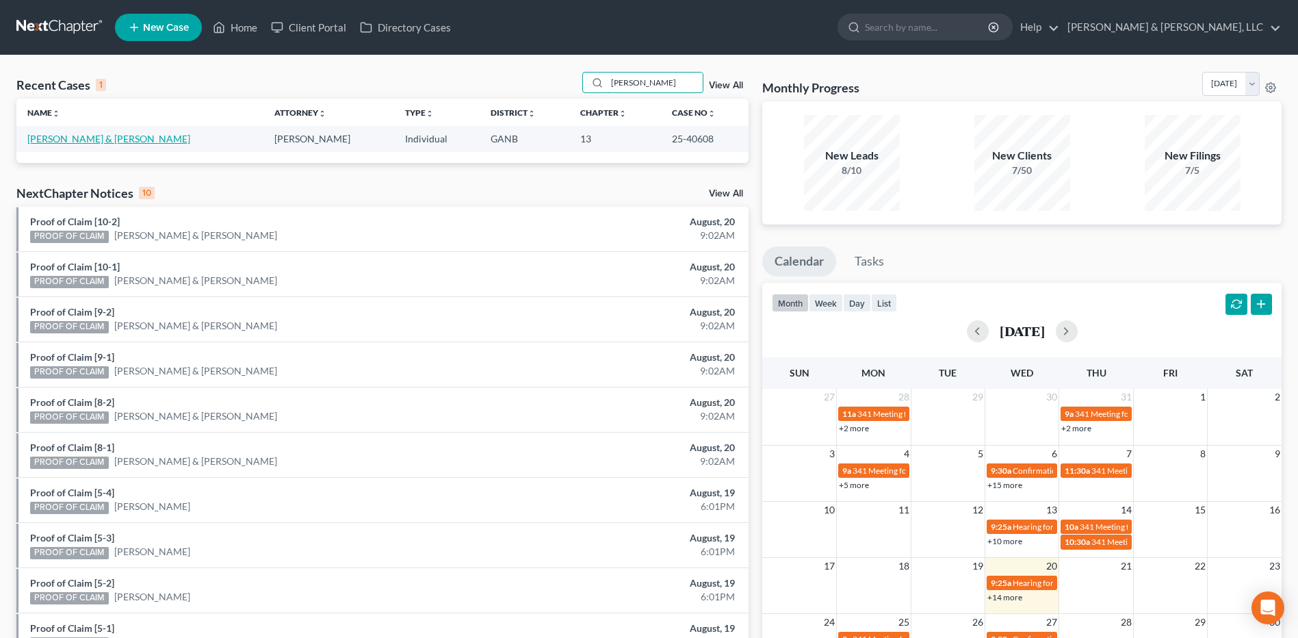
type input "morrison"
click at [57, 138] on link "[PERSON_NAME] & [PERSON_NAME]" at bounding box center [108, 139] width 163 height 12
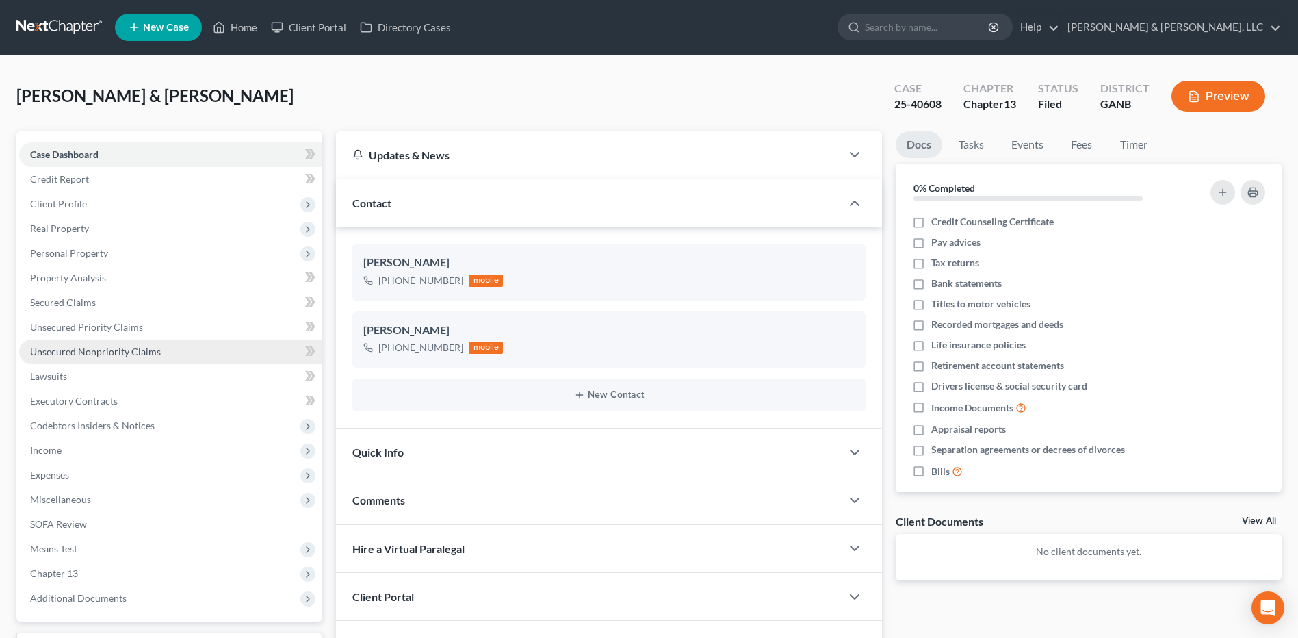
click at [216, 345] on link "Unsecured Nonpriority Claims" at bounding box center [170, 351] width 303 height 25
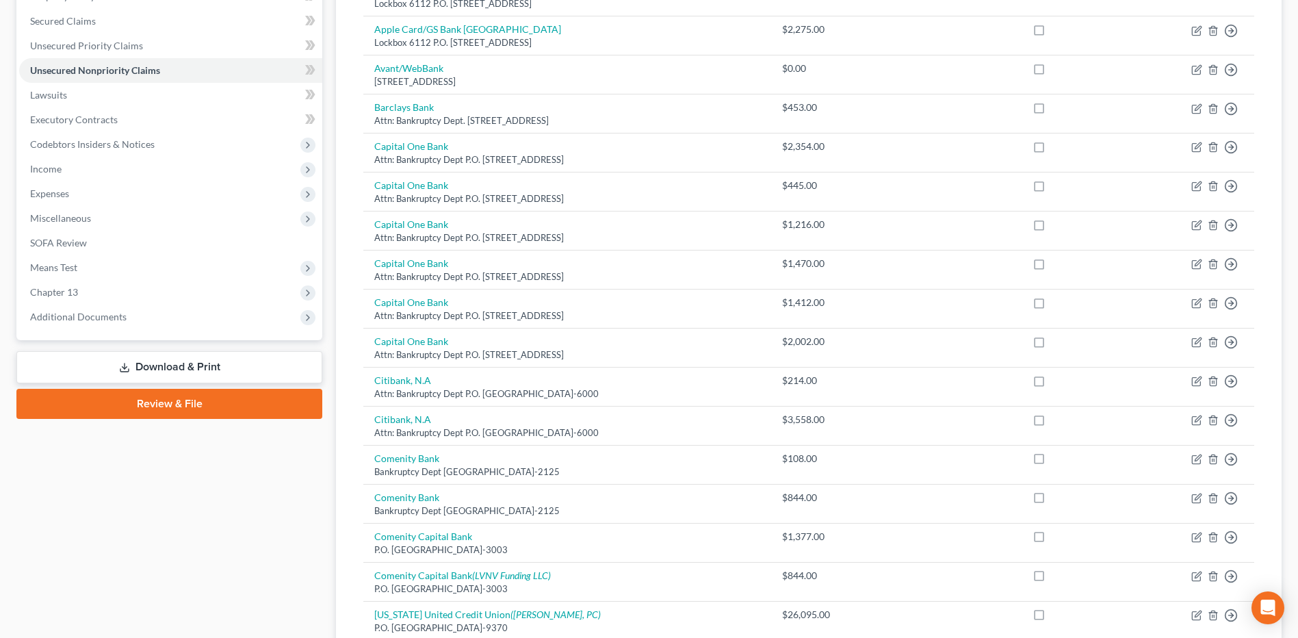
scroll to position [342, 0]
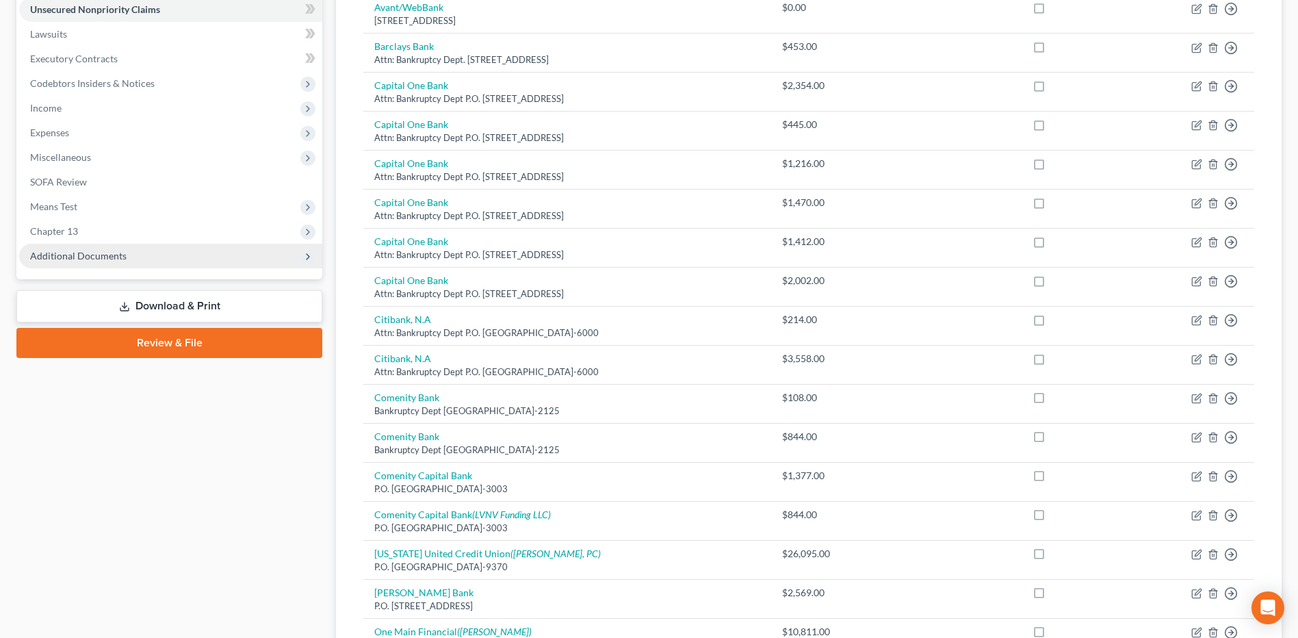
click at [109, 261] on span "Additional Documents" at bounding box center [78, 256] width 96 height 12
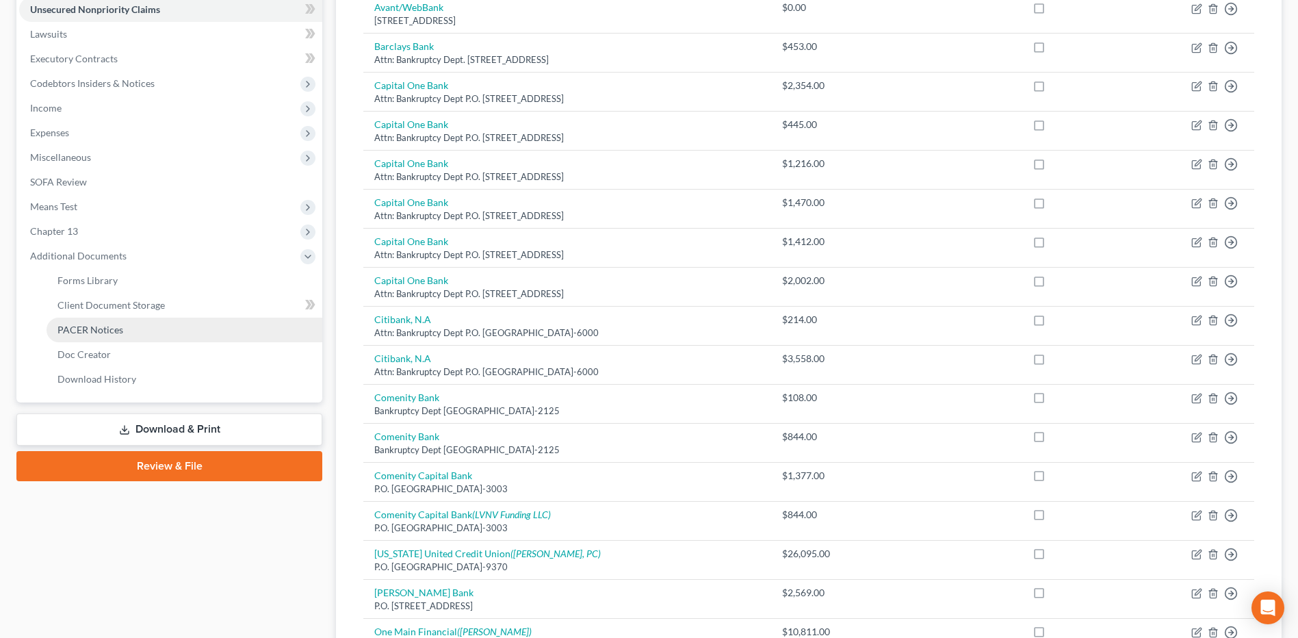
click at [129, 339] on link "PACER Notices" at bounding box center [185, 329] width 276 height 25
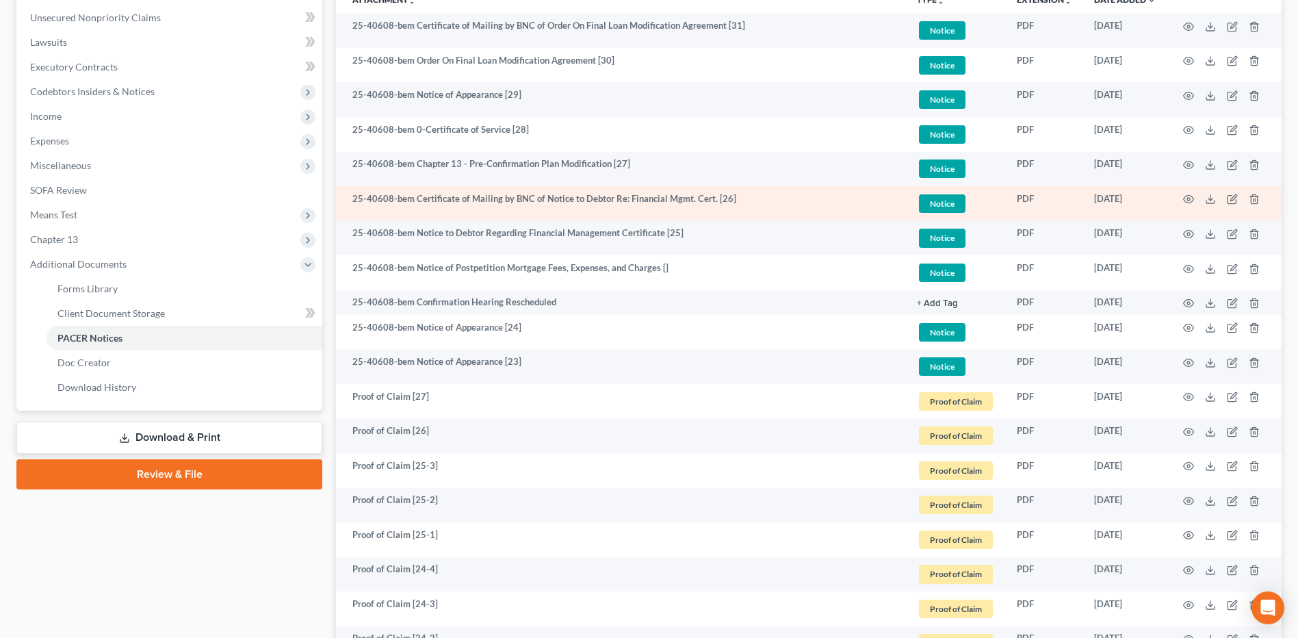
scroll to position [342, 0]
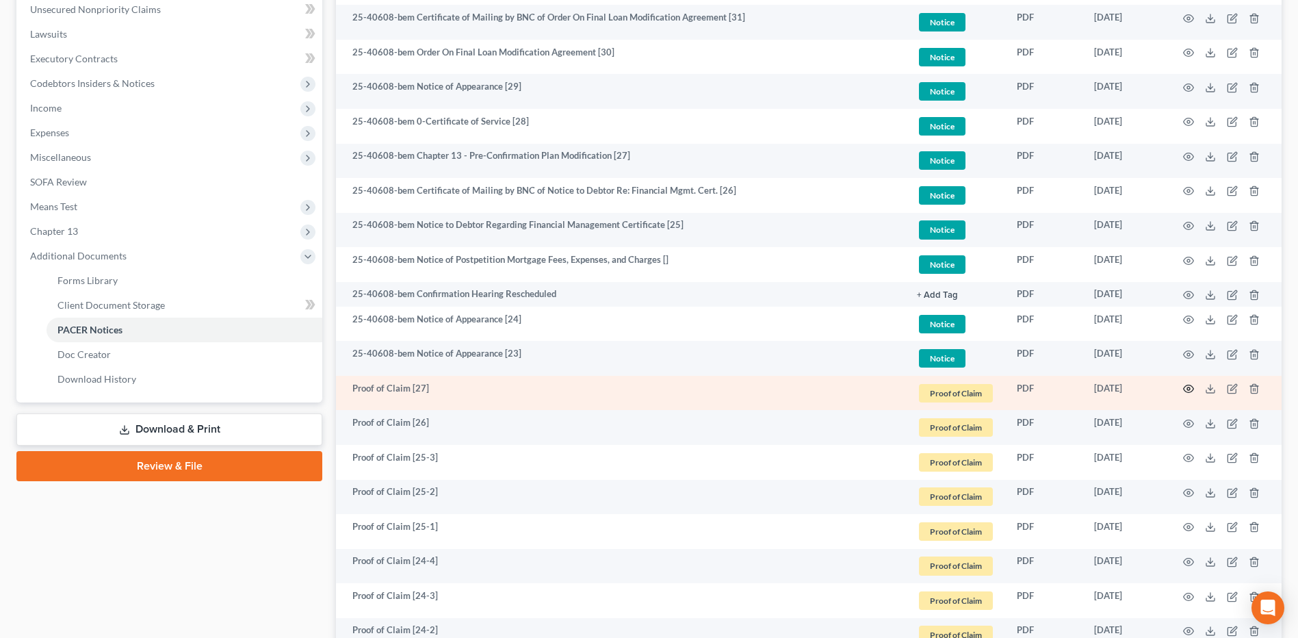
click at [1189, 393] on icon "button" at bounding box center [1189, 389] width 10 height 8
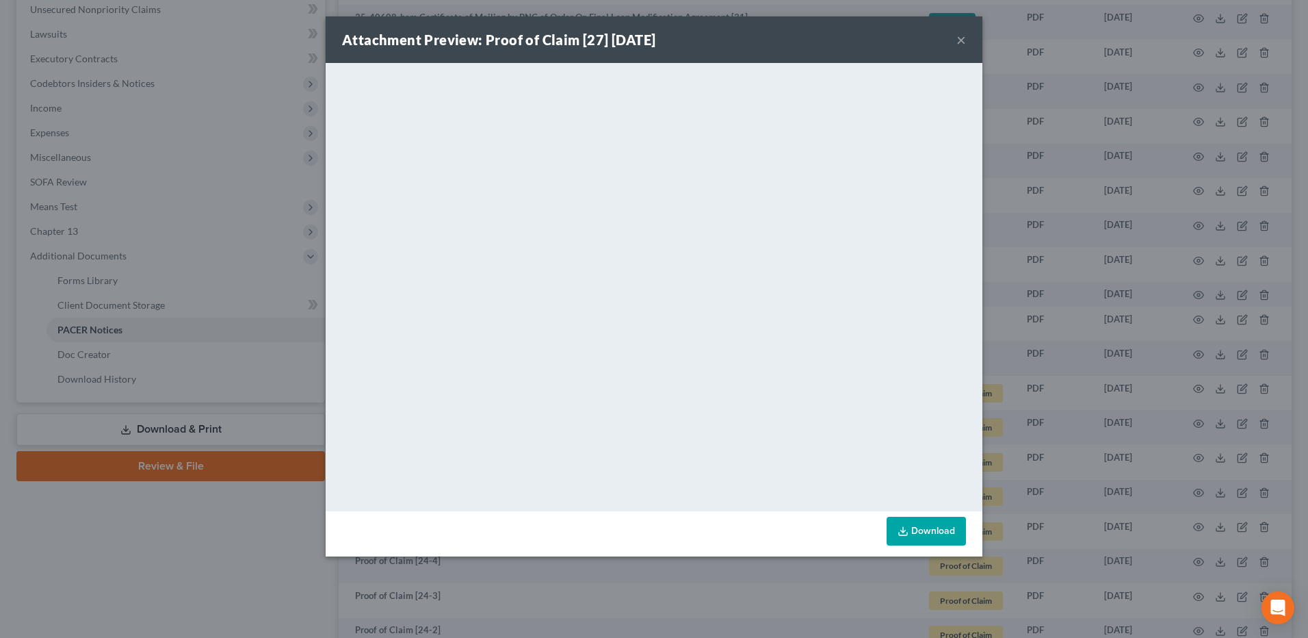
click at [962, 36] on button "×" at bounding box center [961, 39] width 10 height 16
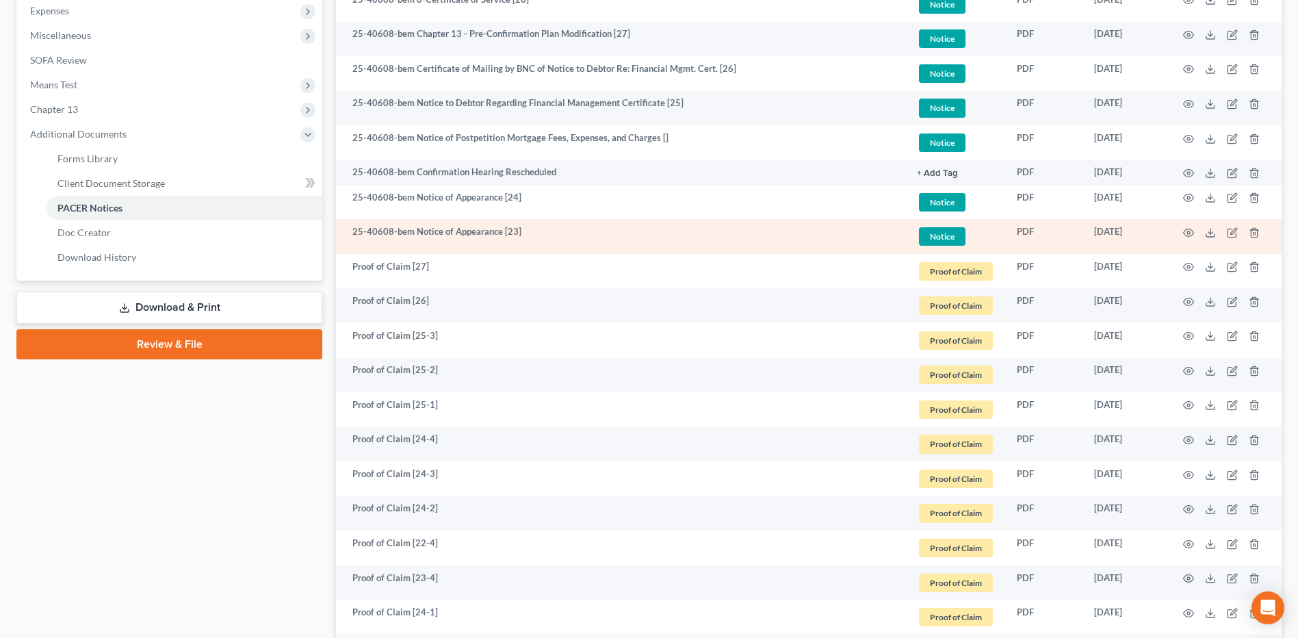
scroll to position [479, 0]
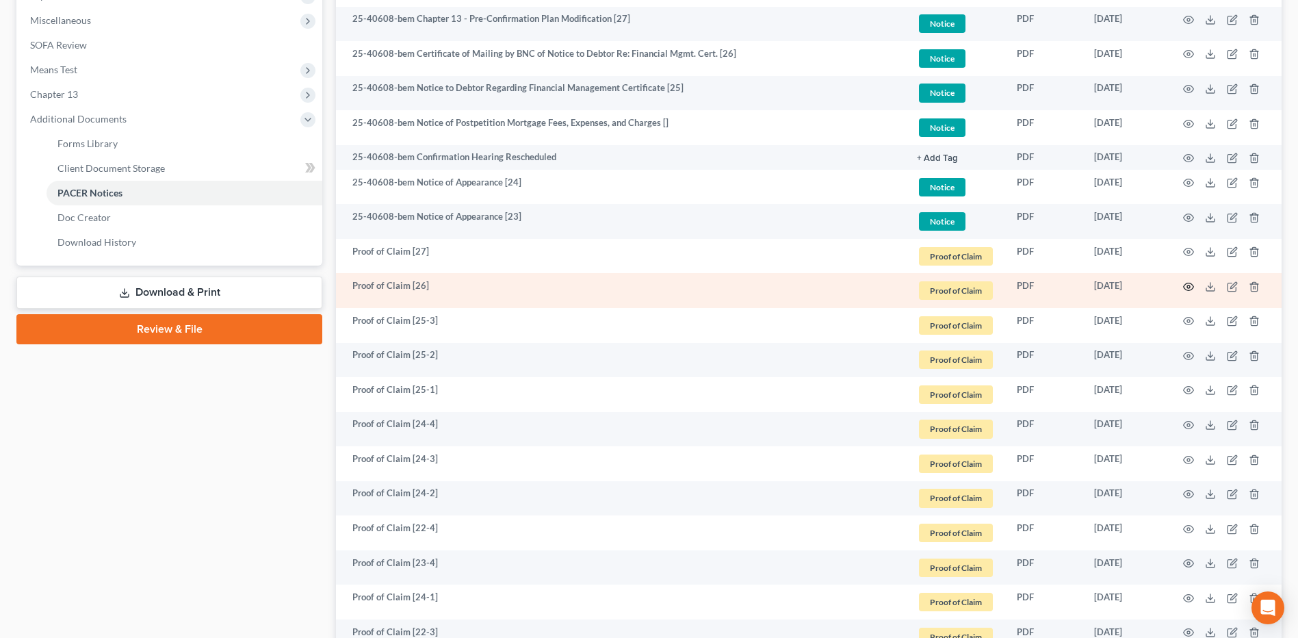
click at [1188, 291] on icon "button" at bounding box center [1188, 286] width 11 height 11
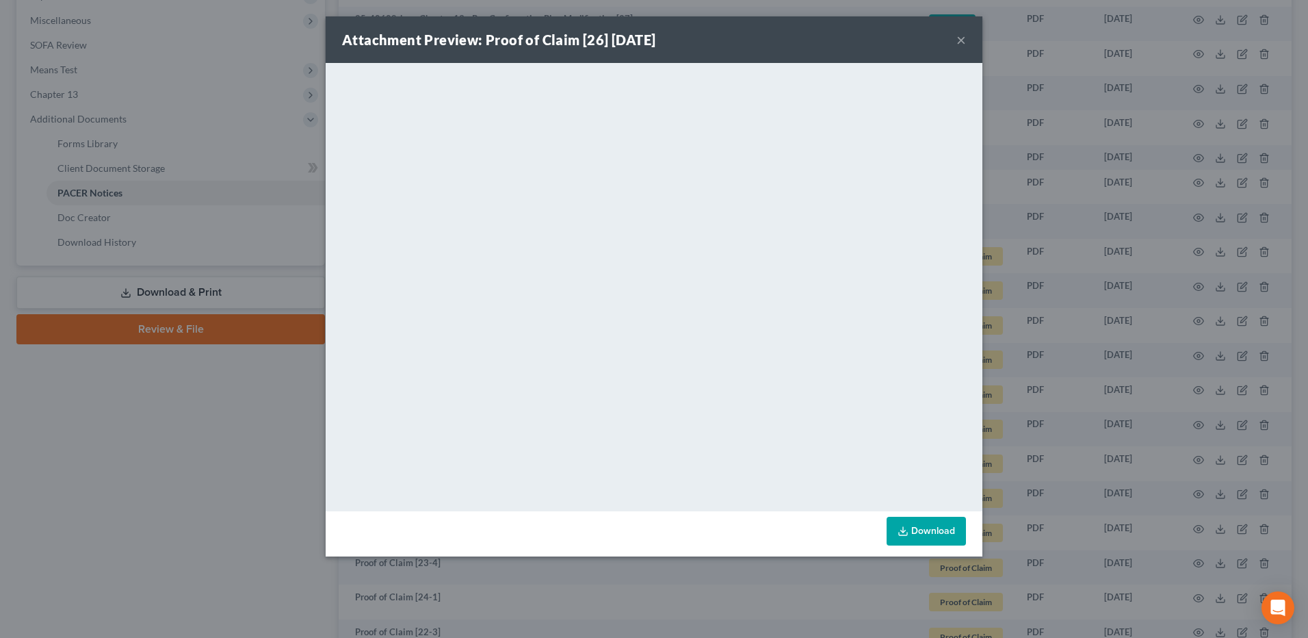
click at [961, 33] on button "×" at bounding box center [961, 39] width 10 height 16
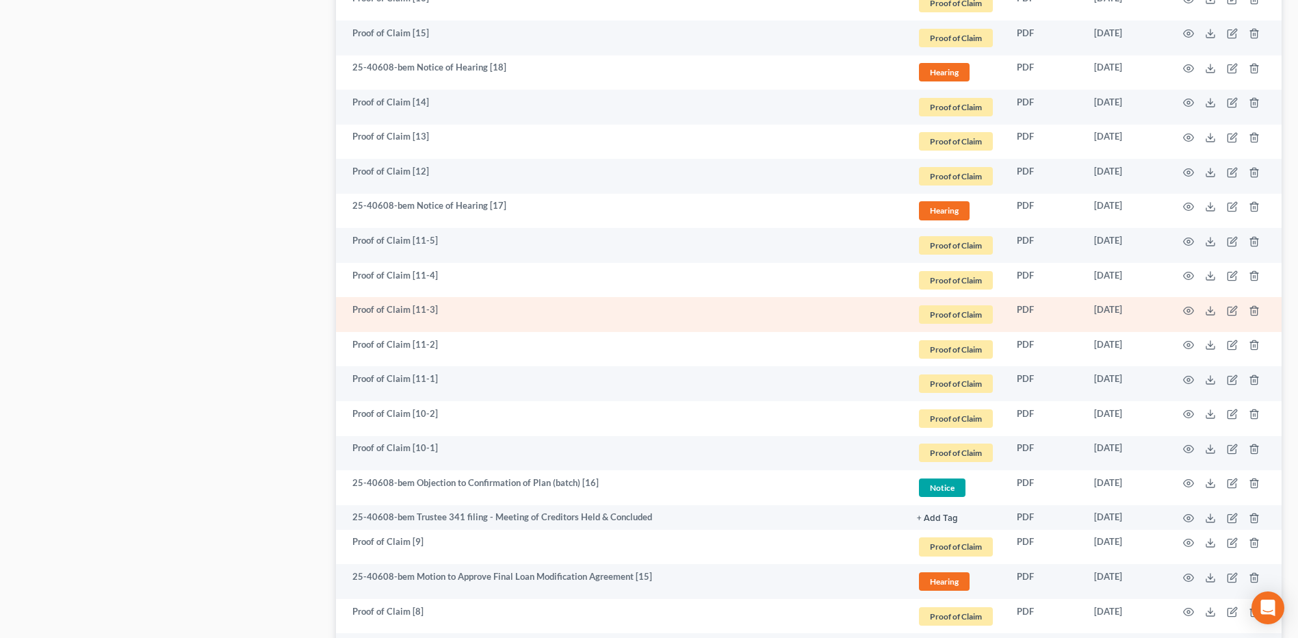
scroll to position [1847, 0]
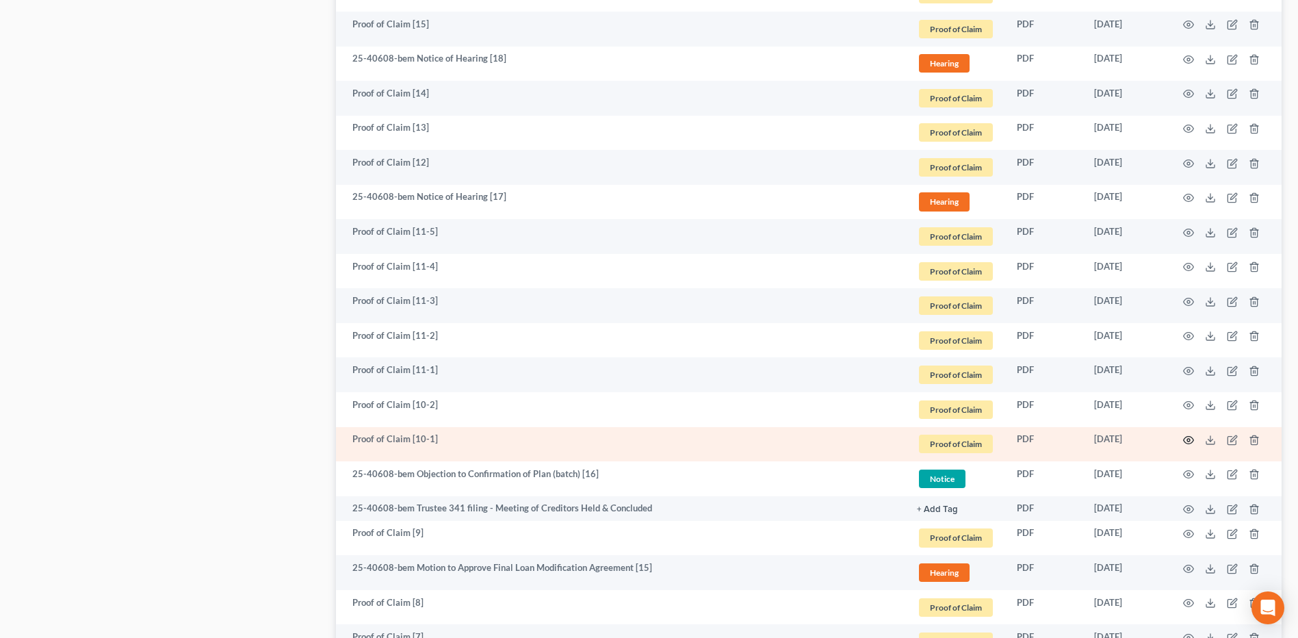
click at [1188, 443] on icon "button" at bounding box center [1189, 440] width 10 height 8
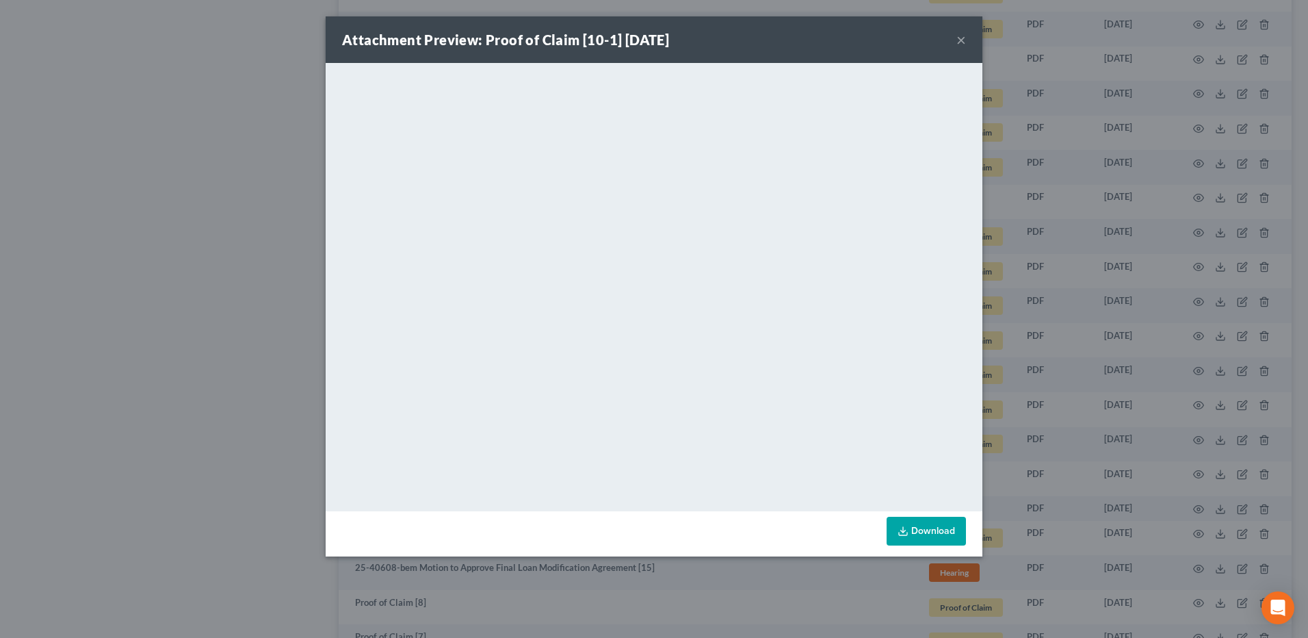
click at [956, 40] on button "×" at bounding box center [961, 39] width 10 height 16
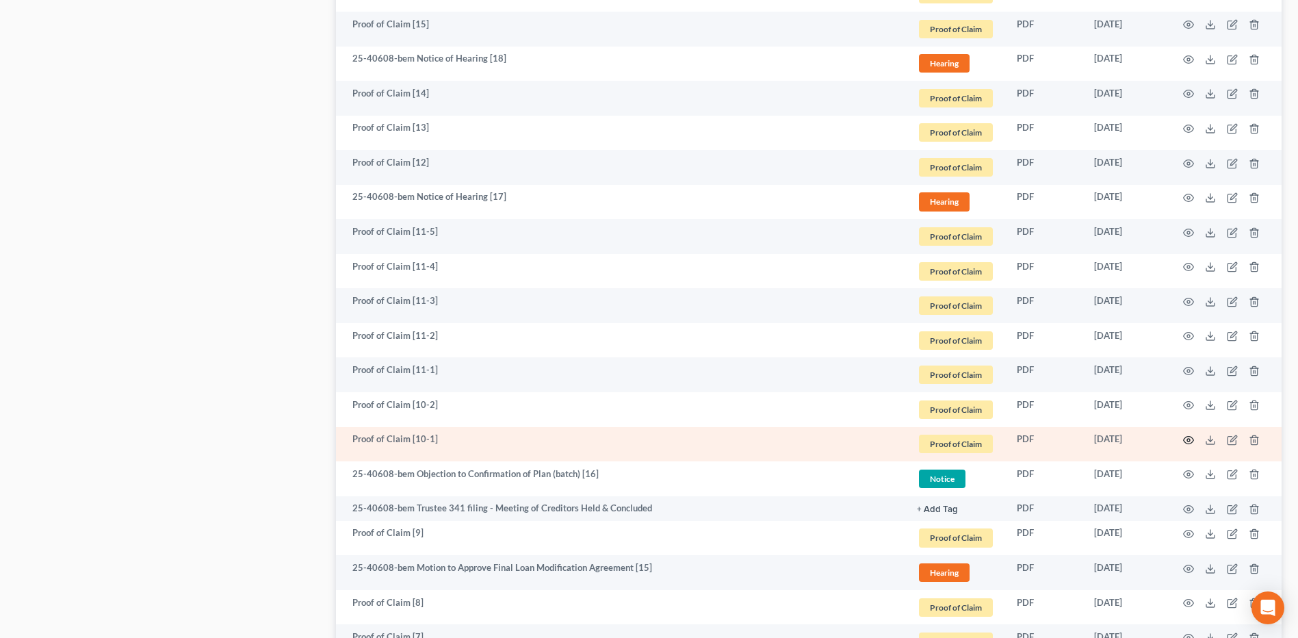
click at [1188, 441] on icon "button" at bounding box center [1188, 439] width 11 height 11
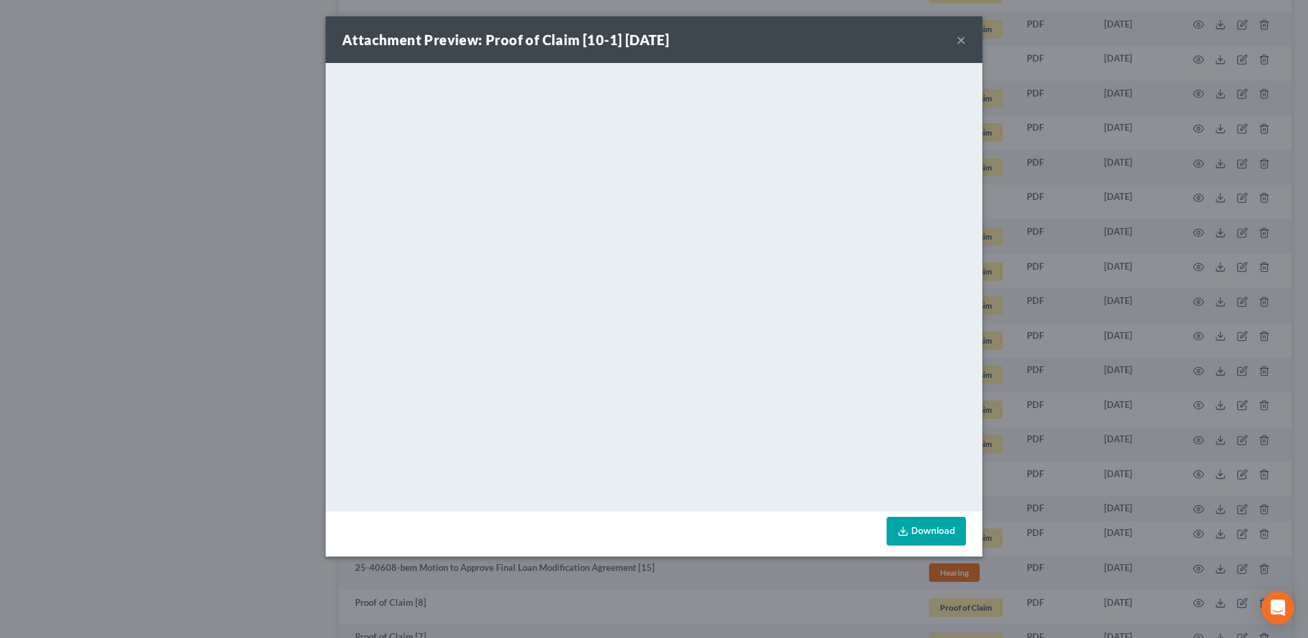
click at [962, 40] on button "×" at bounding box center [961, 39] width 10 height 16
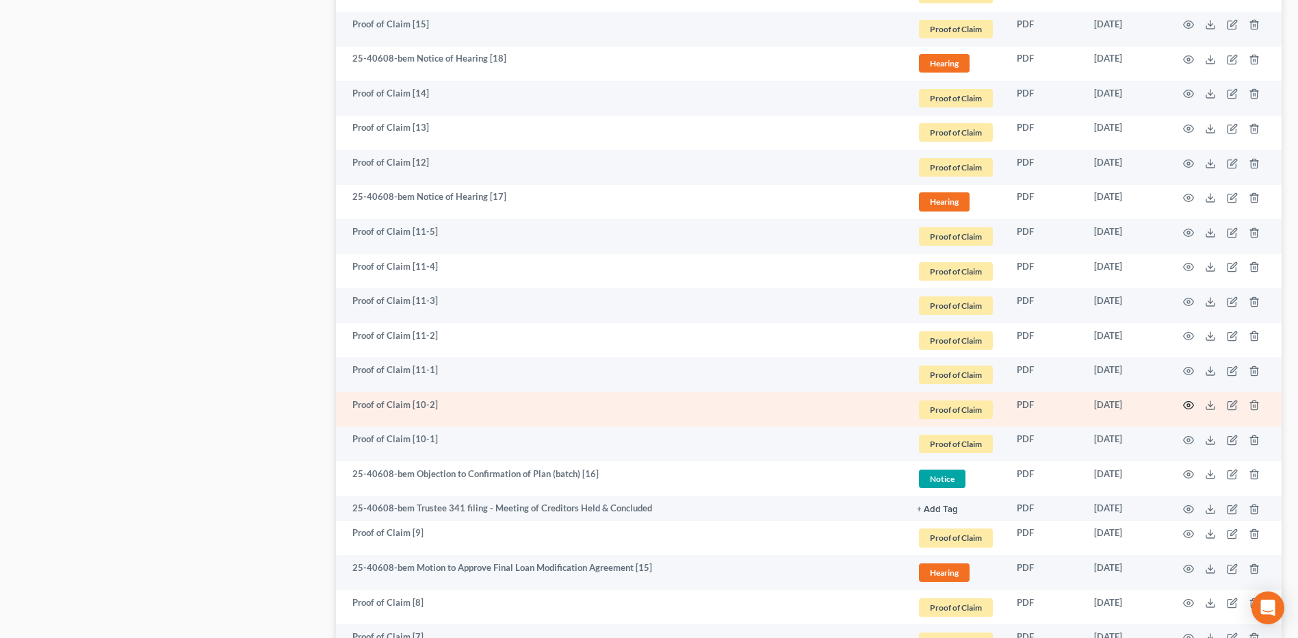
click at [1188, 408] on icon "button" at bounding box center [1188, 405] width 11 height 11
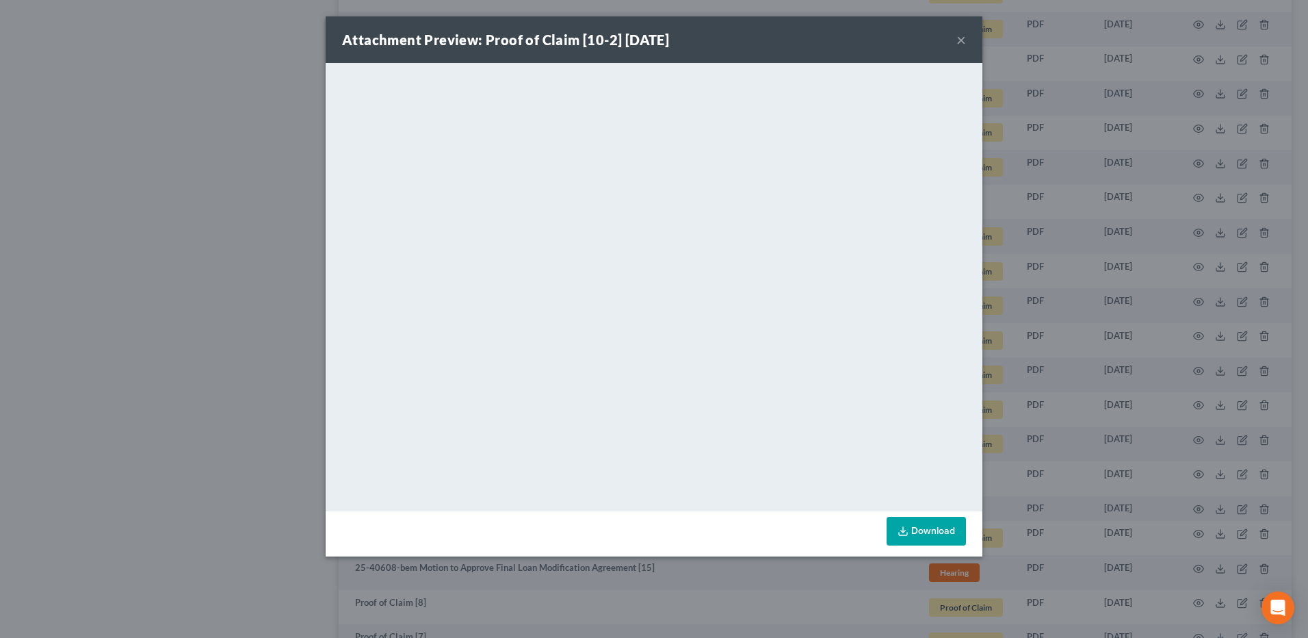
click at [954, 34] on div "Attachment Preview: Proof of Claim [10-2] 06/12/2025 ×" at bounding box center [654, 39] width 657 height 47
click at [960, 36] on button "×" at bounding box center [961, 39] width 10 height 16
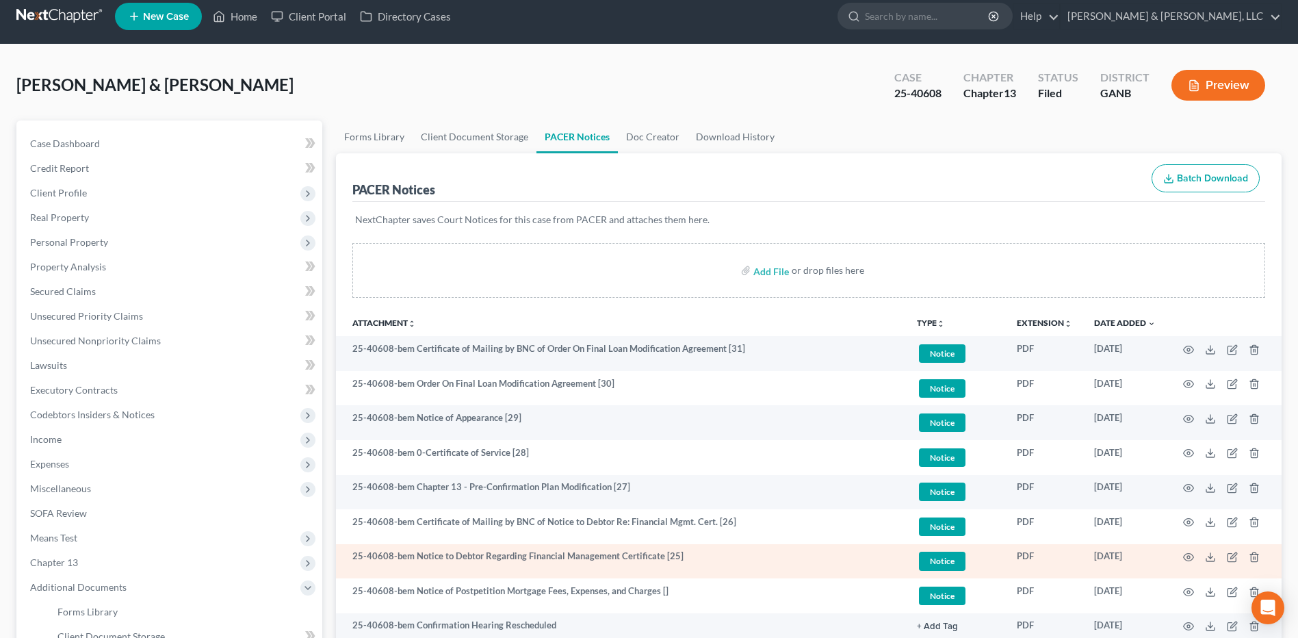
scroll to position [0, 0]
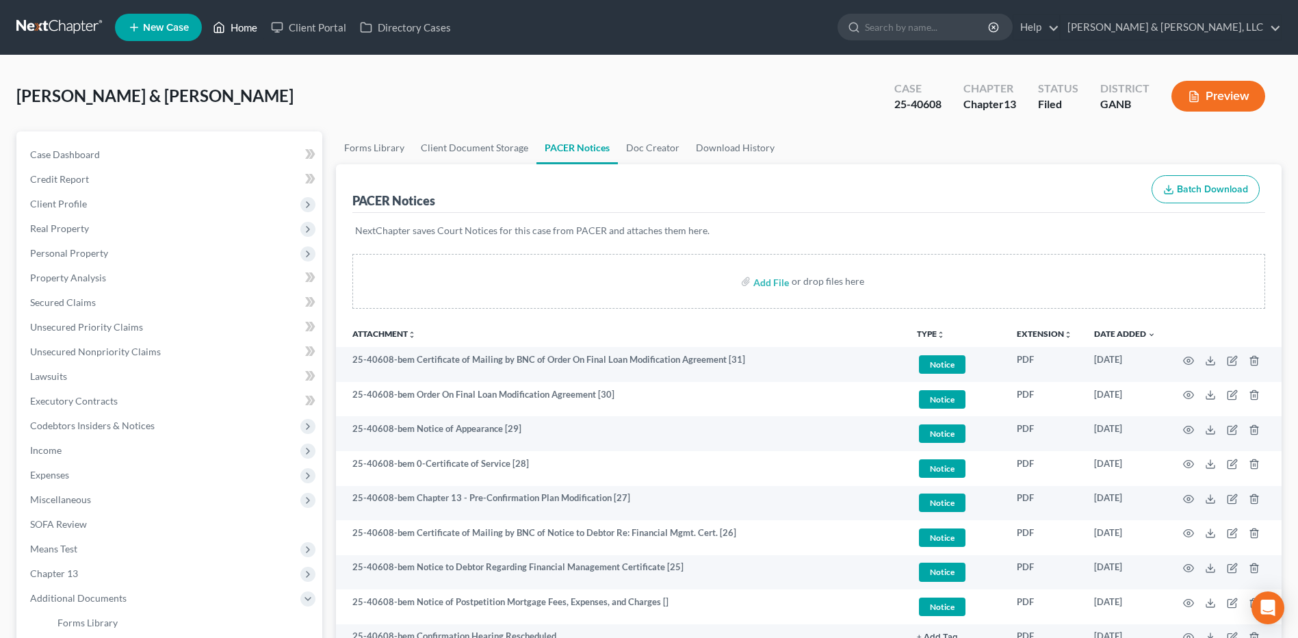
click at [235, 36] on link "Home" at bounding box center [235, 27] width 58 height 25
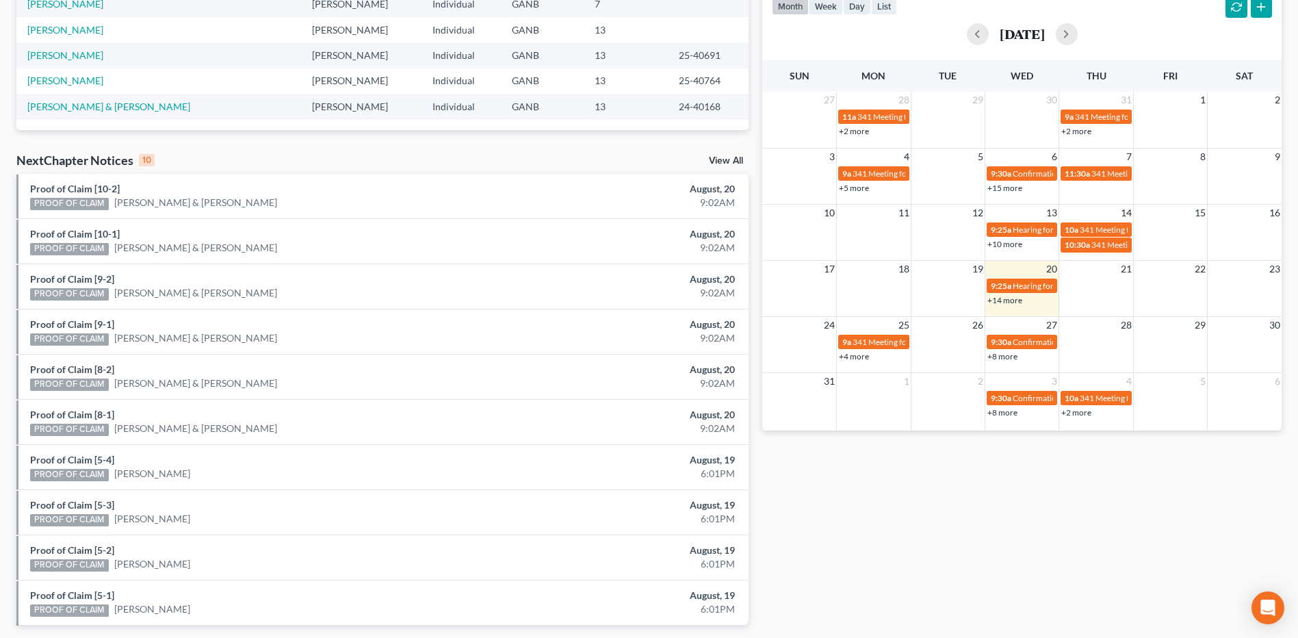
scroll to position [347, 0]
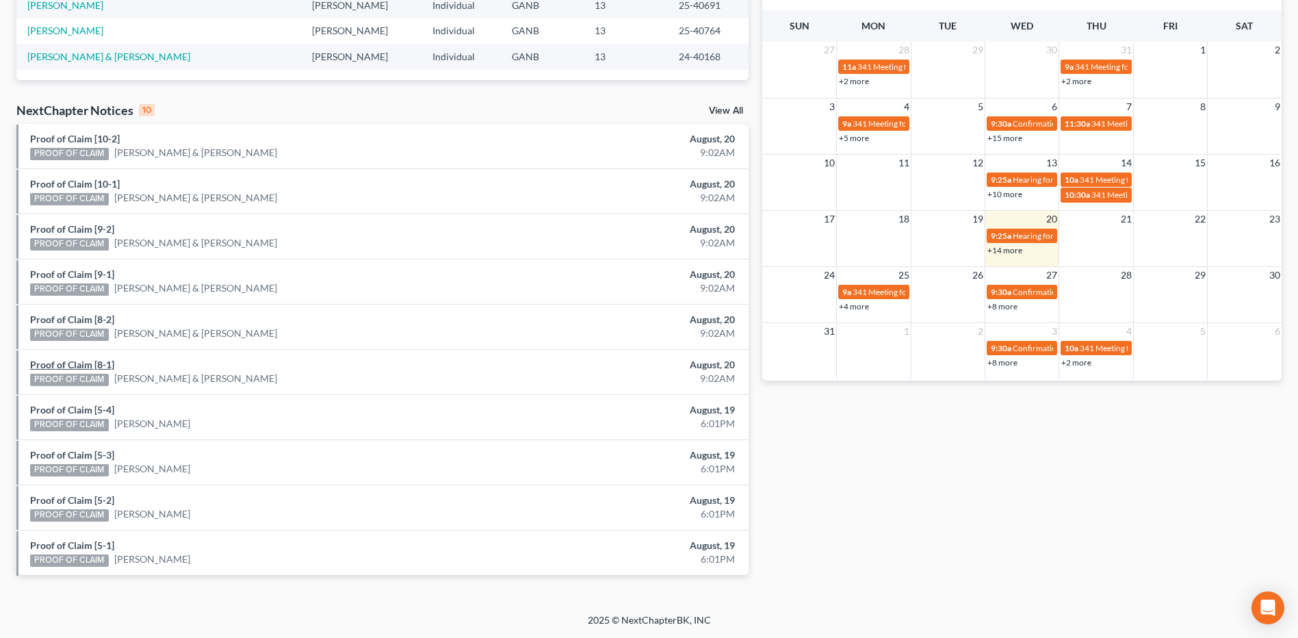
click at [111, 366] on link "Proof of Claim [8-1]" at bounding box center [72, 364] width 84 height 12
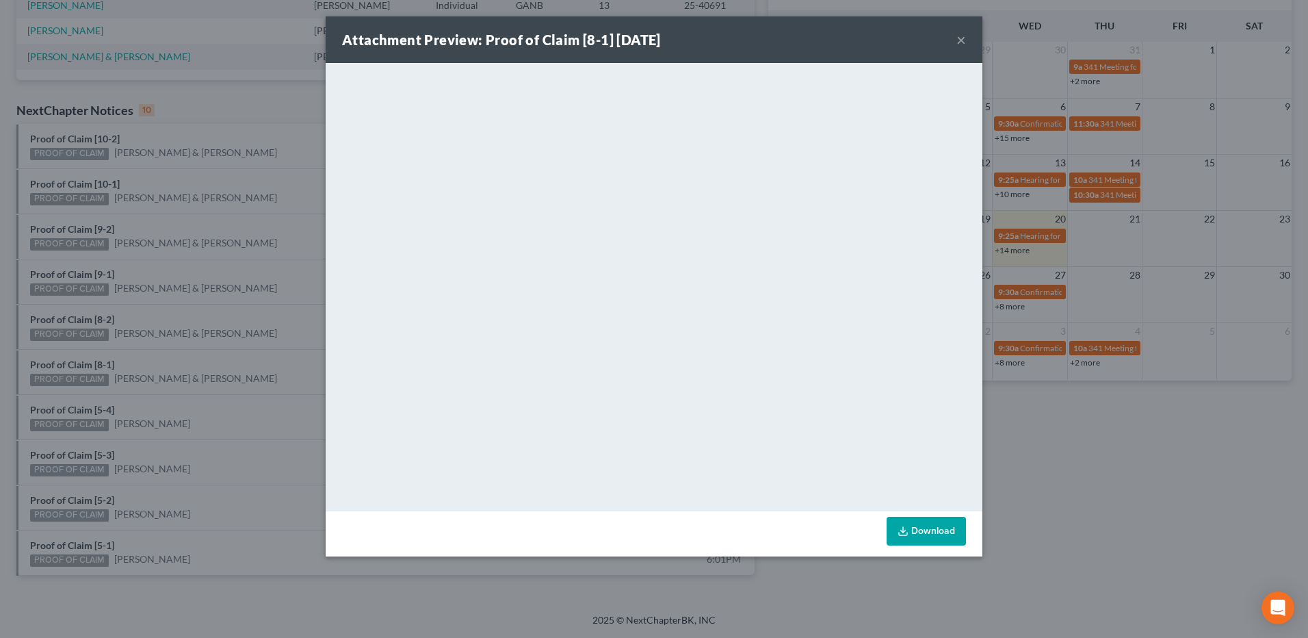
click at [959, 39] on button "×" at bounding box center [961, 39] width 10 height 16
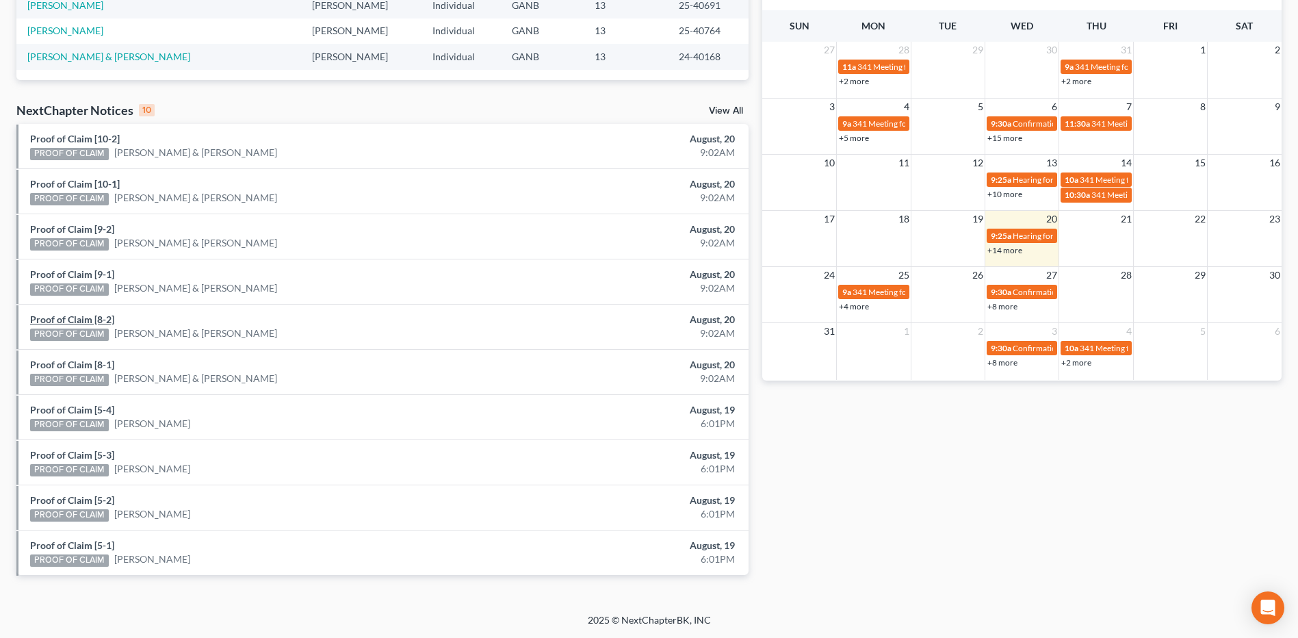
click at [98, 324] on link "Proof of Claim [8-2]" at bounding box center [72, 319] width 84 height 12
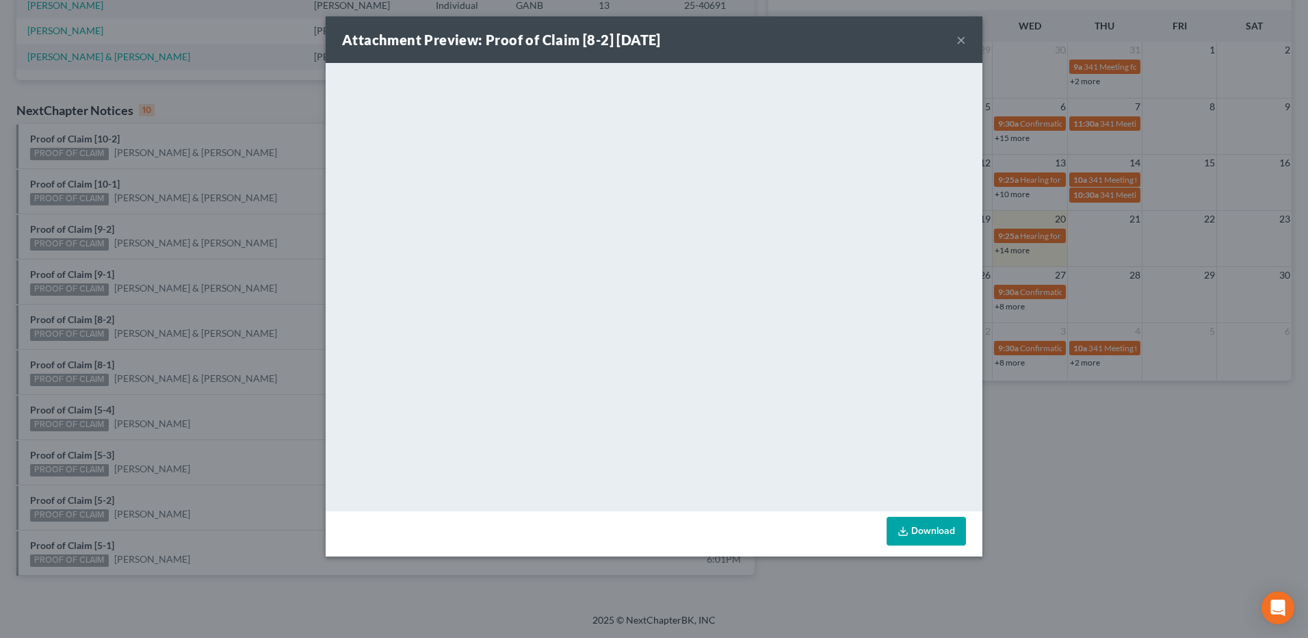
click at [962, 37] on button "×" at bounding box center [961, 39] width 10 height 16
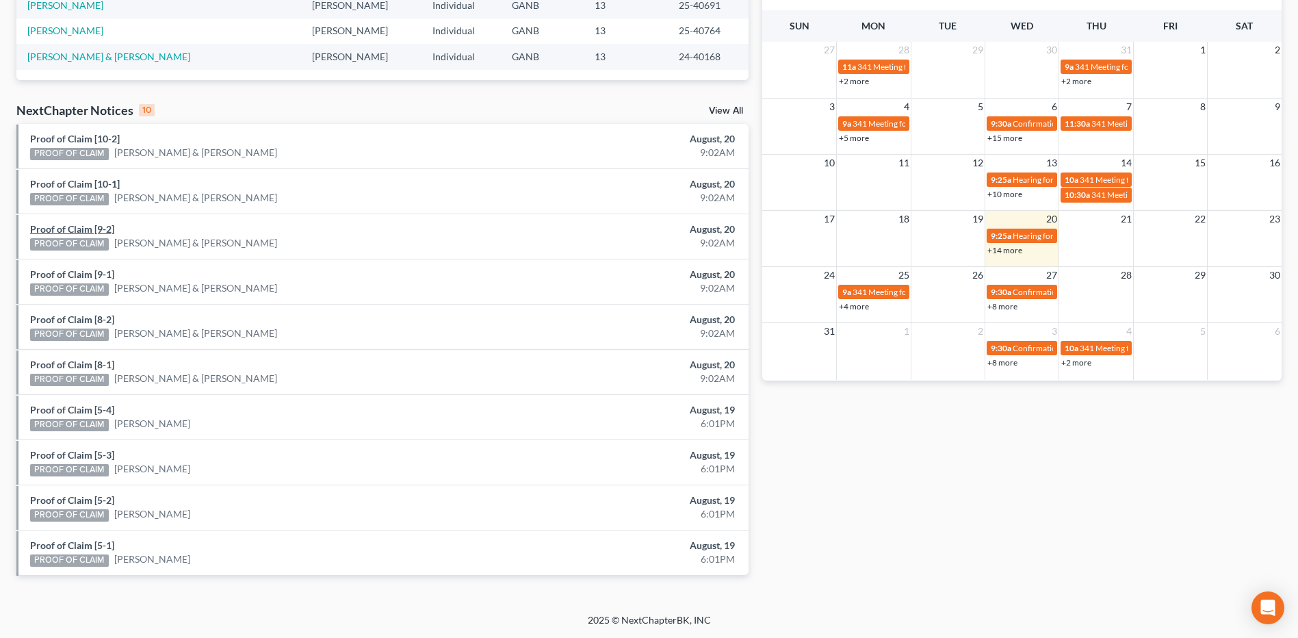
click at [83, 233] on link "Proof of Claim [9-2]" at bounding box center [72, 229] width 84 height 12
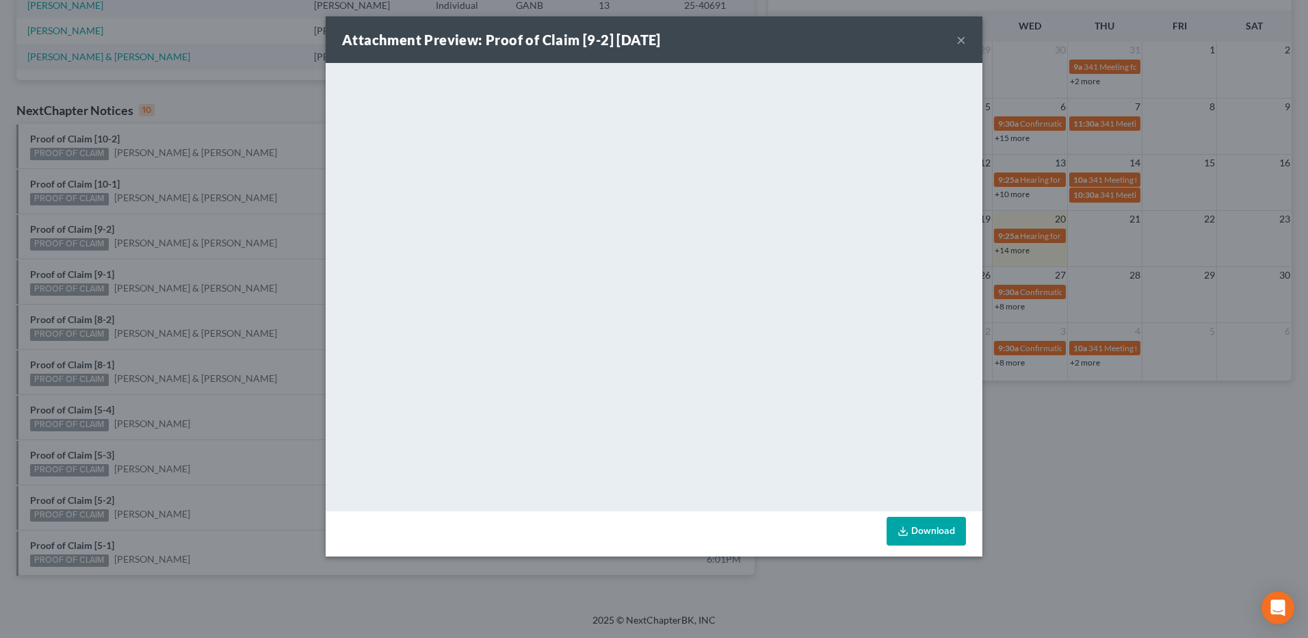
click at [960, 40] on button "×" at bounding box center [961, 39] width 10 height 16
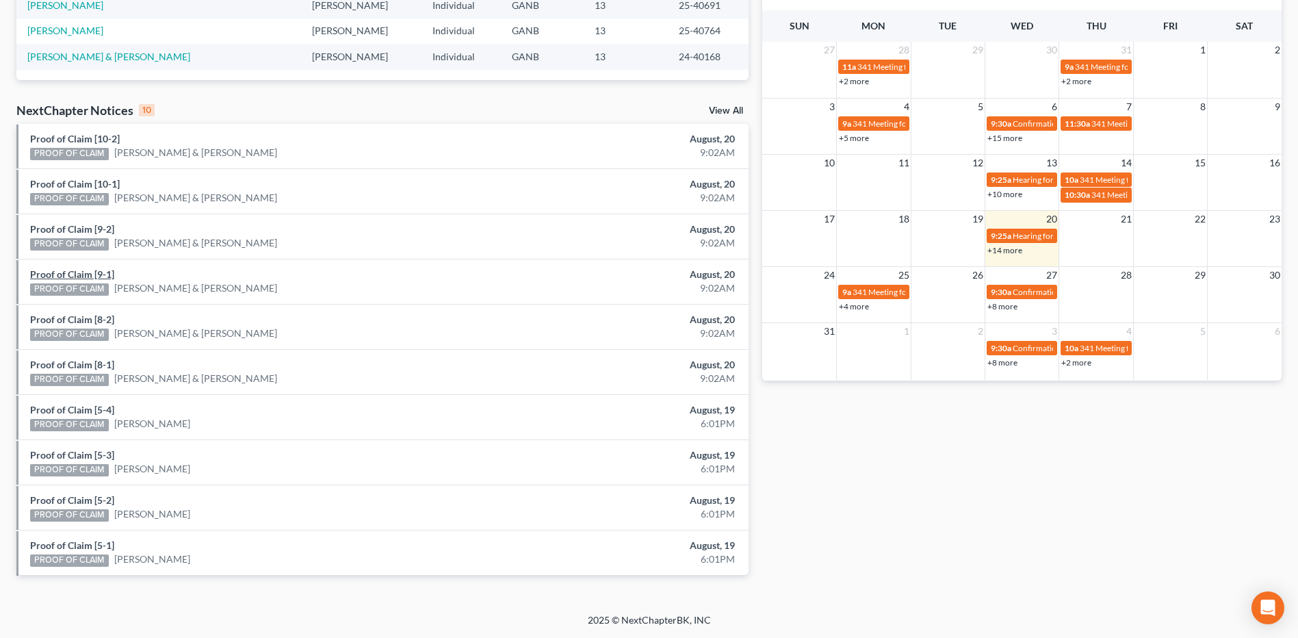
click at [99, 270] on link "Proof of Claim [9-1]" at bounding box center [72, 274] width 84 height 12
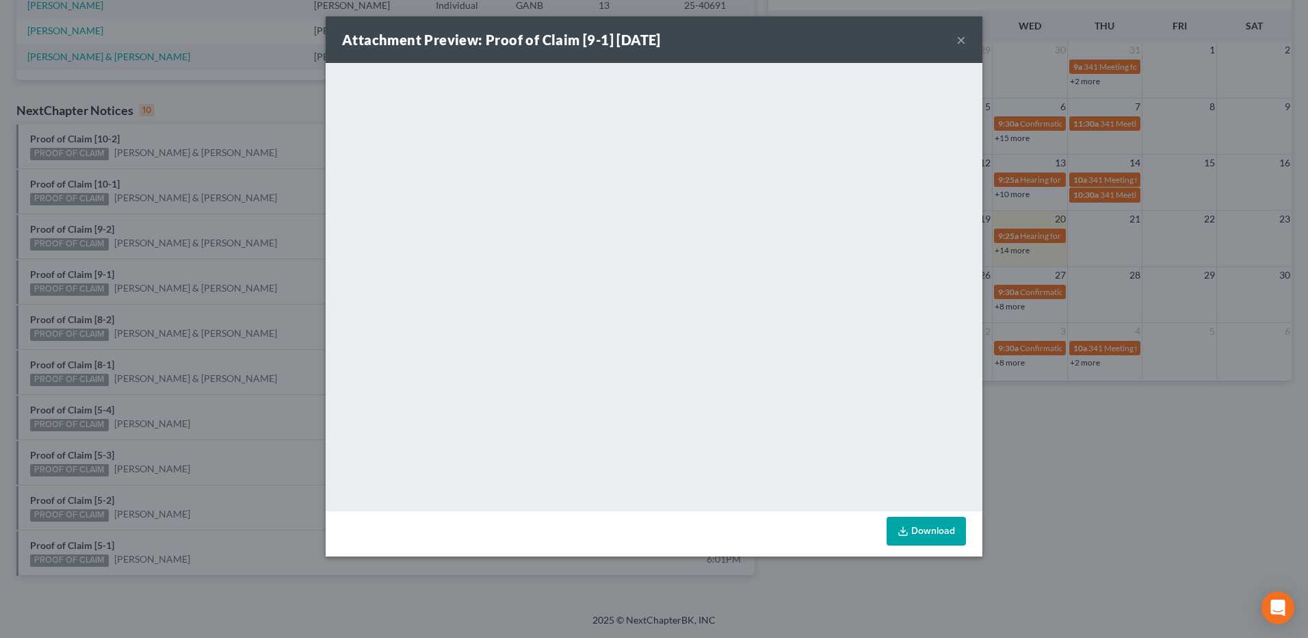
click at [961, 39] on button "×" at bounding box center [961, 39] width 10 height 16
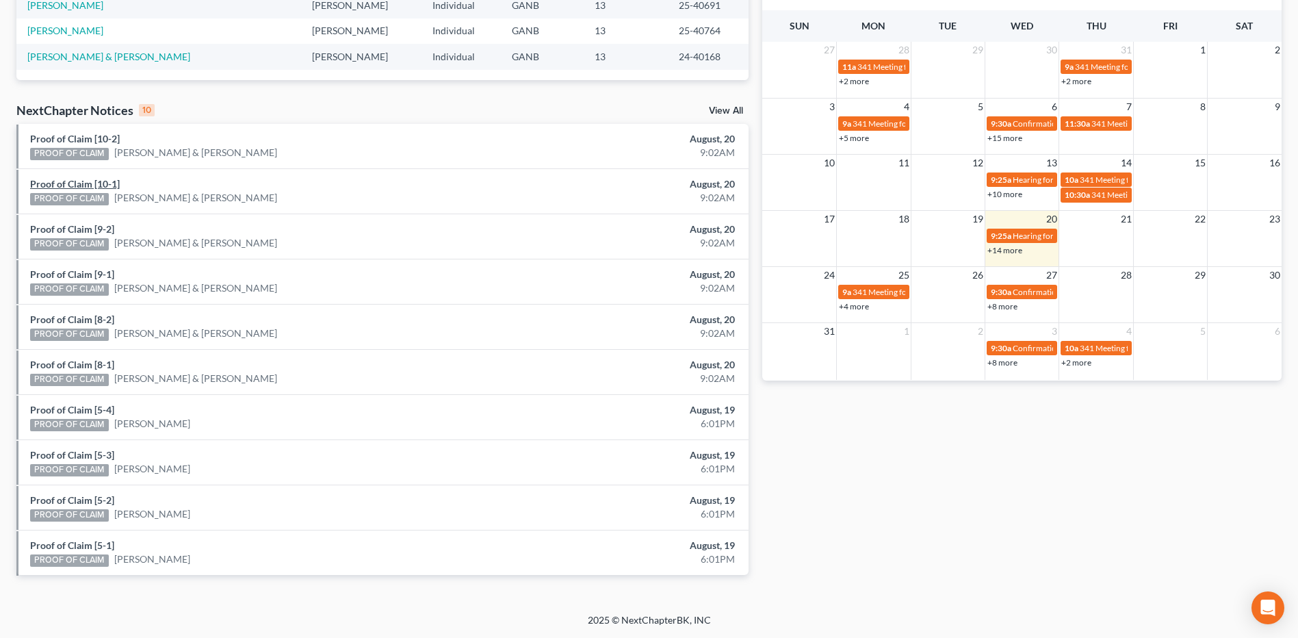
click at [87, 186] on link "Proof of Claim [10-1]" at bounding box center [75, 184] width 90 height 12
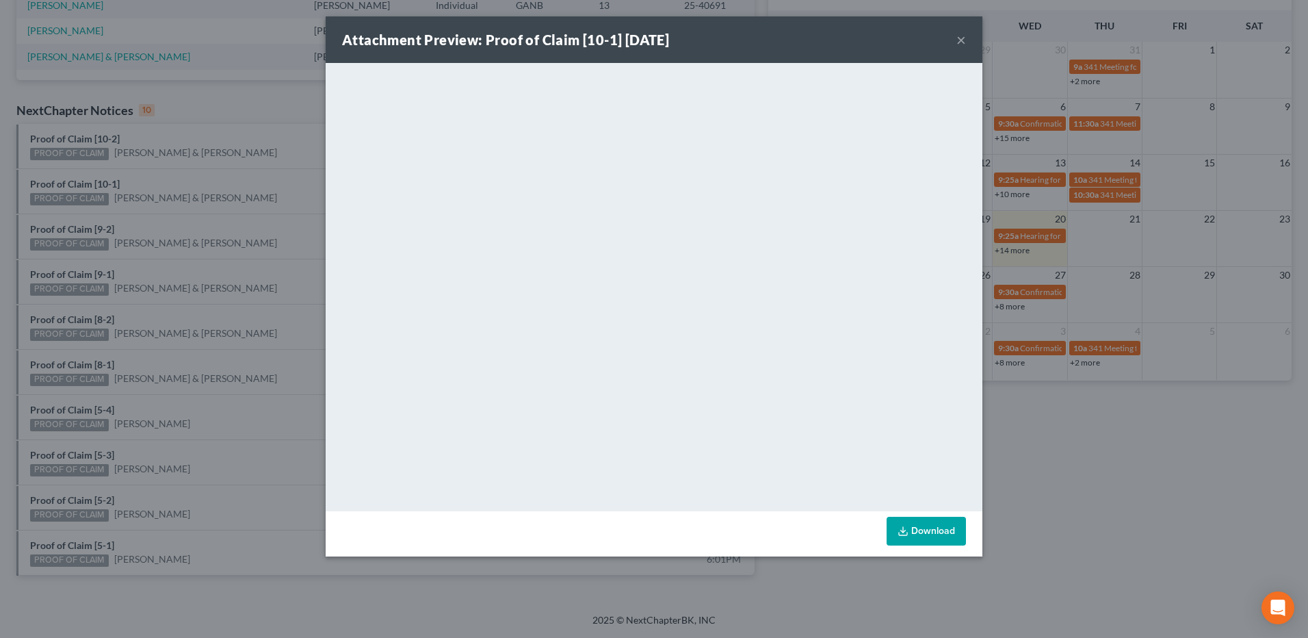
click at [963, 40] on button "×" at bounding box center [961, 39] width 10 height 16
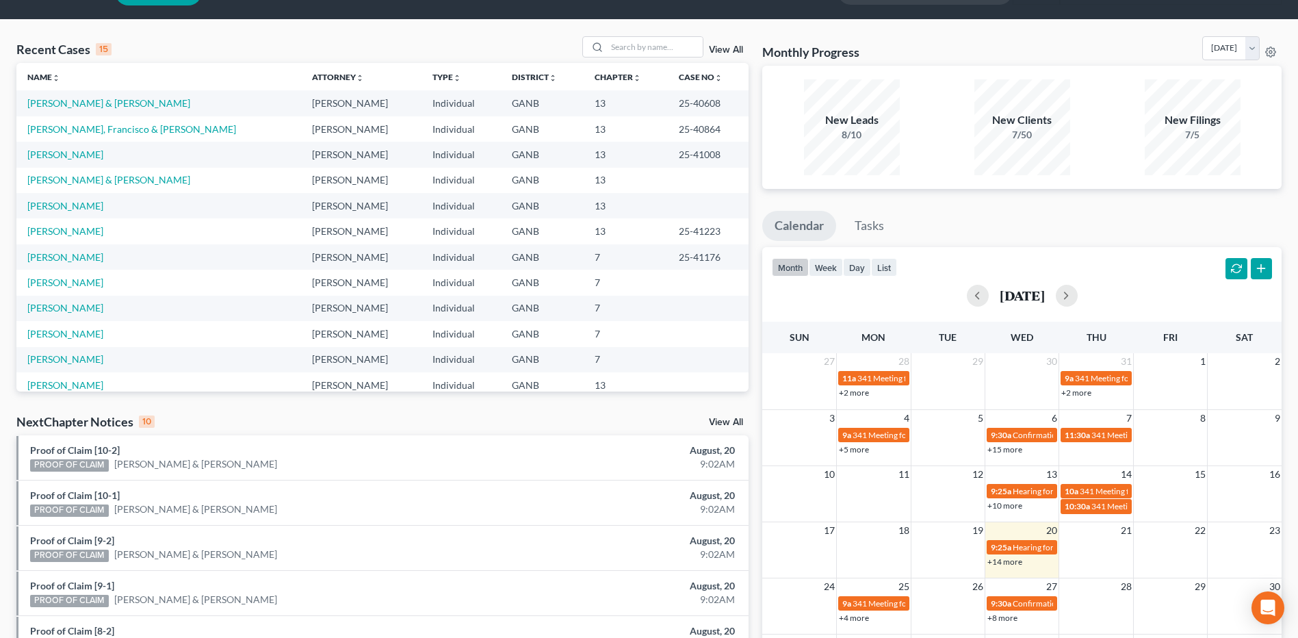
scroll to position [0, 0]
